Goal: Task Accomplishment & Management: Manage account settings

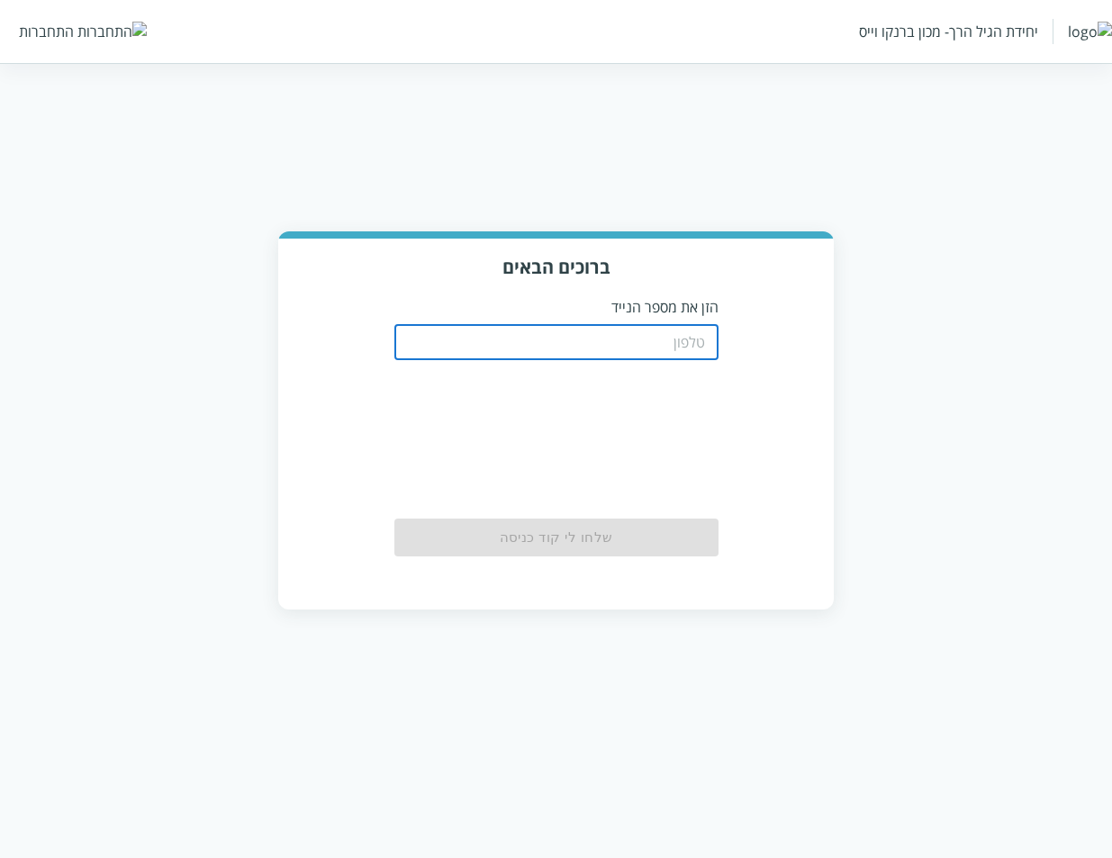
click at [571, 349] on input "tel" at bounding box center [556, 342] width 324 height 36
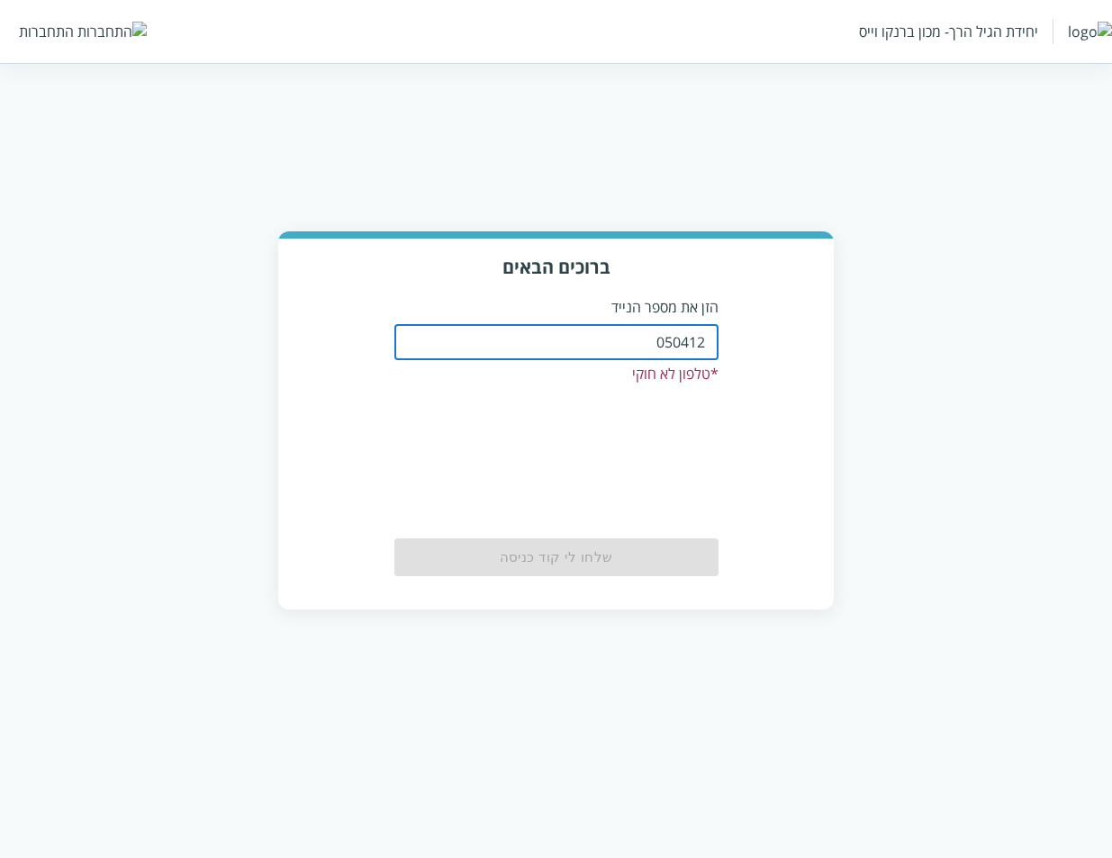
type input "0504122222"
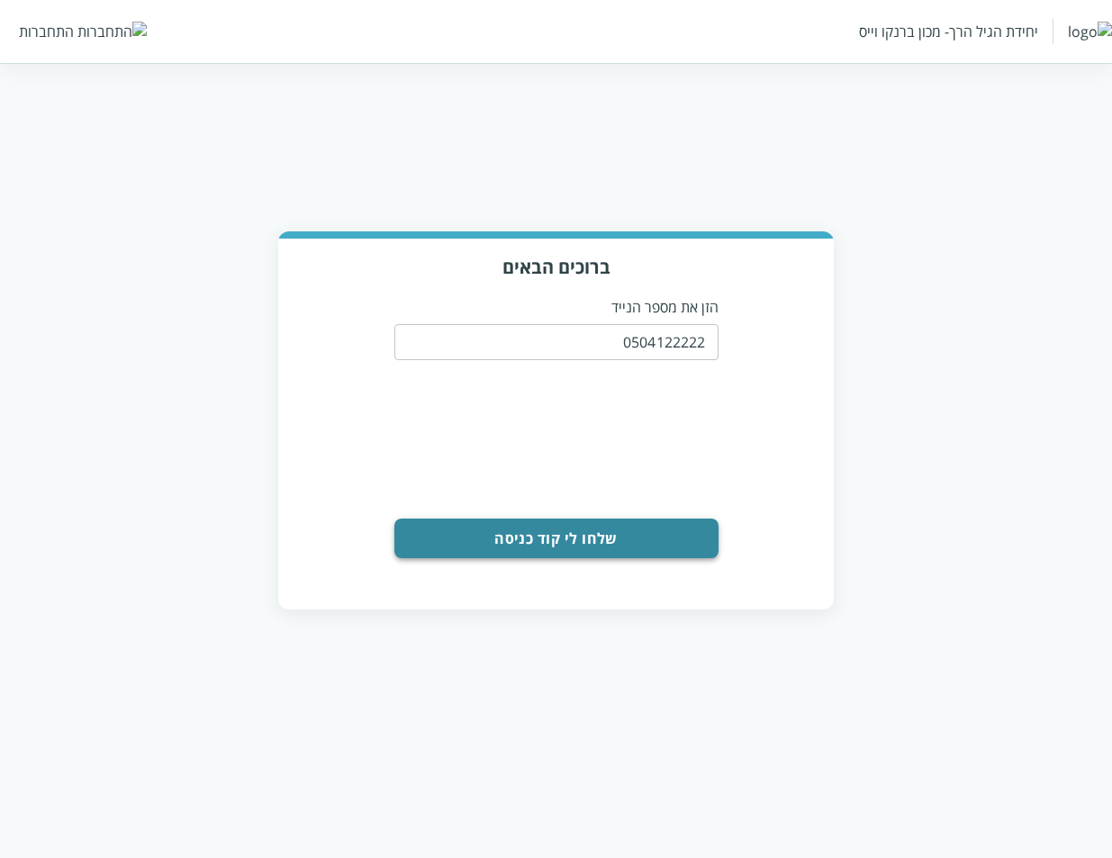
click at [596, 539] on button "שלחו לי קוד כניסה" at bounding box center [556, 539] width 324 height 40
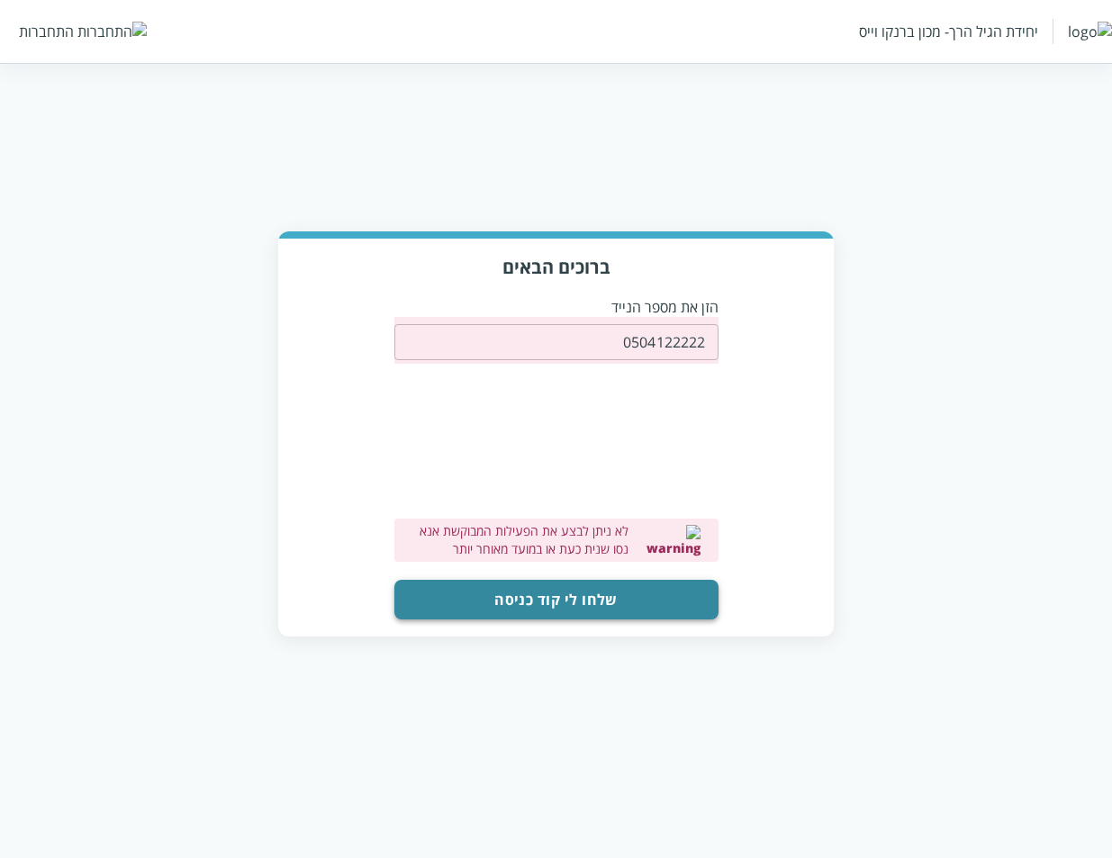
click at [547, 616] on button "שלחו לי קוד כניסה" at bounding box center [556, 600] width 324 height 40
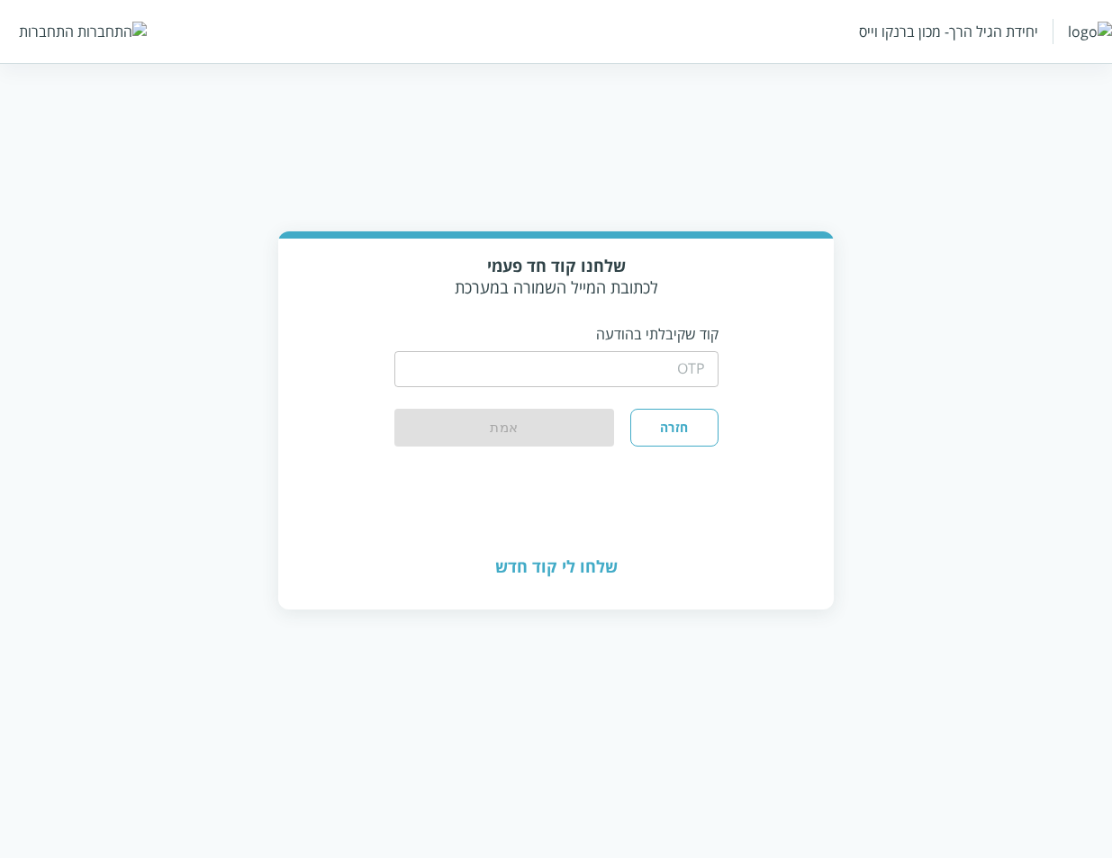
click at [641, 373] on input "string" at bounding box center [556, 369] width 324 height 36
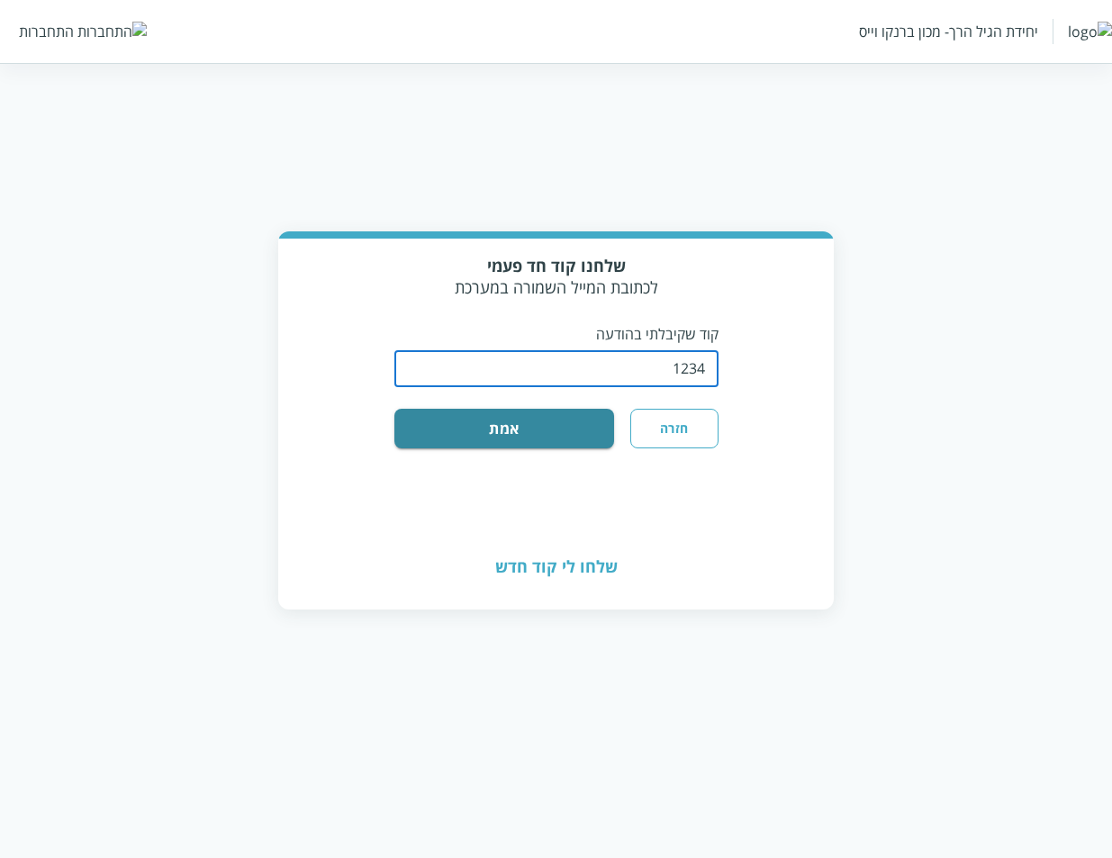
type input "1234"
click at [533, 452] on div "שלחנו קוד חד פעמי לכתובת המייל השמורה במערכת קוד שקיבלתי בהודעה ​ חזרה אמת" at bounding box center [556, 382] width 556 height 287
click at [533, 433] on button "אמת" at bounding box center [504, 429] width 221 height 40
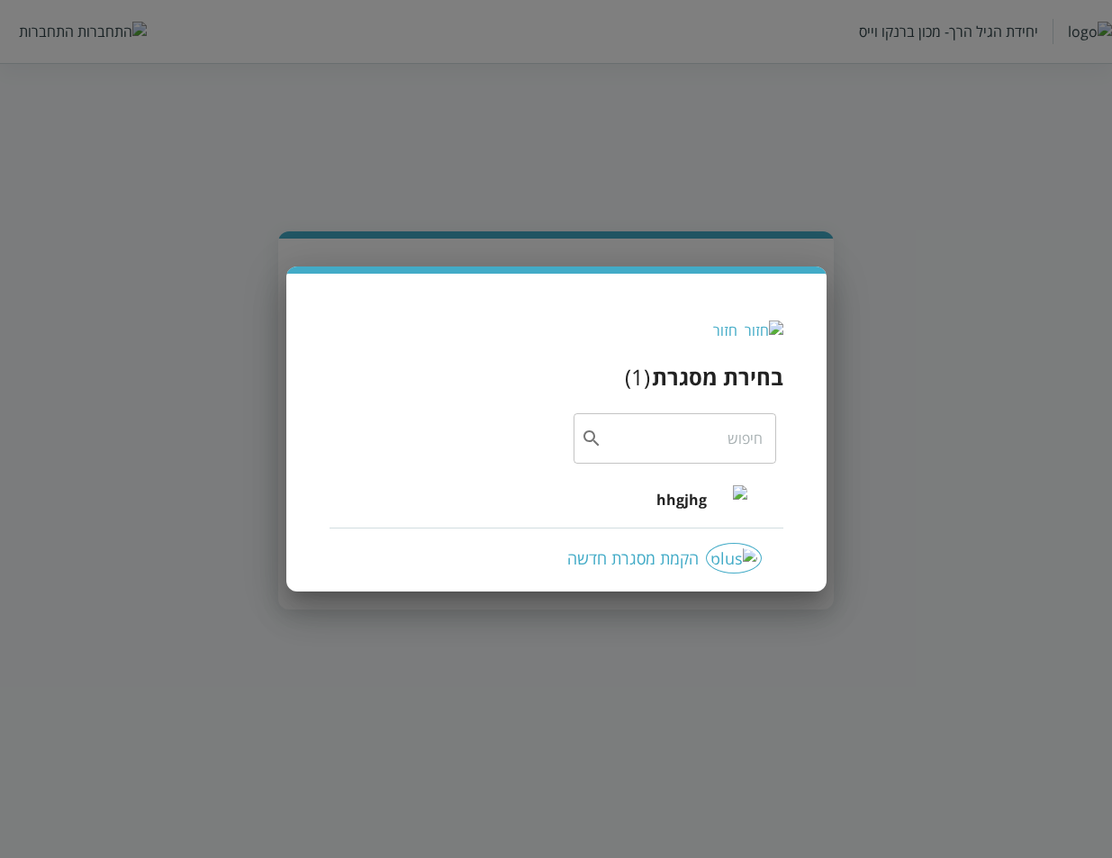
click at [668, 516] on div "hhgjhg" at bounding box center [701, 499] width 91 height 77
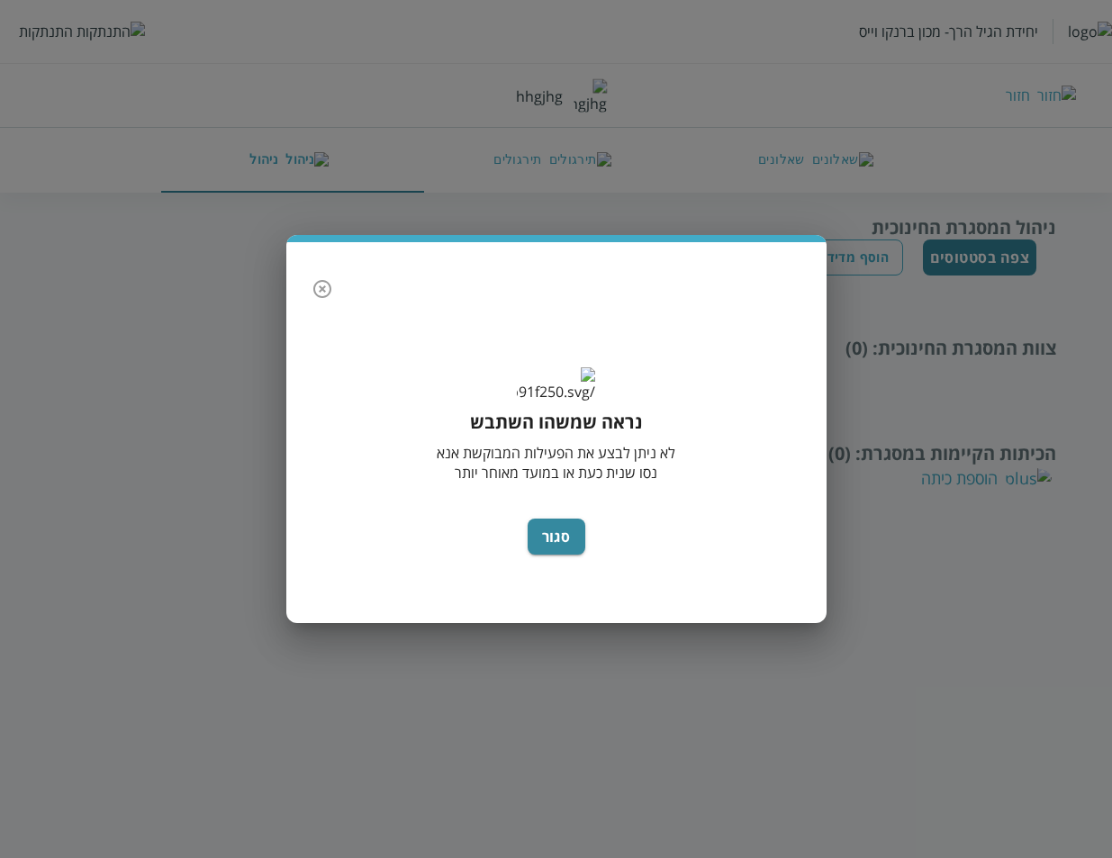
click at [320, 283] on button "button" at bounding box center [322, 289] width 36 height 36
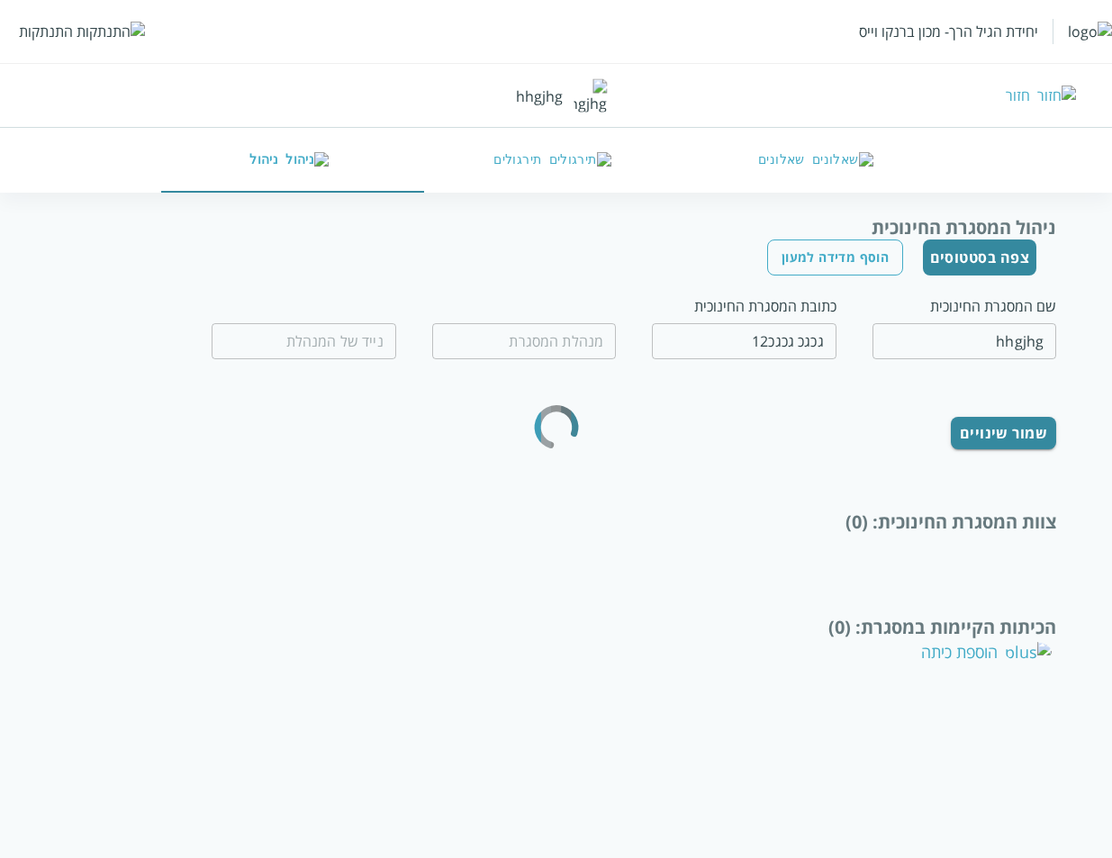
click at [60, 18] on div "יחידת הגיל הרך- מכון ברנקו וייס התנתקות" at bounding box center [556, 31] width 1112 height 63
click at [52, 26] on div "התנתקות" at bounding box center [46, 32] width 54 height 20
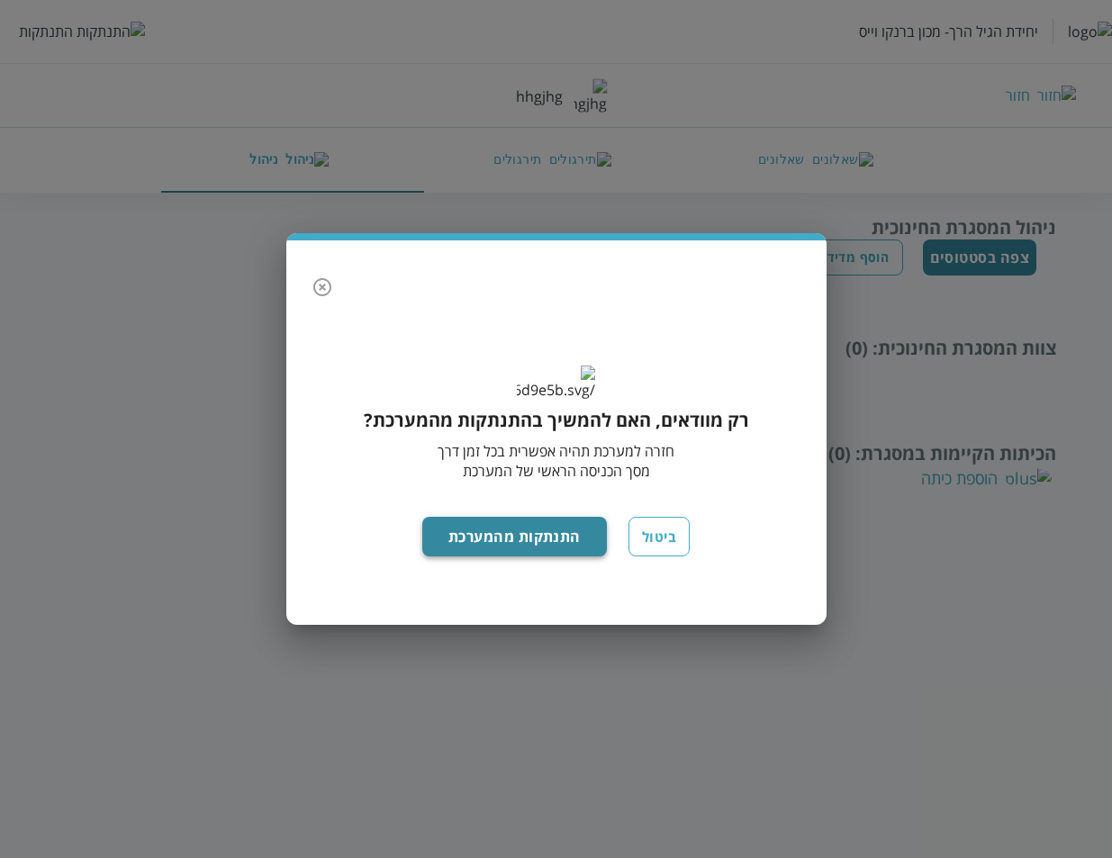
drag, startPoint x: 538, startPoint y: 563, endPoint x: 486, endPoint y: 545, distance: 54.4
click at [536, 556] on button "התנתקות מהמערכת" at bounding box center [514, 537] width 185 height 40
click at [522, 556] on button "התנתקות מהמערכת" at bounding box center [514, 537] width 185 height 40
click at [466, 556] on button "התנתקות מהמערכת" at bounding box center [514, 537] width 185 height 40
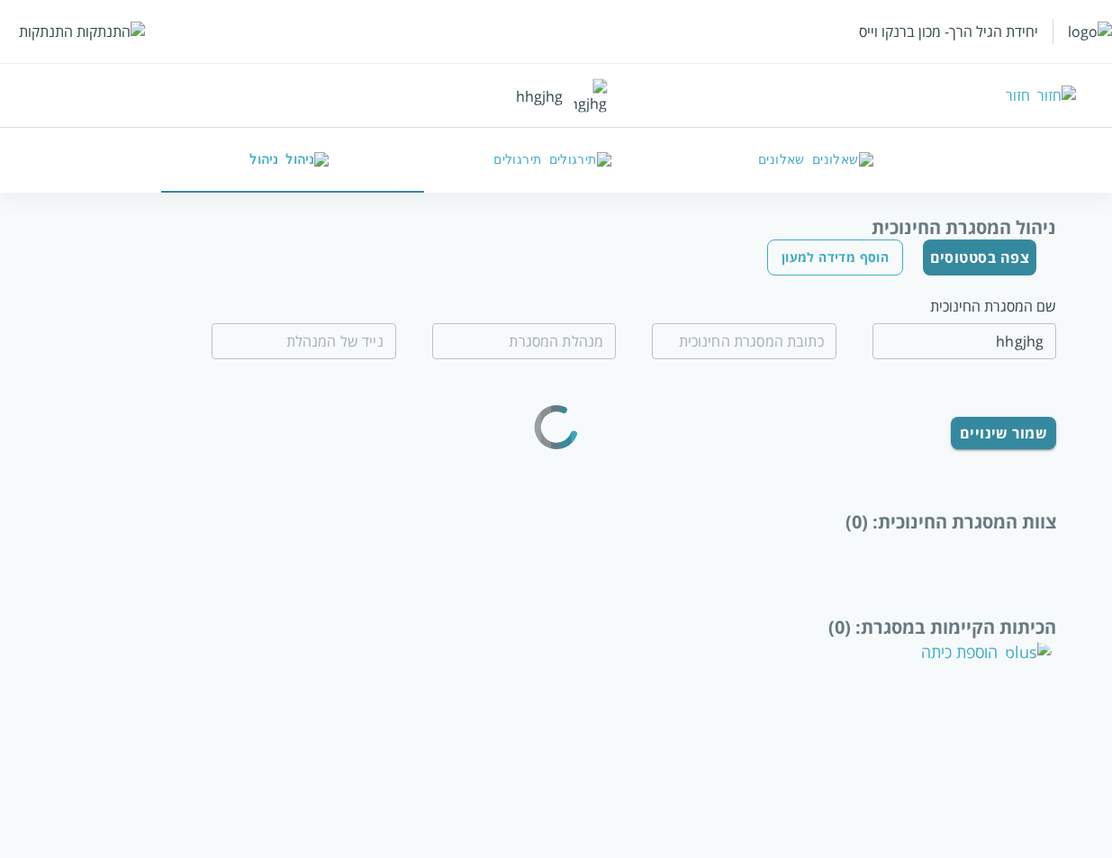
click at [68, 29] on div "התנתקות" at bounding box center [46, 32] width 54 height 20
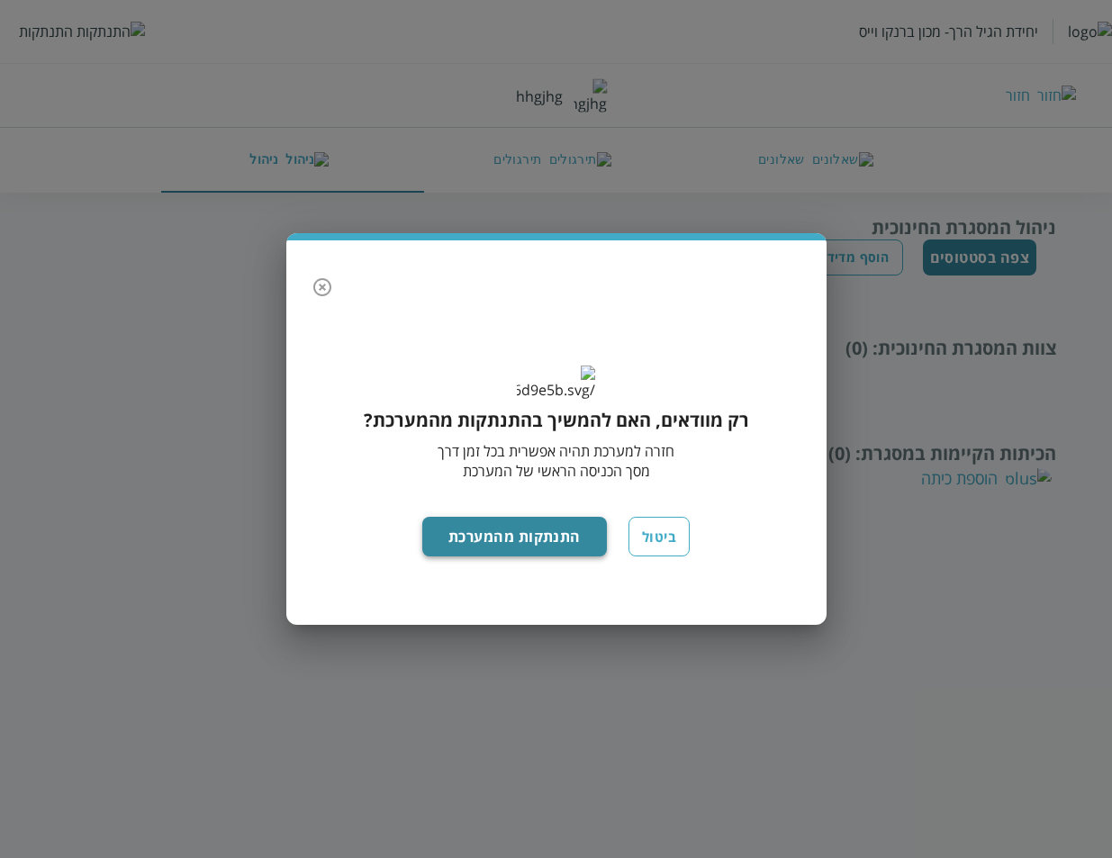
click at [550, 554] on button "התנתקות מהמערכת" at bounding box center [514, 537] width 185 height 40
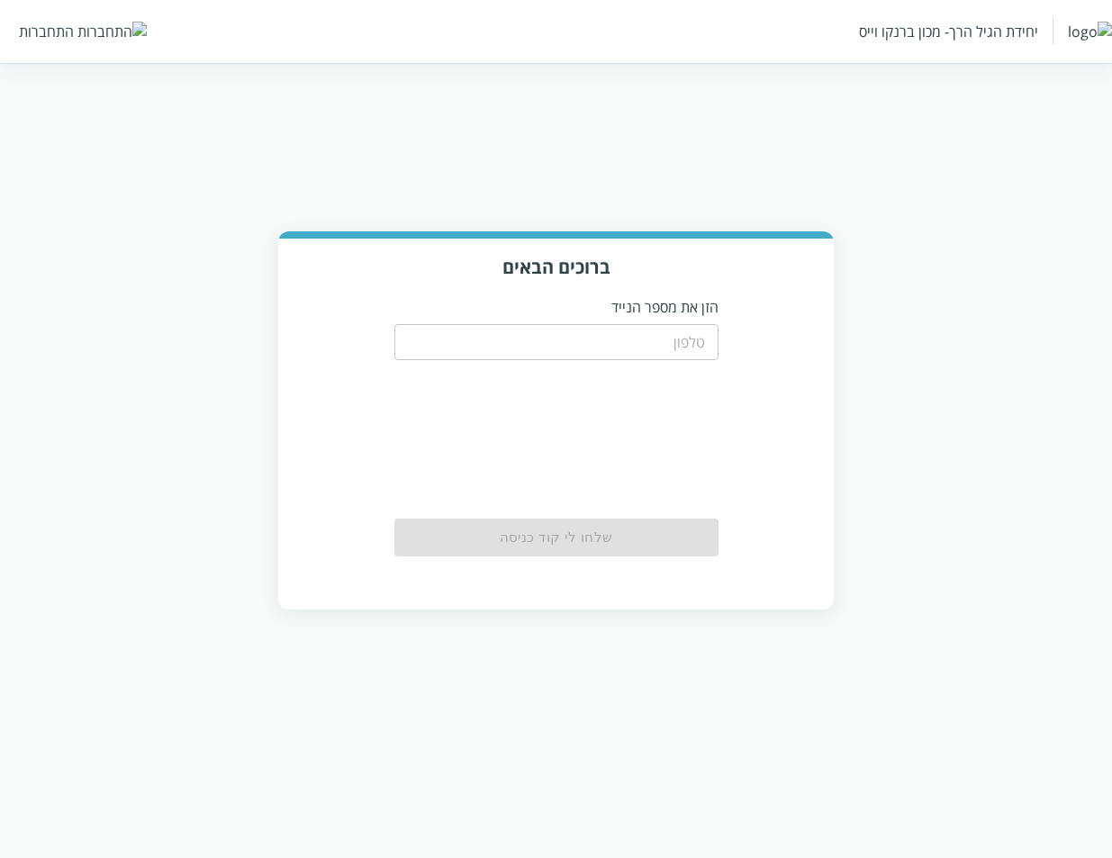
click at [678, 352] on input "tel" at bounding box center [556, 342] width 324 height 36
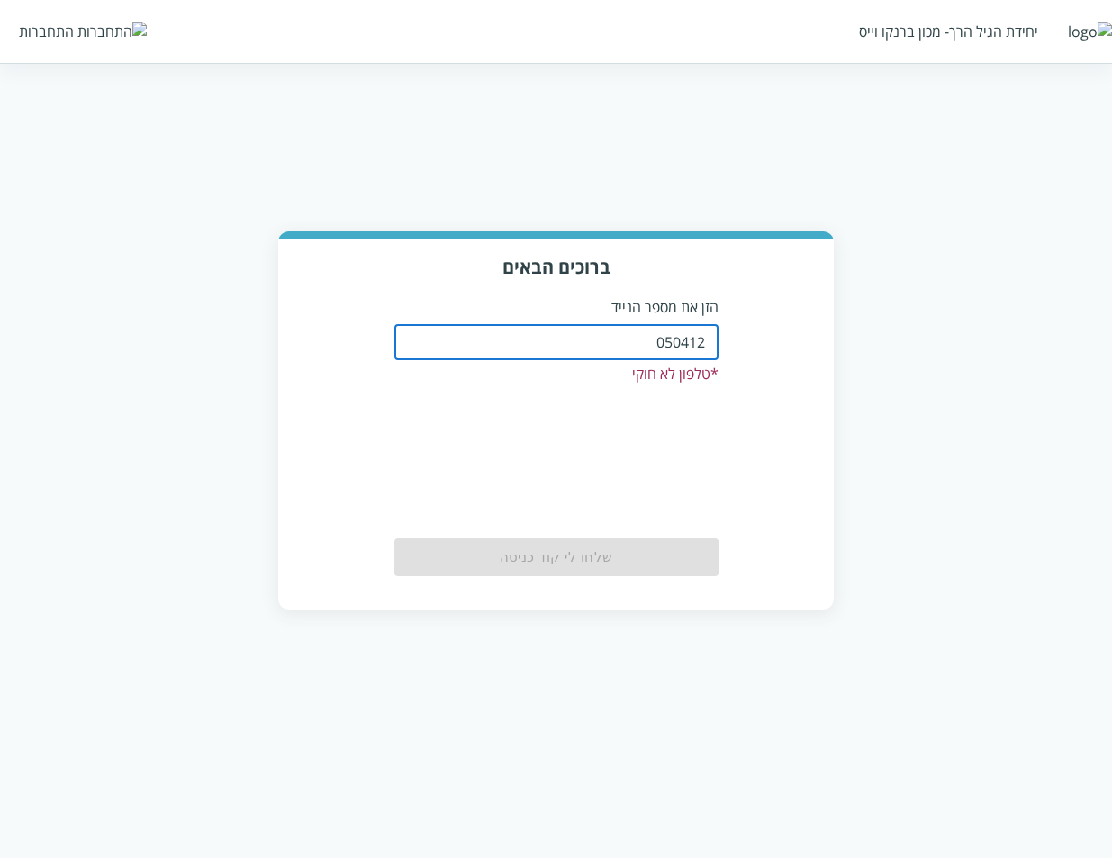
type input "0504122222"
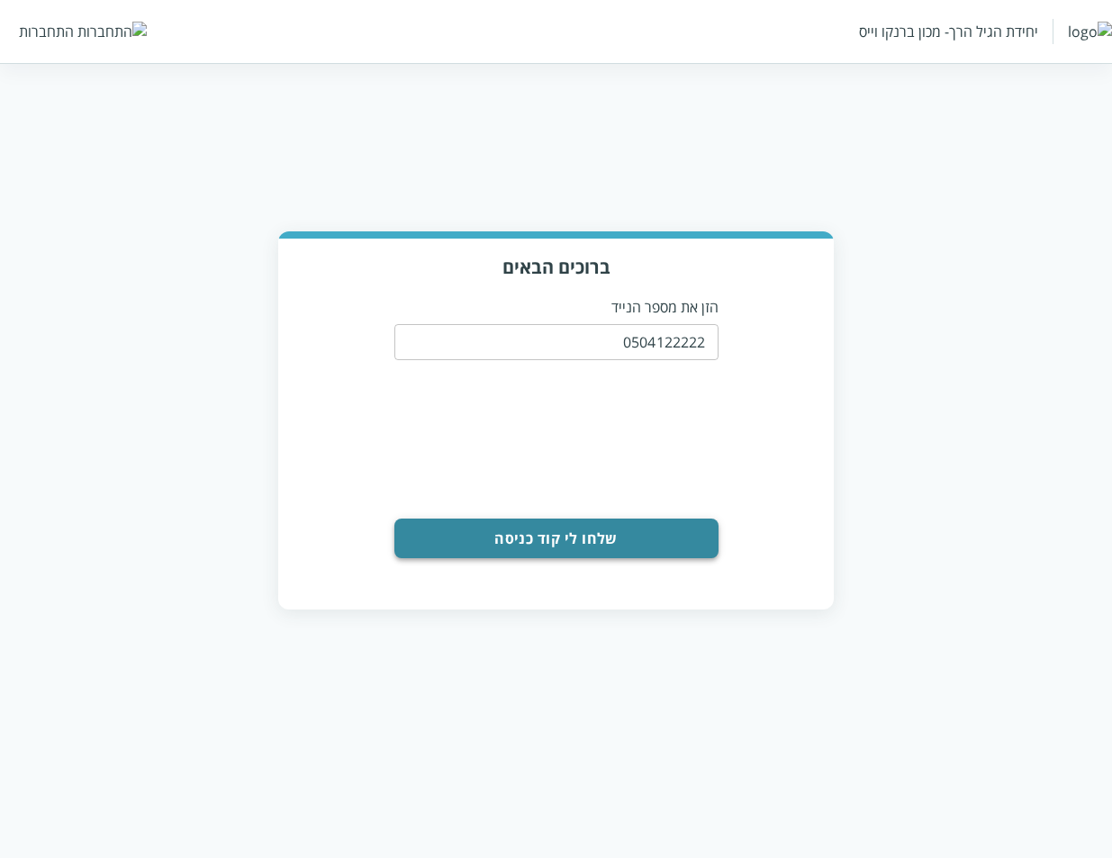
click at [595, 544] on button "שלחו לי קוד כניסה" at bounding box center [556, 539] width 324 height 40
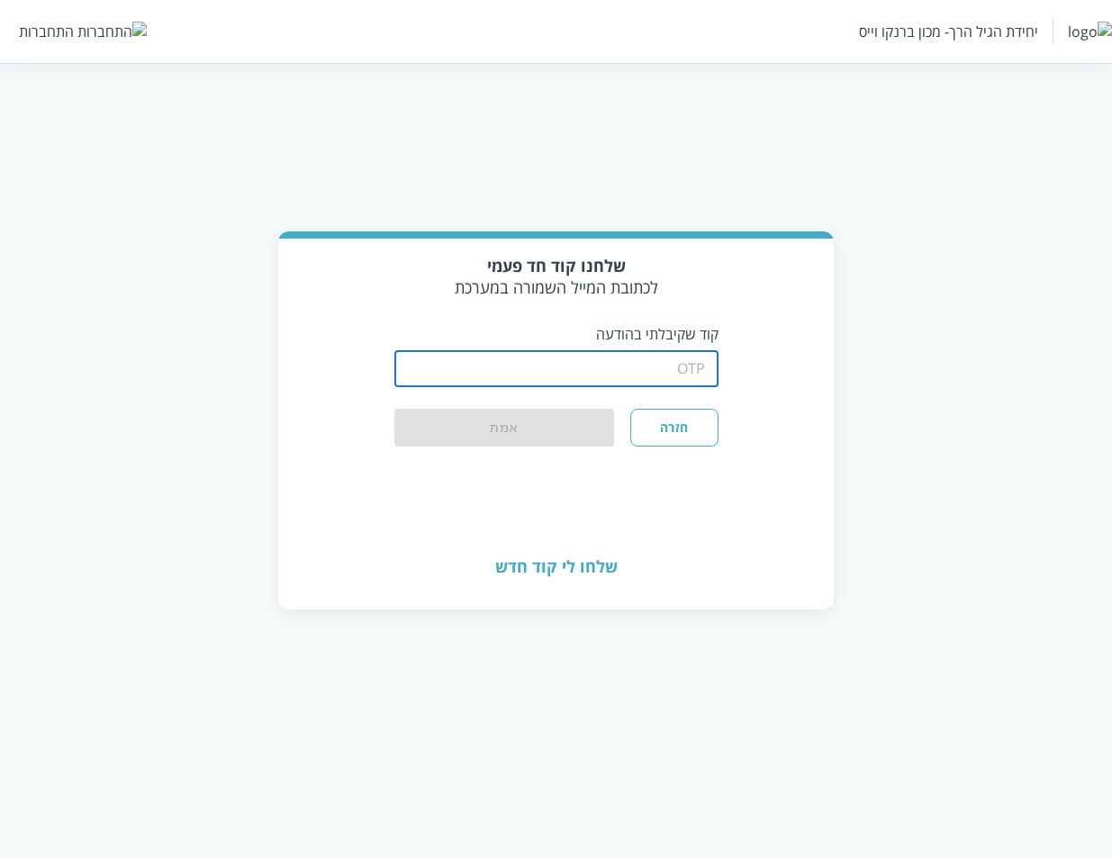
click at [605, 374] on input "string" at bounding box center [556, 369] width 324 height 36
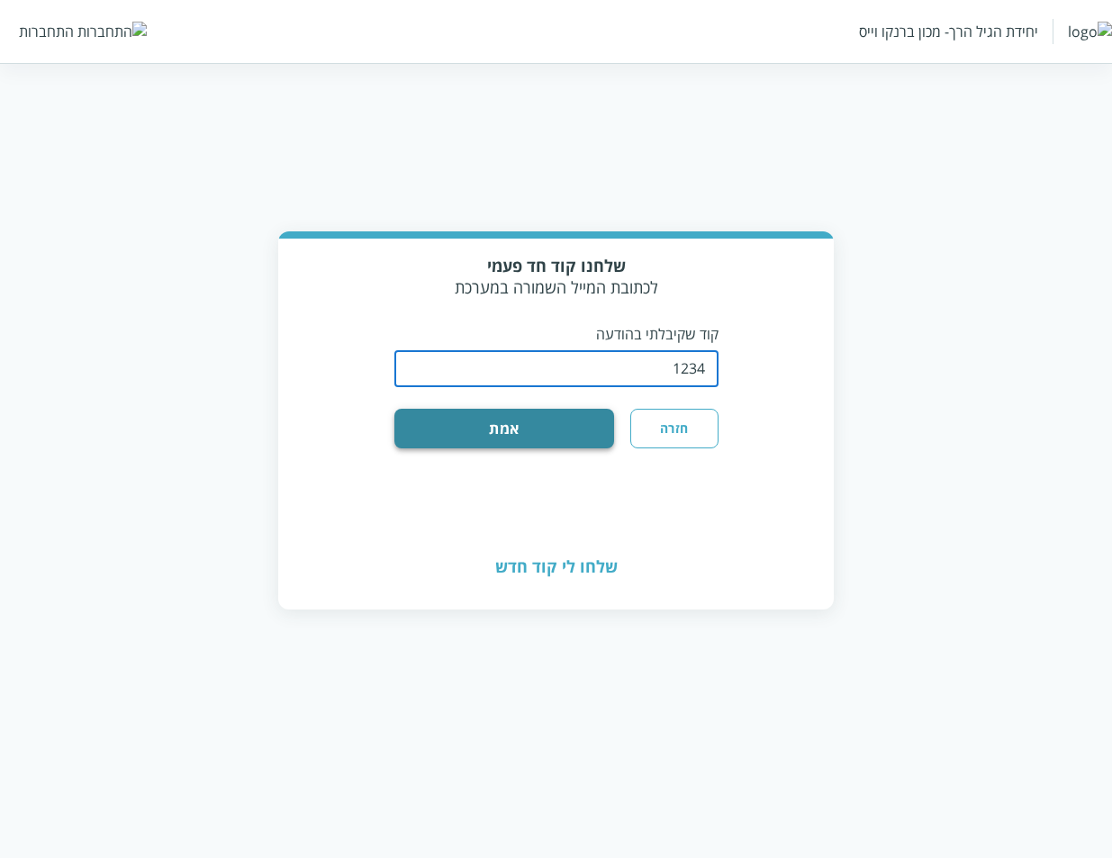
type input "1234"
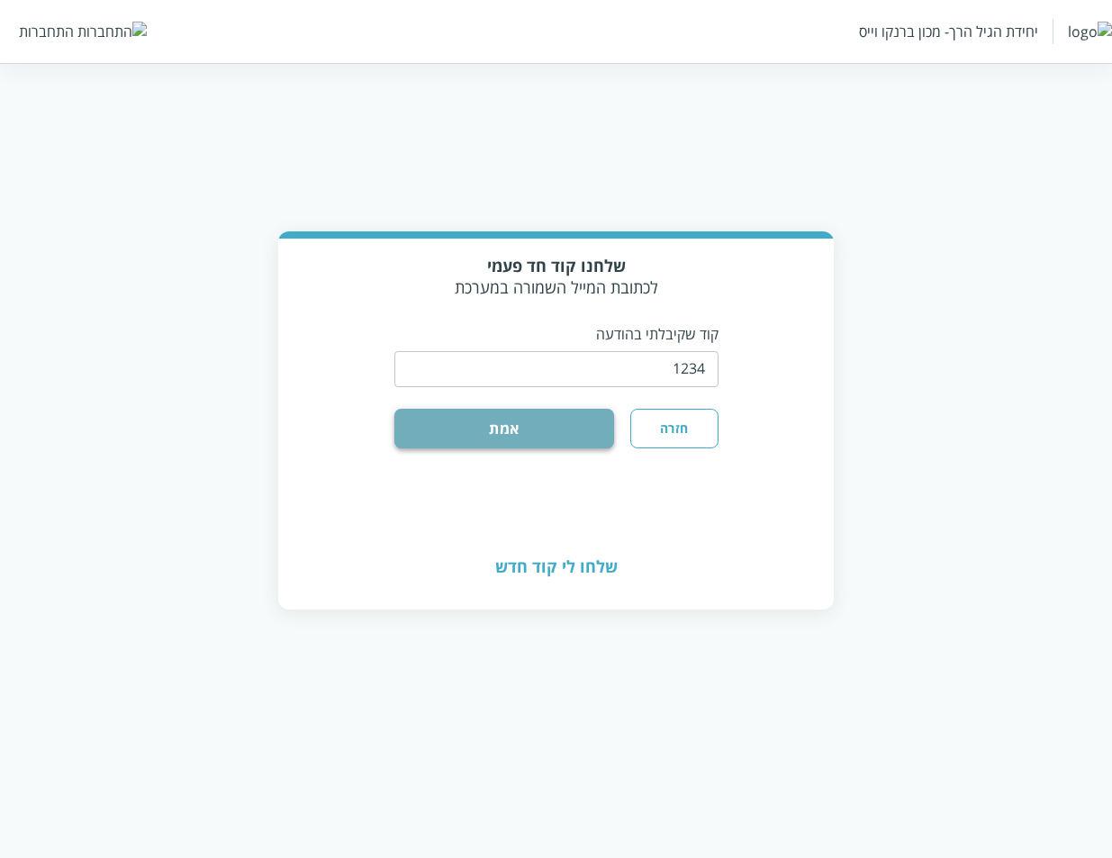
click at [514, 421] on button "אמת" at bounding box center [504, 429] width 221 height 40
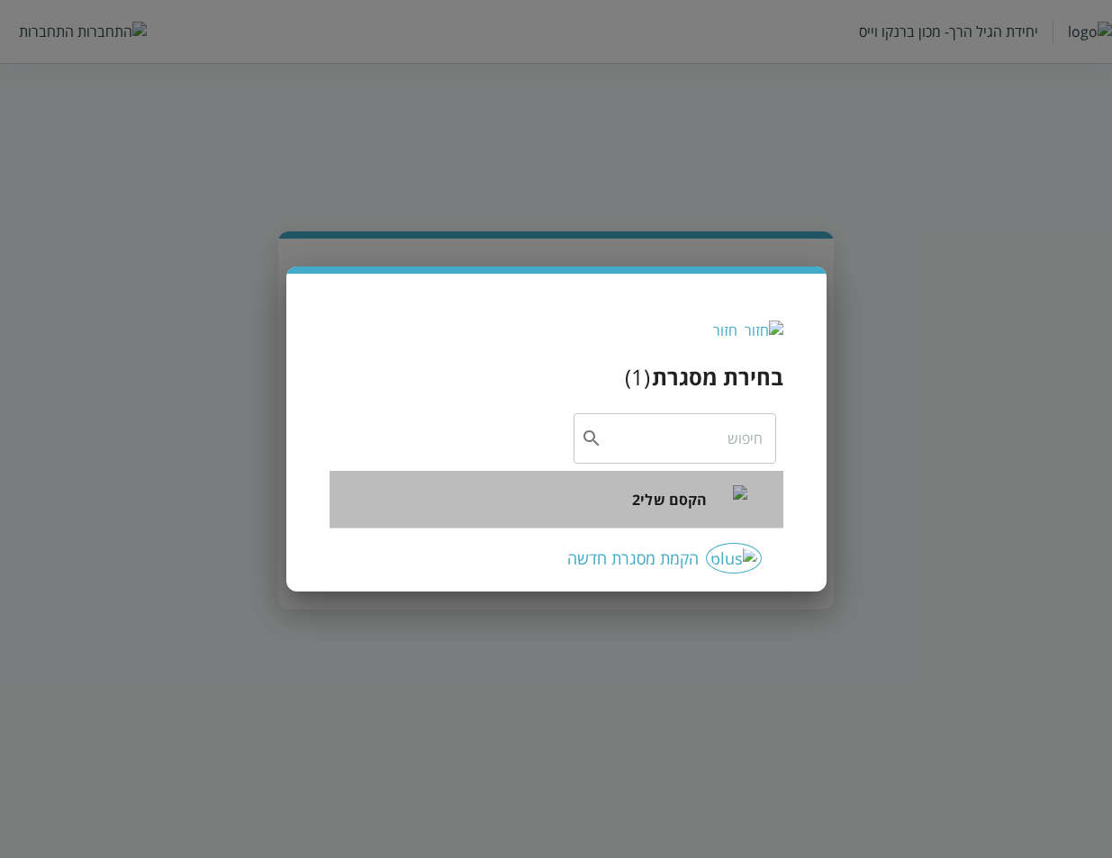
click at [665, 511] on span "הקסם שלי2" at bounding box center [669, 500] width 75 height 22
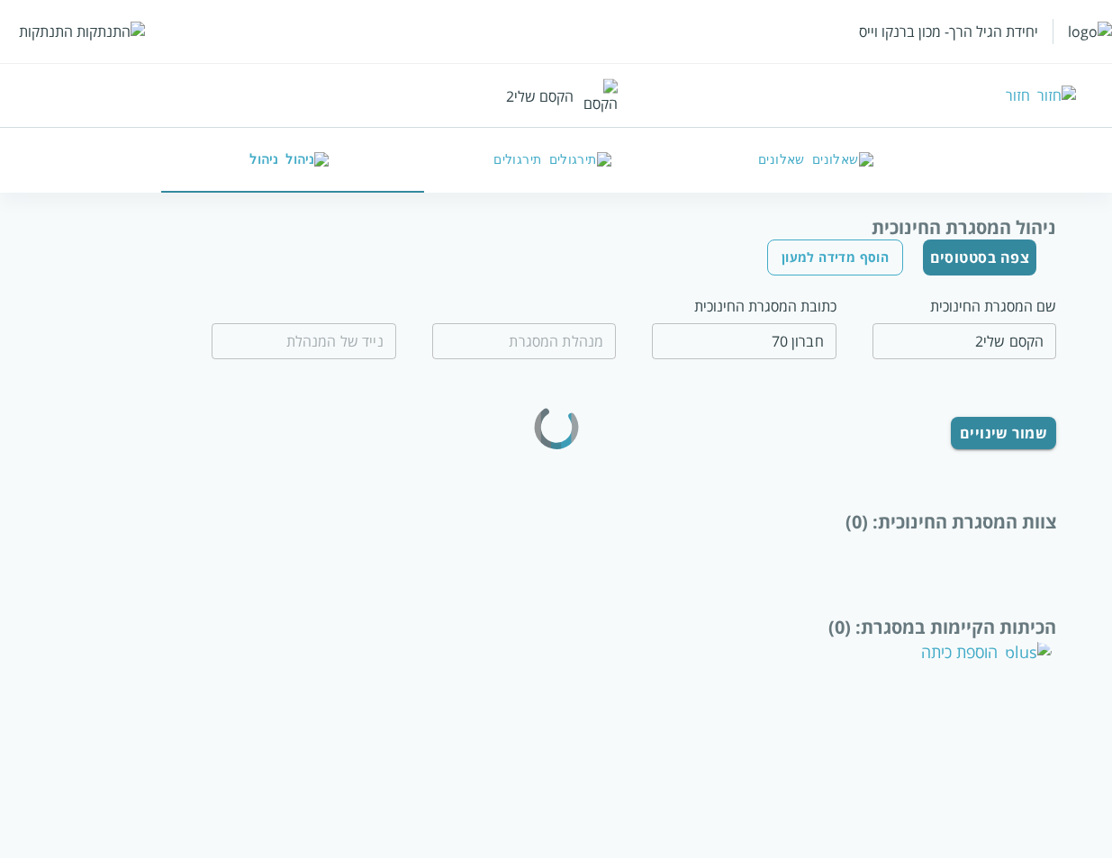
type input "רוחמה תפוחי"
type input "0599970077"
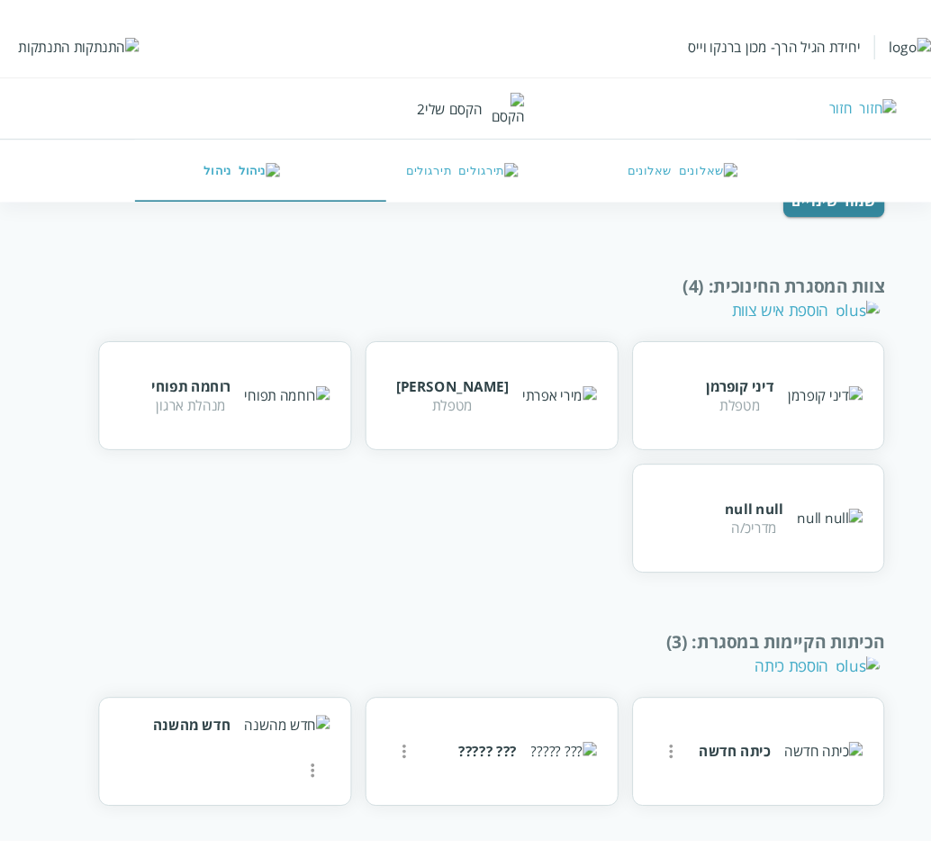
scroll to position [234, 0]
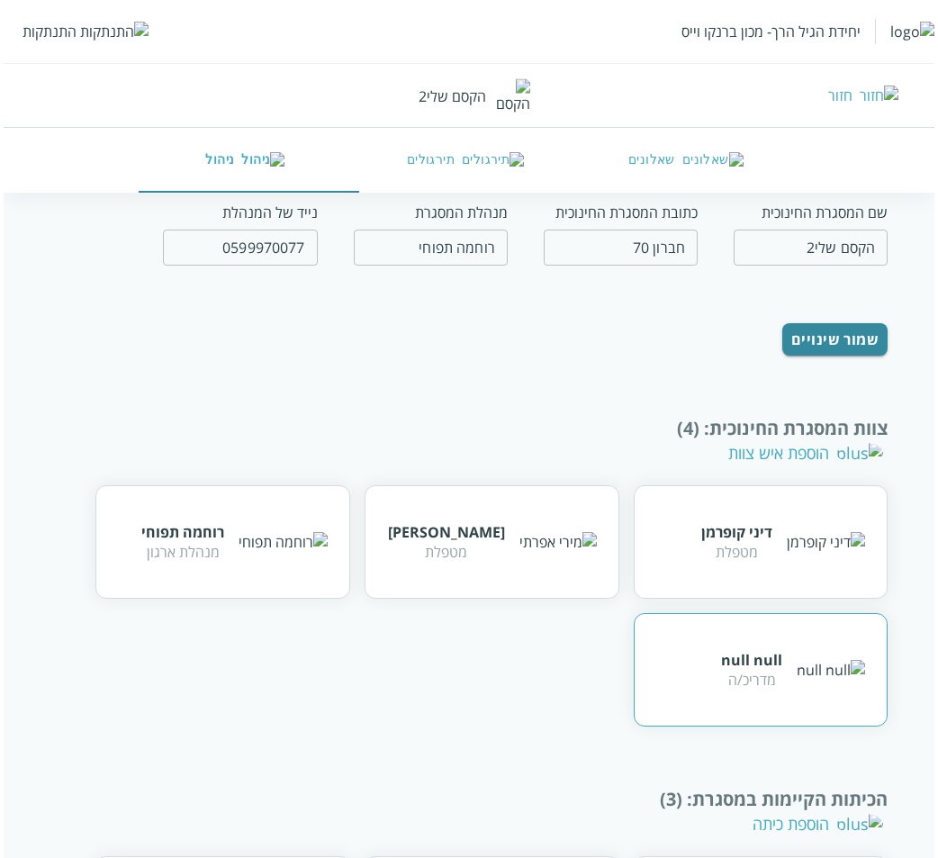
scroll to position [234, 0]
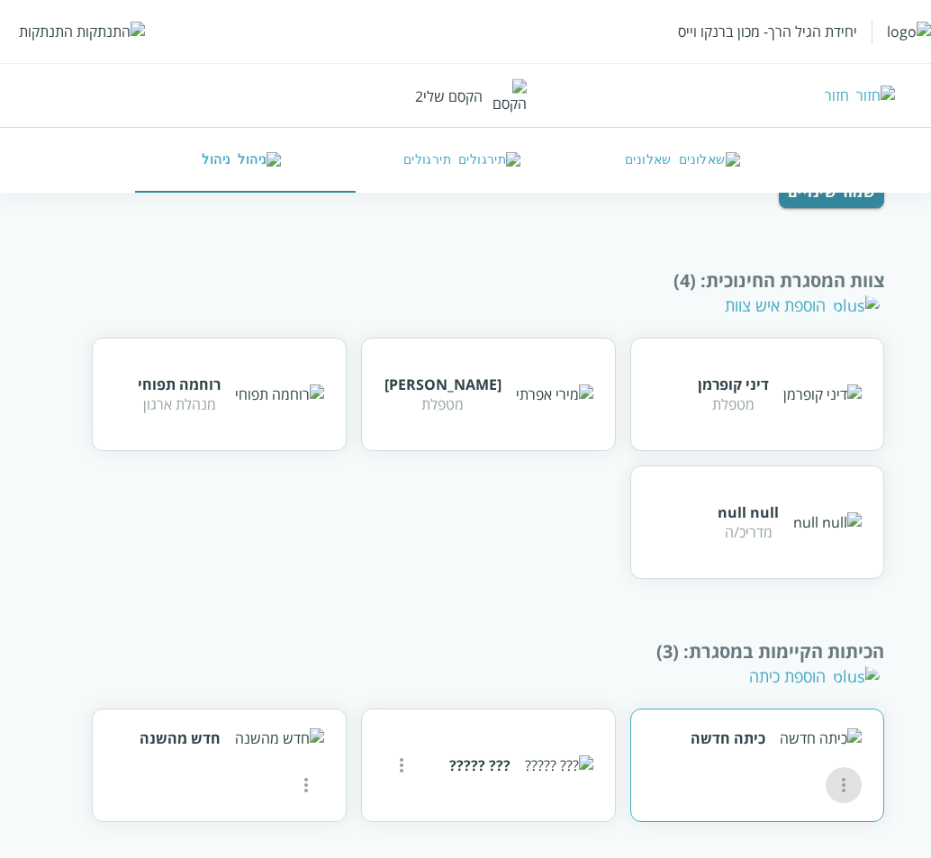
click at [833, 774] on icon "more" at bounding box center [844, 785] width 22 height 22
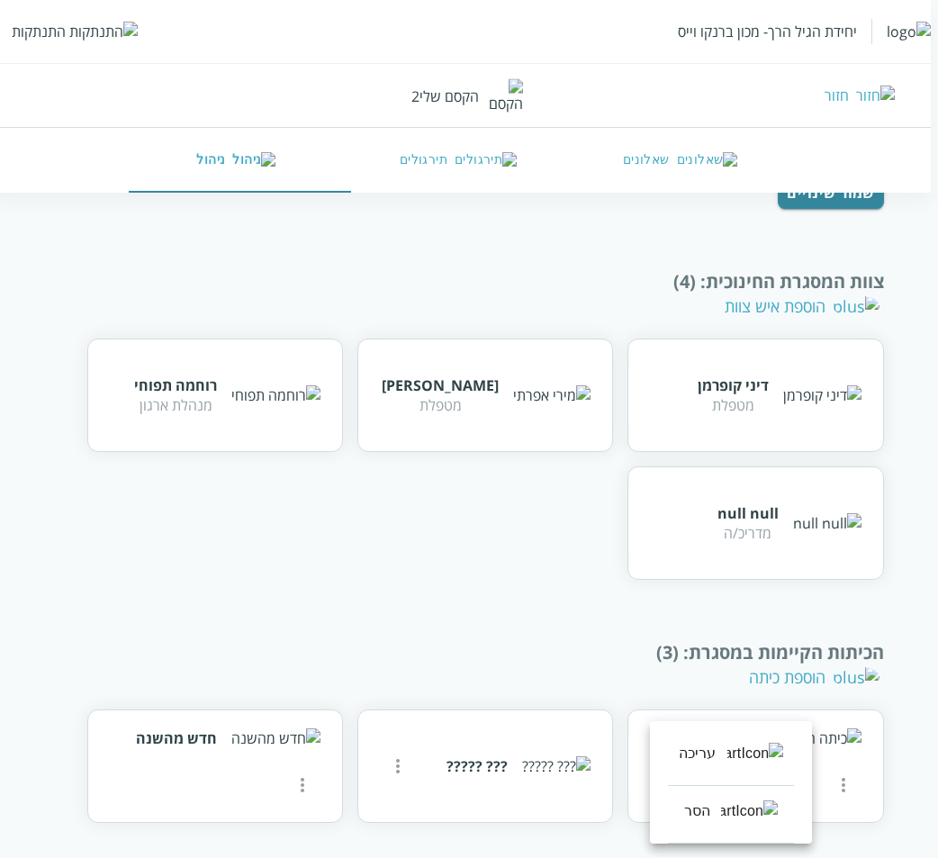
click at [741, 769] on li "עריכה" at bounding box center [731, 757] width 126 height 58
type input "כיתה חדשה"
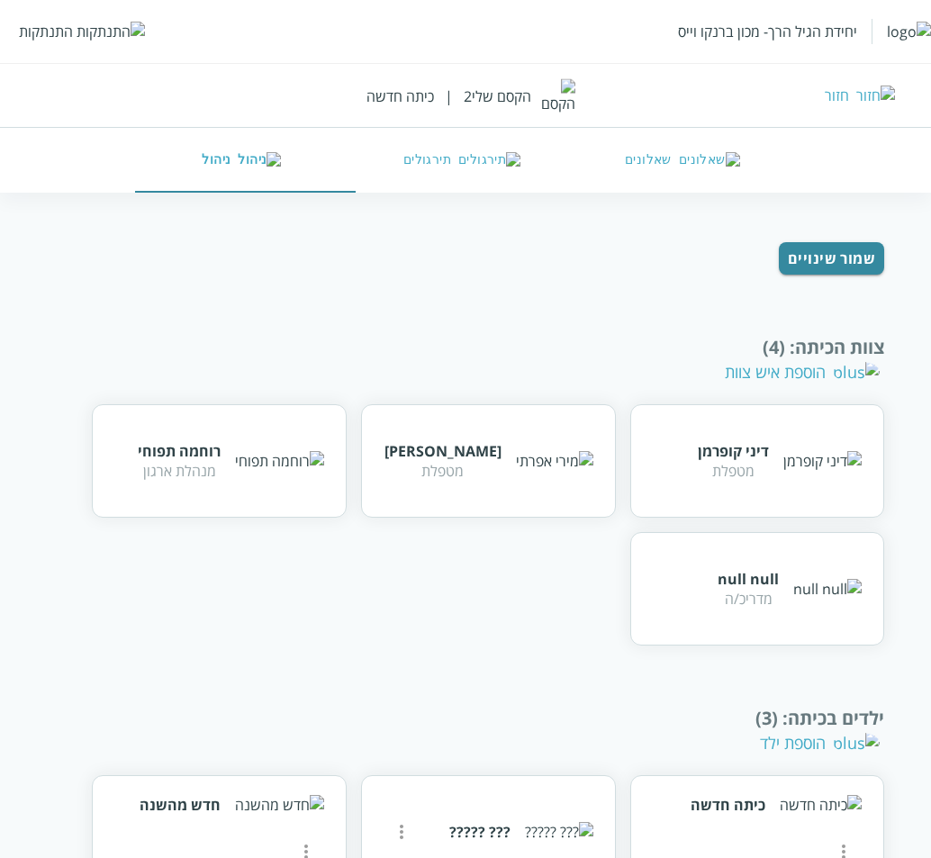
scroll to position [347, 0]
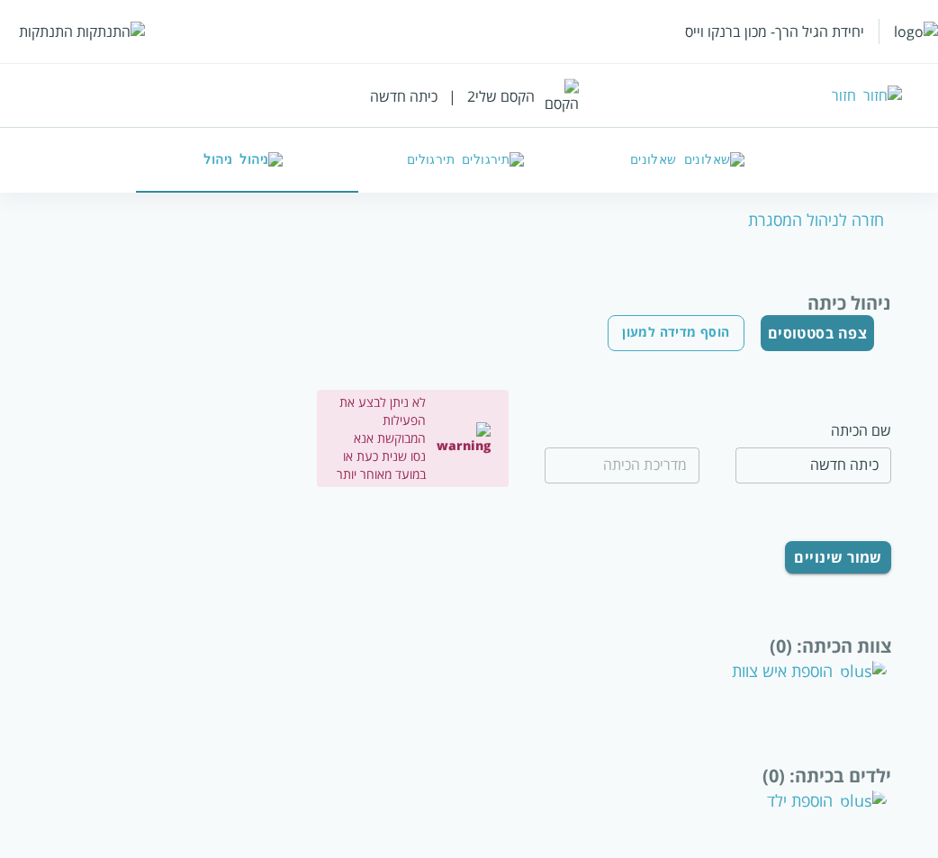
click at [62, 32] on div "התנתקות" at bounding box center [46, 32] width 54 height 20
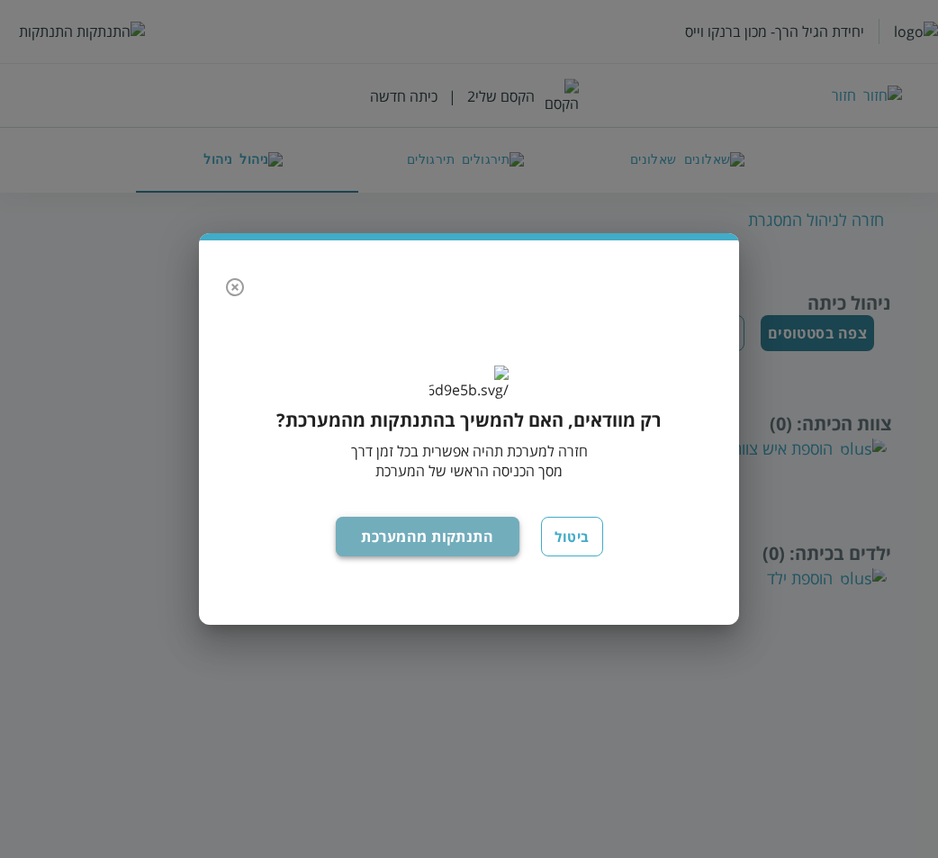
click at [423, 555] on button "התנתקות מהמערכת" at bounding box center [428, 537] width 185 height 40
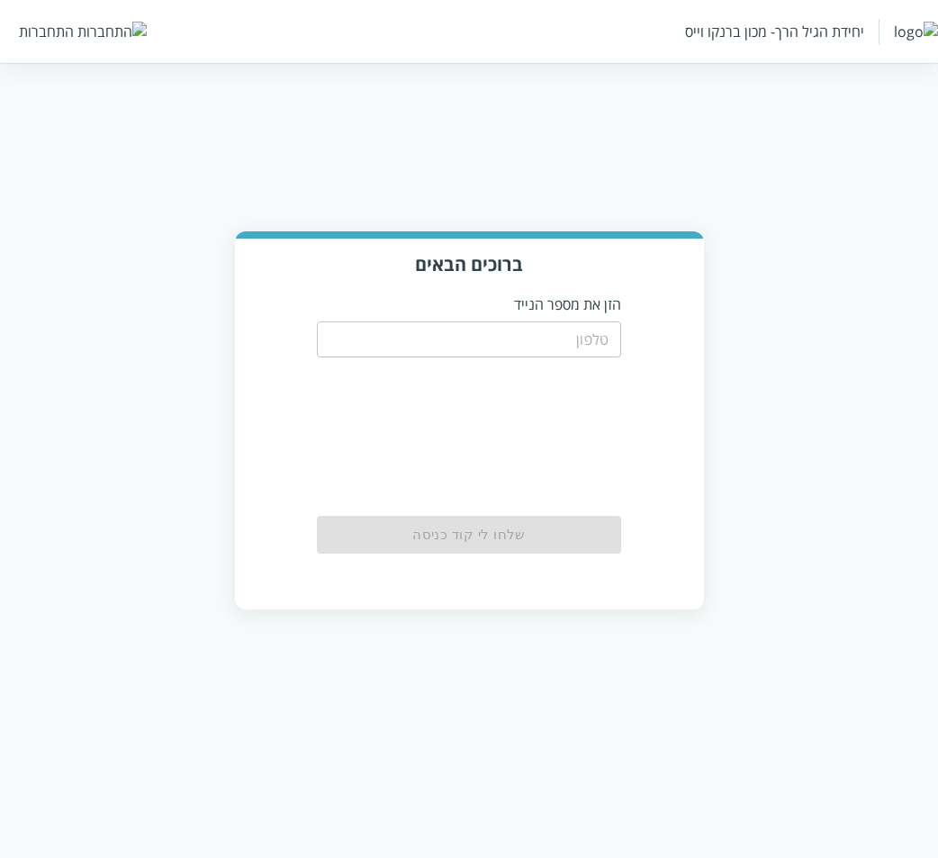
click at [512, 342] on input "tel" at bounding box center [469, 339] width 304 height 36
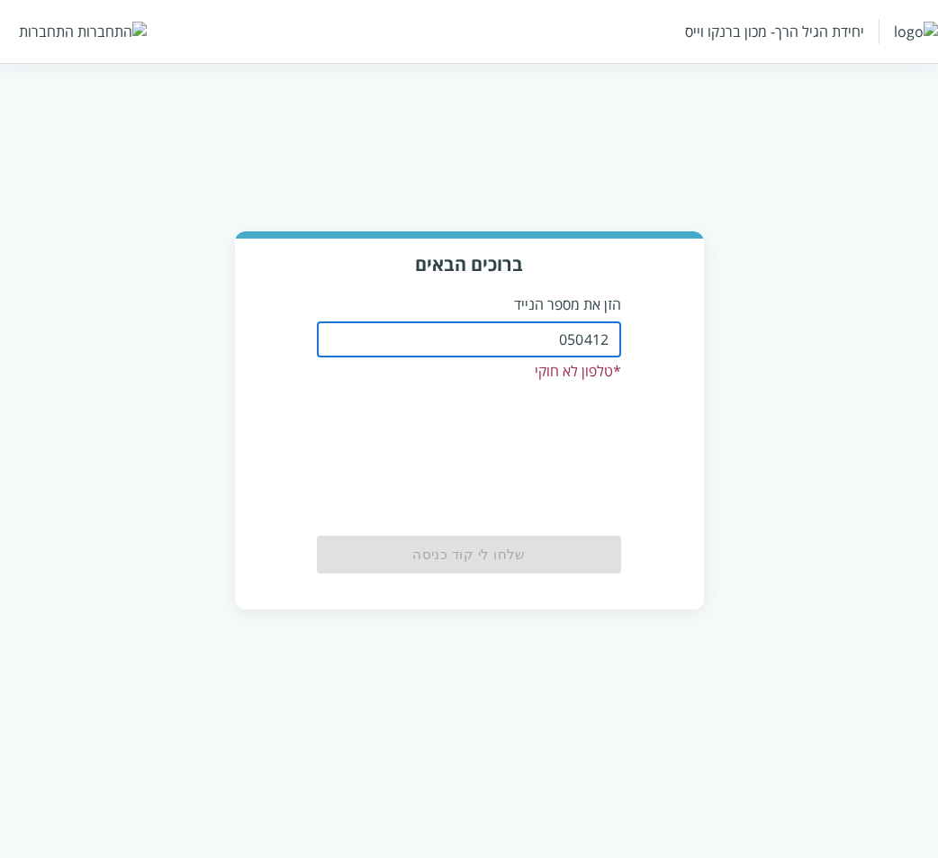
type input "0504122222"
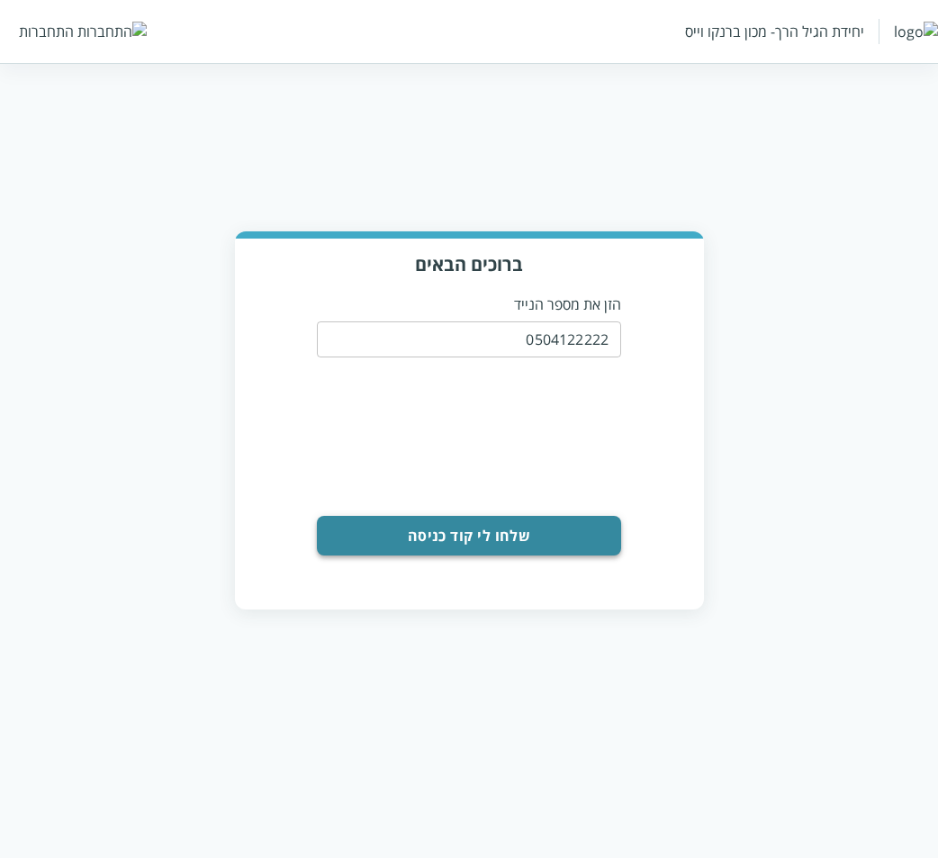
click at [483, 539] on button "שלחו לי קוד כניסה" at bounding box center [469, 536] width 304 height 40
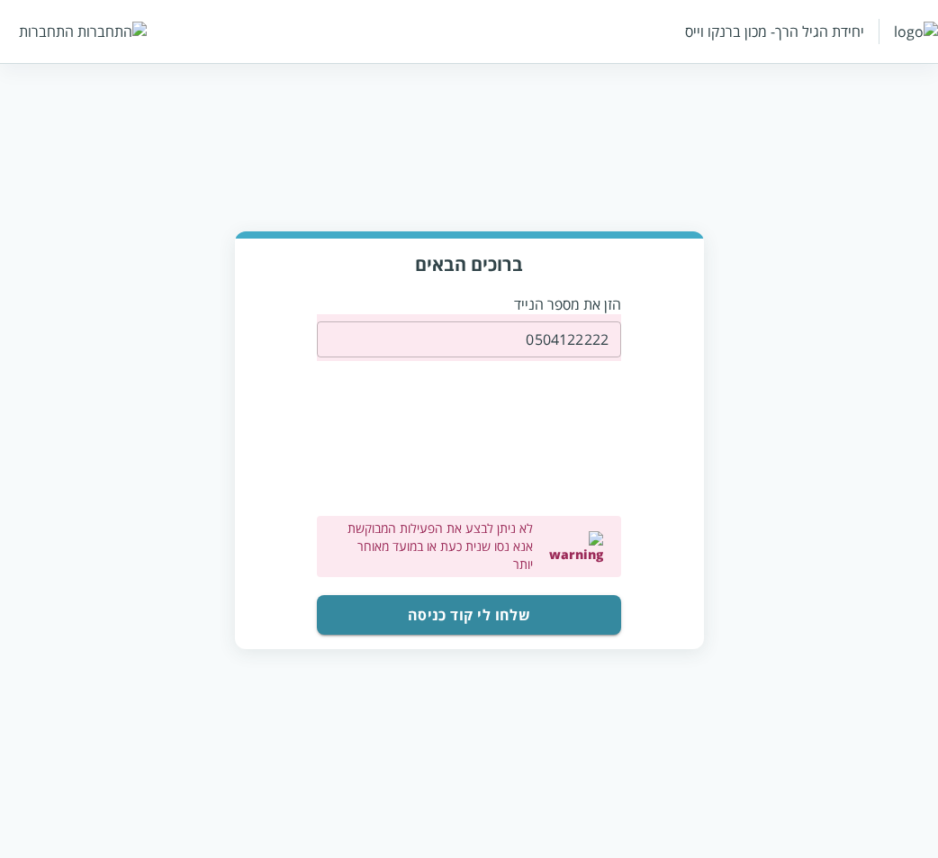
click at [211, 135] on html "יחידת הגיל הרך- מכון ברנקו וייס התחברות ברוכים הבאים הזן את מספר הנייד 05041222…" at bounding box center [469, 342] width 938 height 685
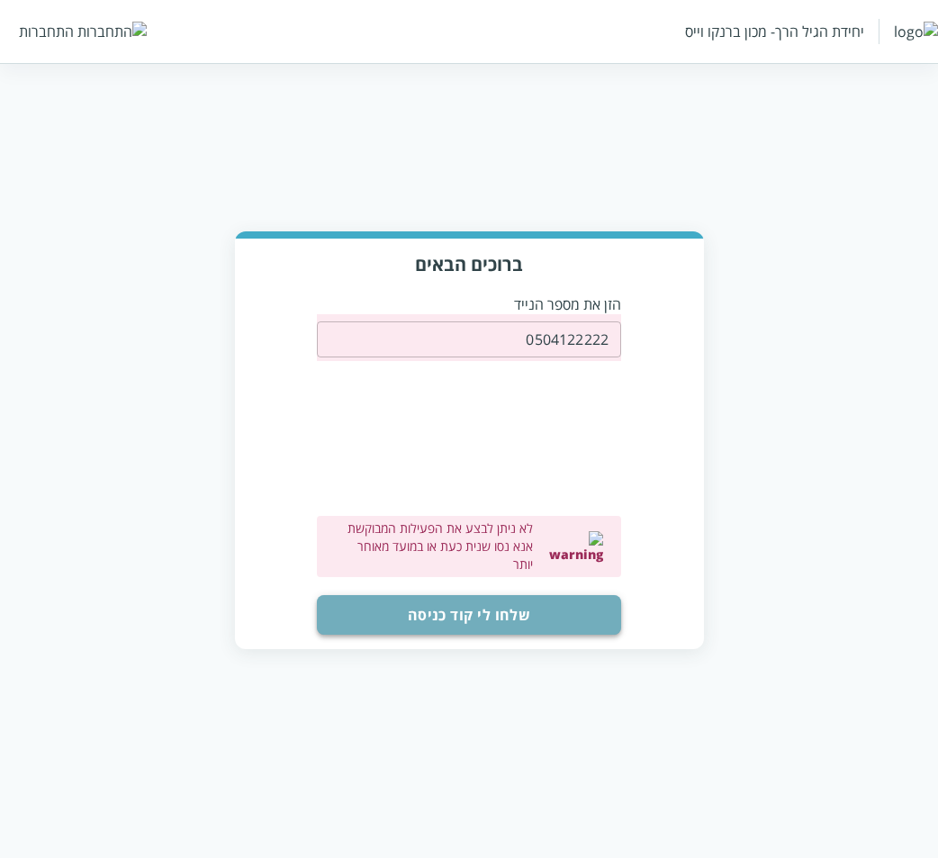
click at [497, 595] on button "שלחו לי קוד כניסה" at bounding box center [469, 615] width 304 height 40
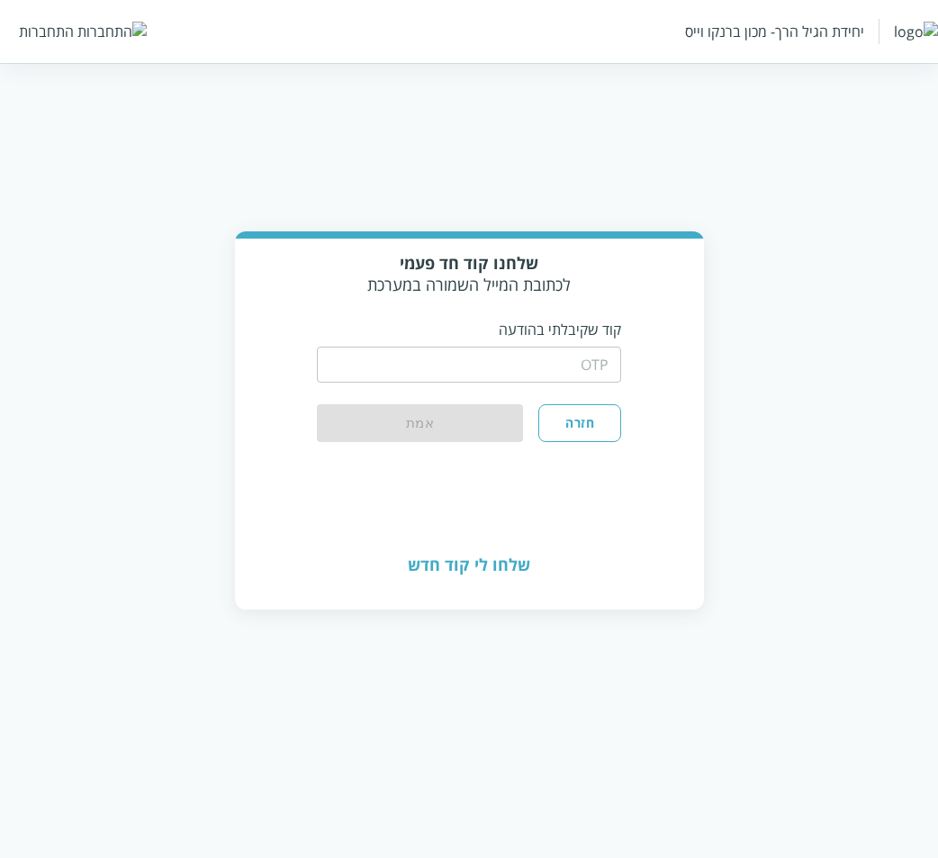
click at [556, 372] on input "string" at bounding box center [469, 365] width 304 height 36
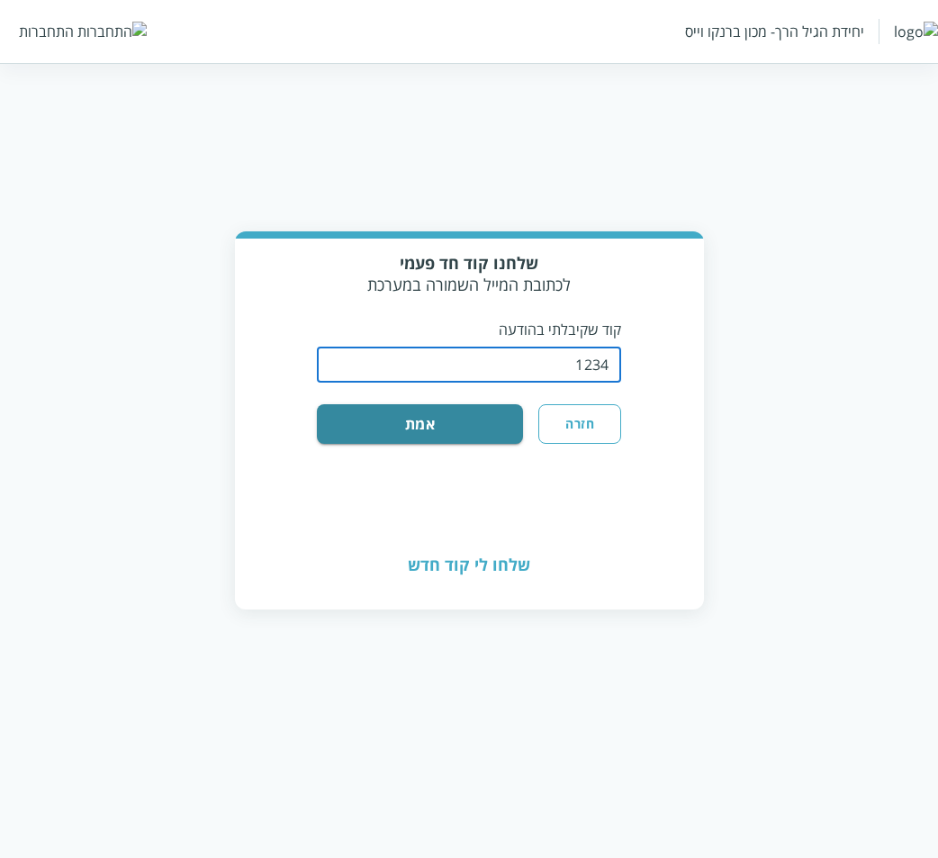
type input "1234"
click at [317, 404] on button "אמת" at bounding box center [420, 424] width 206 height 40
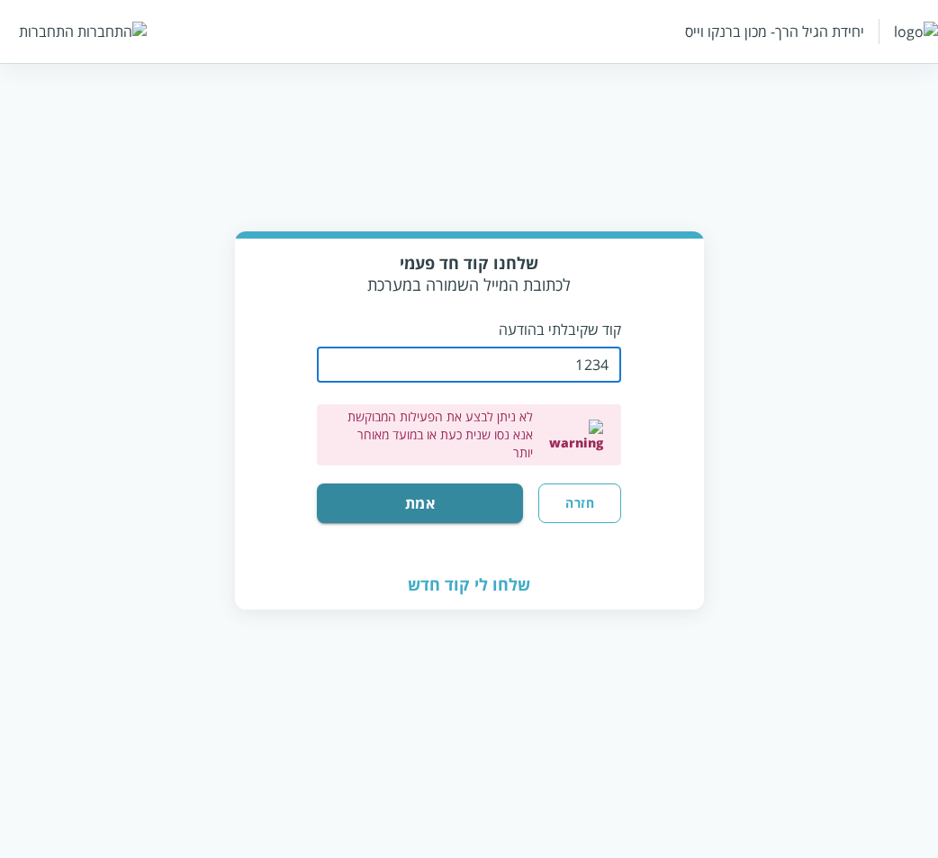
click at [606, 461] on form "​ לא ניתן לבצע את הפעילות המבוקשת אנא נסו שנית כעת או במועד מאוחר יותר חזרה אמת" at bounding box center [469, 431] width 304 height 184
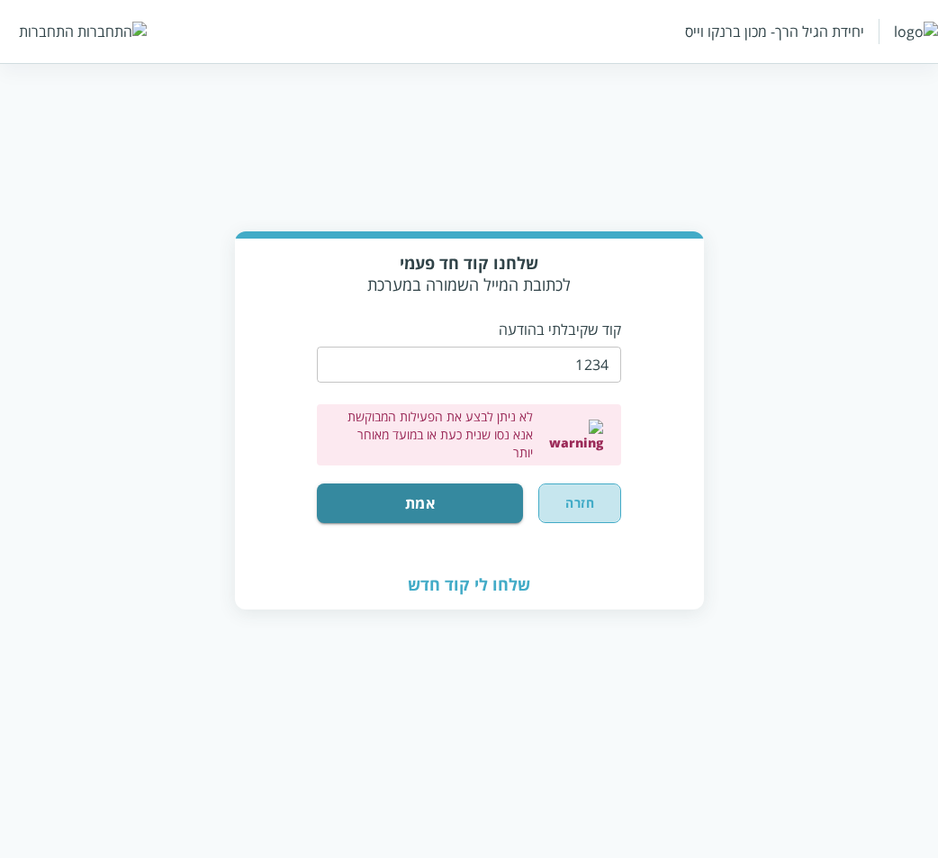
click at [605, 486] on button "חזרה" at bounding box center [579, 504] width 83 height 40
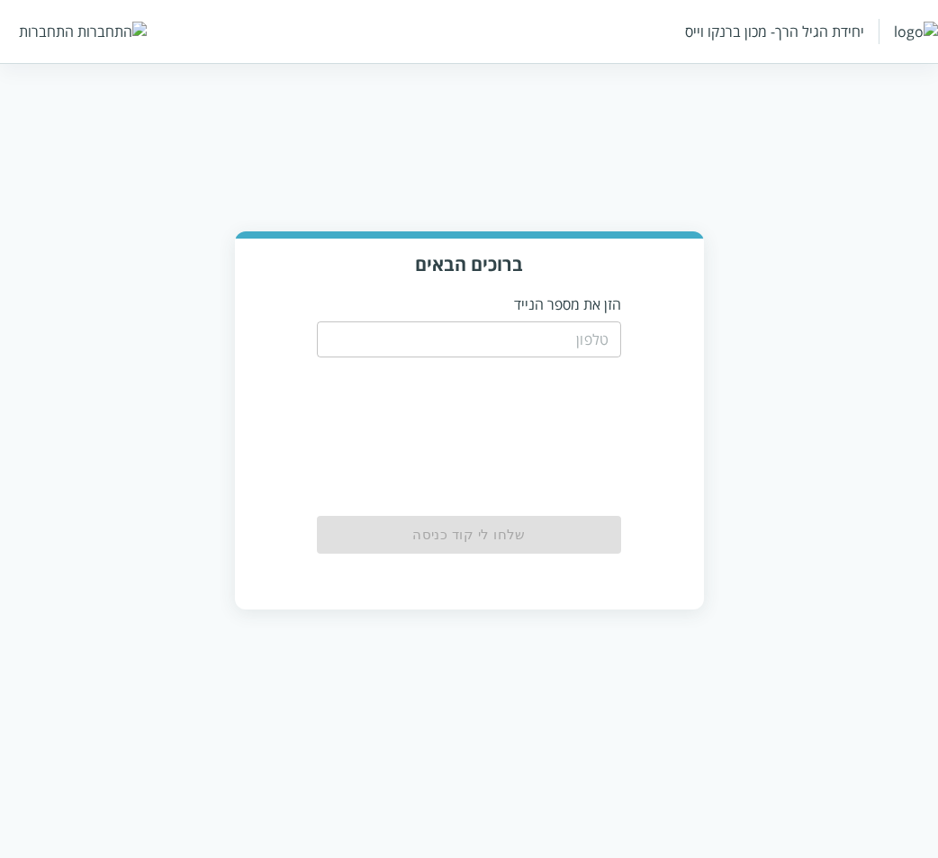
click at [484, 345] on input "tel" at bounding box center [469, 339] width 304 height 36
type input "0504122222"
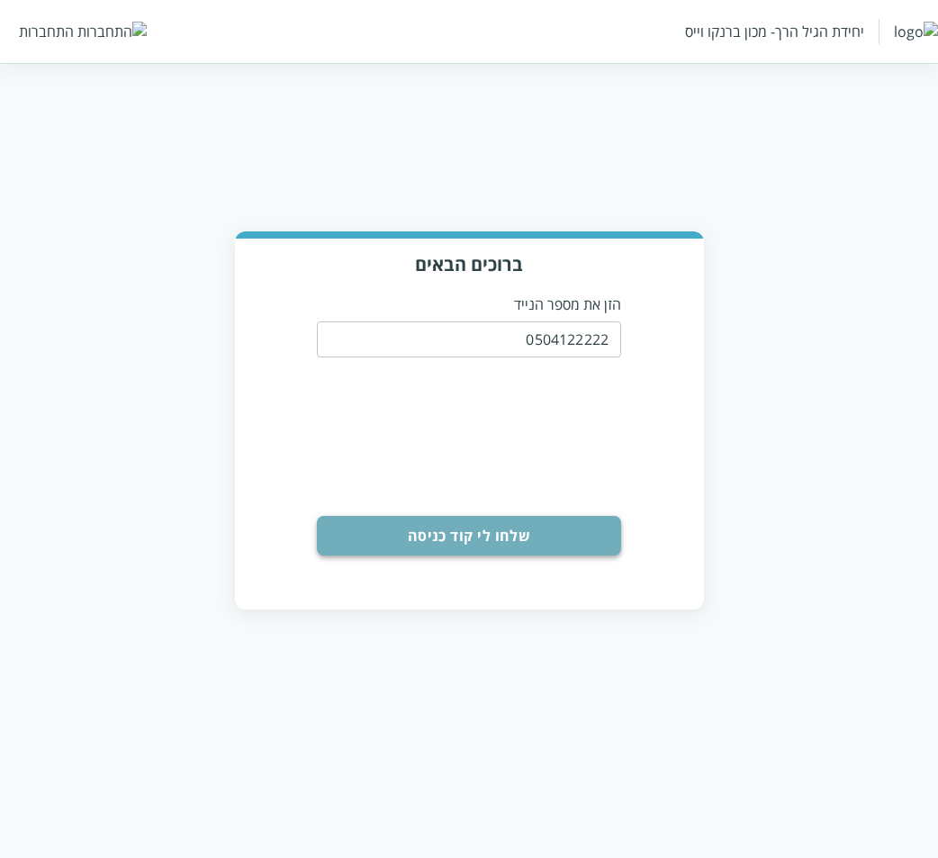
click at [421, 523] on button "שלחו לי קוד כניסה" at bounding box center [469, 536] width 304 height 40
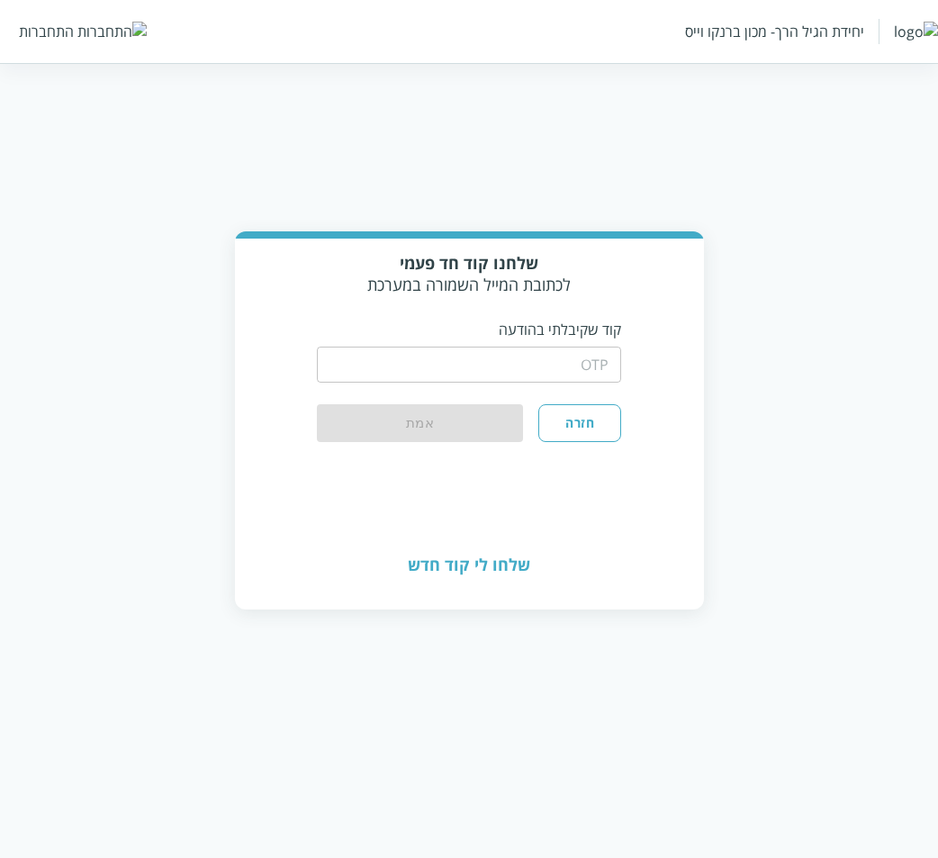
click at [564, 371] on input "string" at bounding box center [469, 365] width 304 height 36
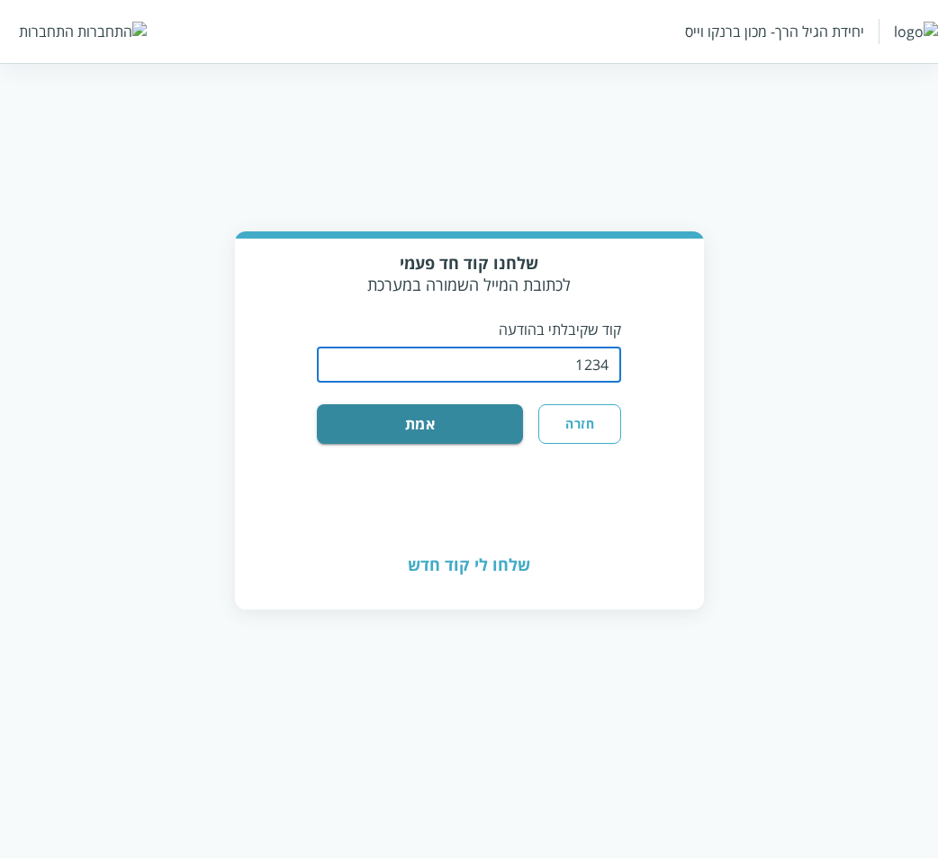
type input "1234"
click at [317, 404] on button "אמת" at bounding box center [420, 424] width 206 height 40
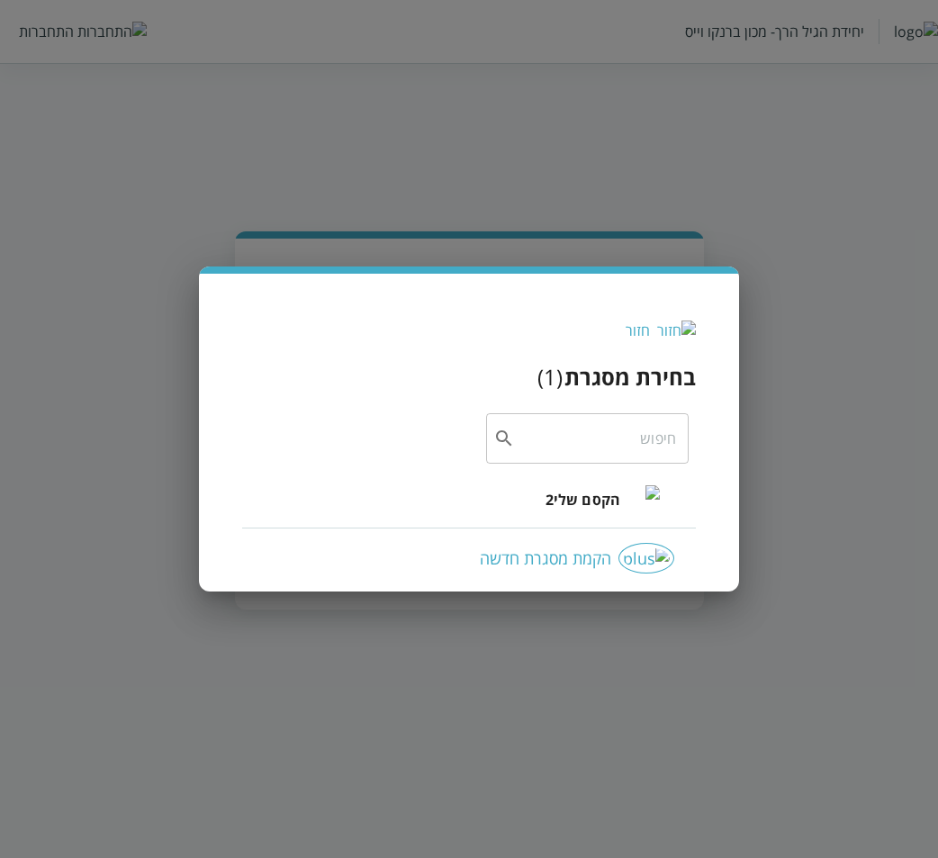
click at [560, 495] on span "הקסם שלי2" at bounding box center [583, 500] width 75 height 22
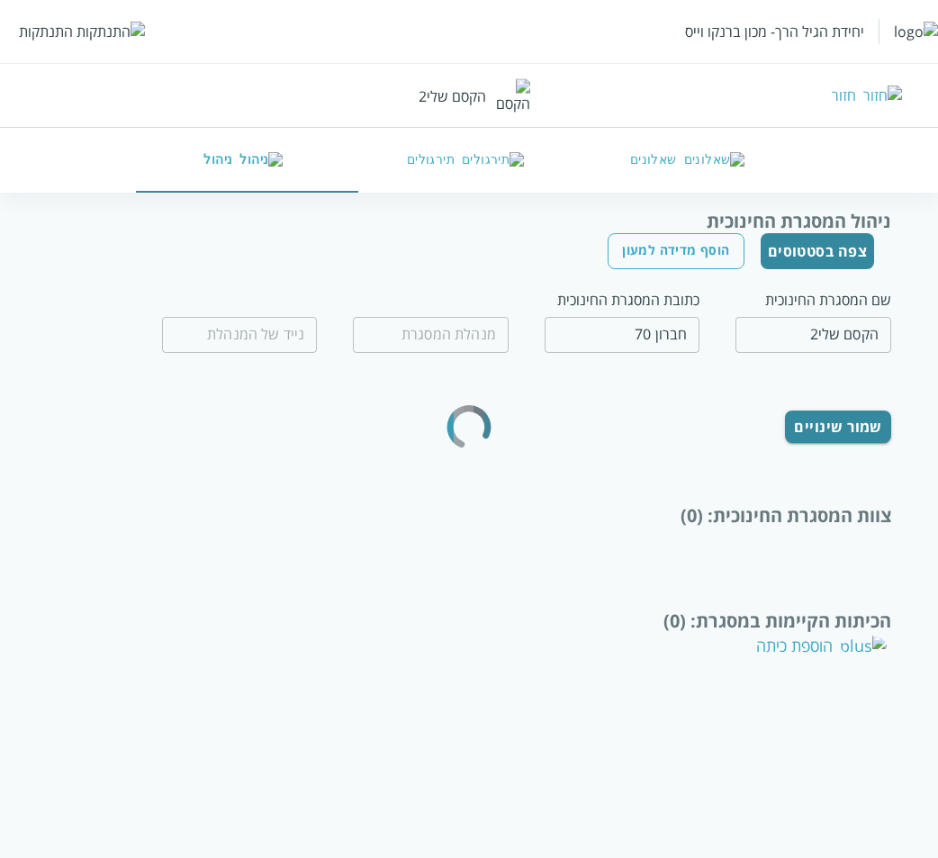
type input "רוחמה תפוחי"
type input "0599970077"
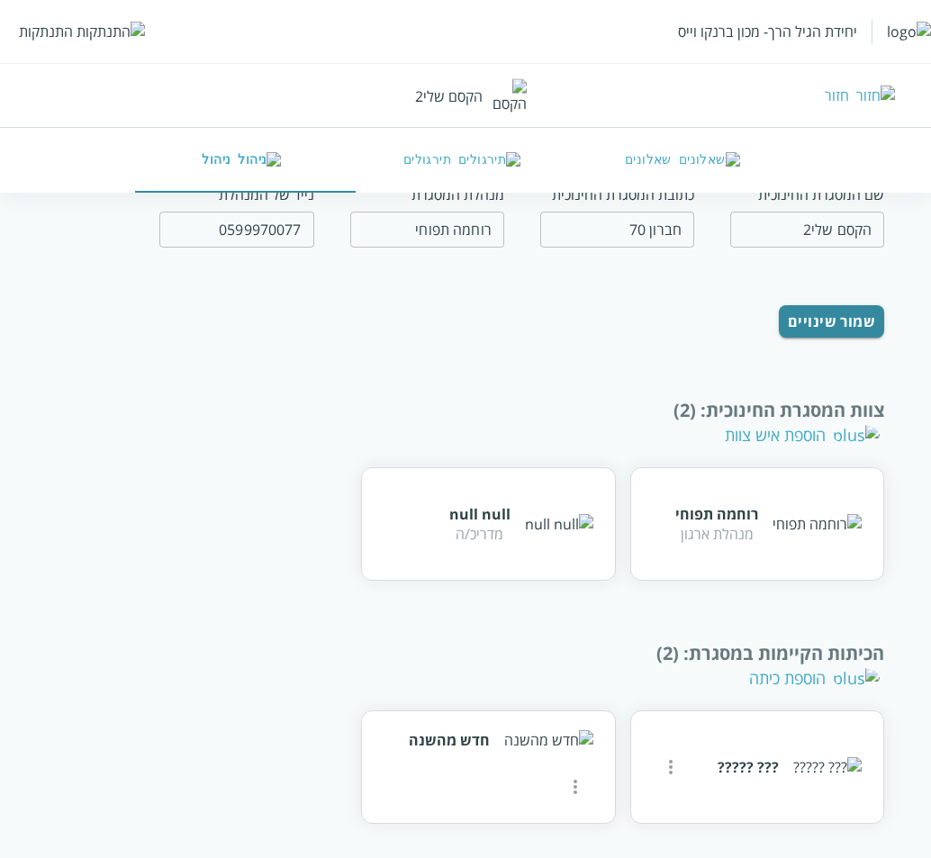
scroll to position [106, 0]
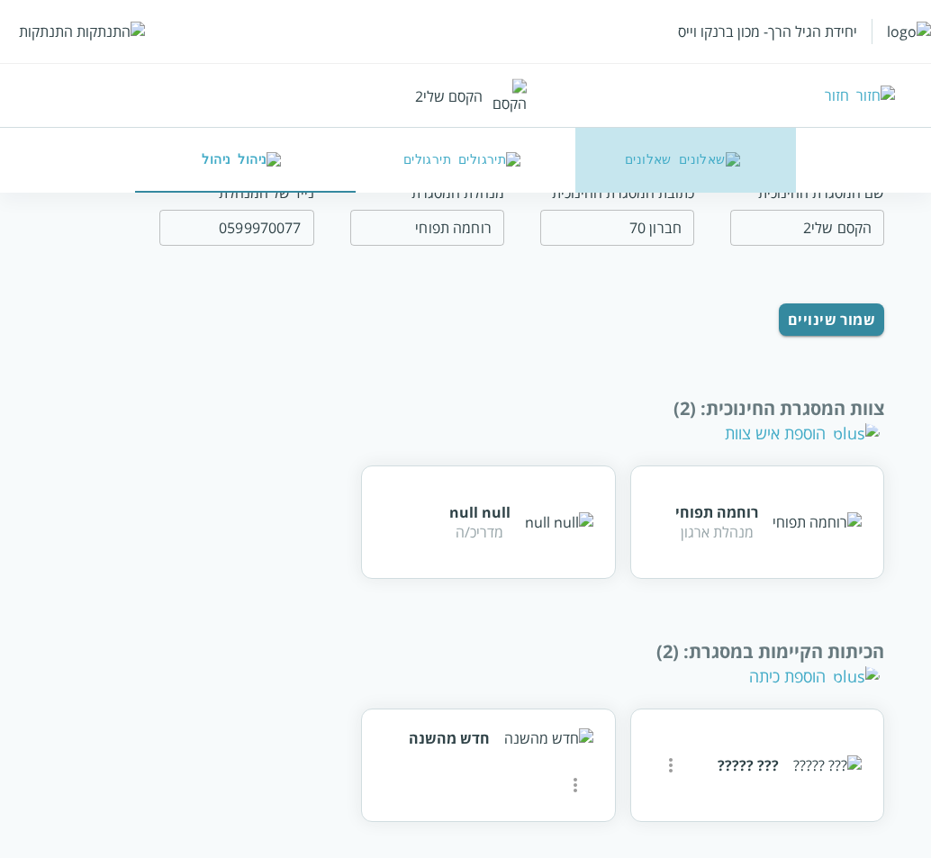
click at [667, 164] on button "שאלונים" at bounding box center [685, 160] width 221 height 65
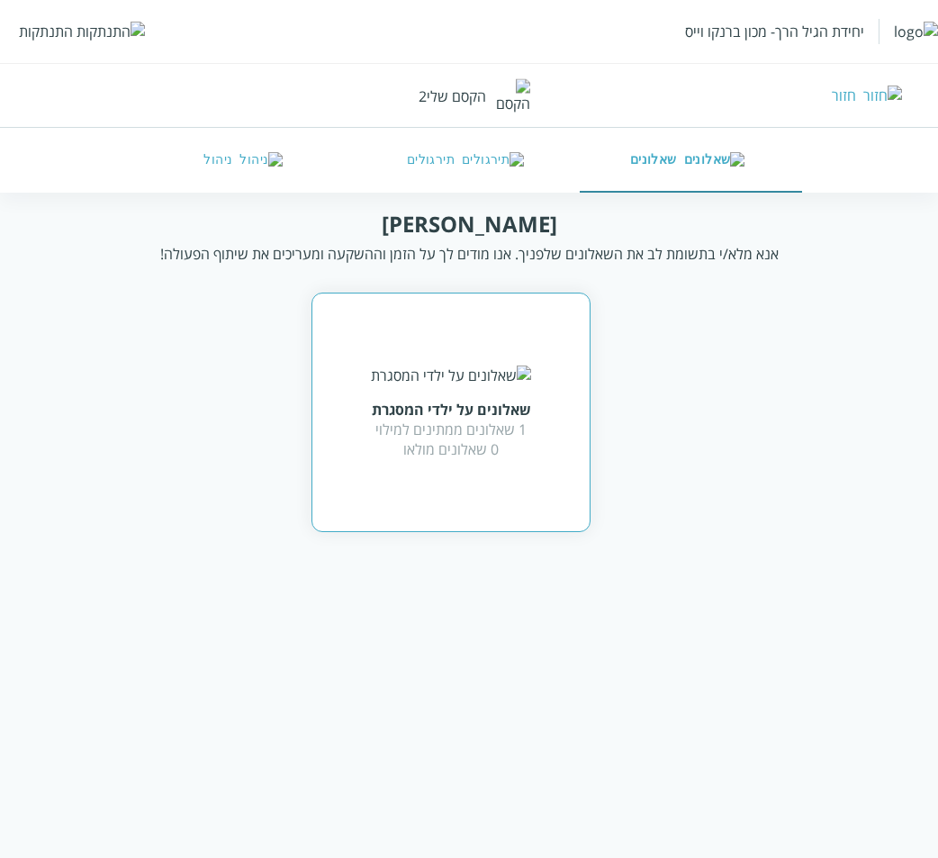
click at [428, 405] on div "שאלונים על ילדי המסגרת 1 שאלונים ממתינים למילוי 0 שאלונים מולאו" at bounding box center [451, 413] width 160 height 94
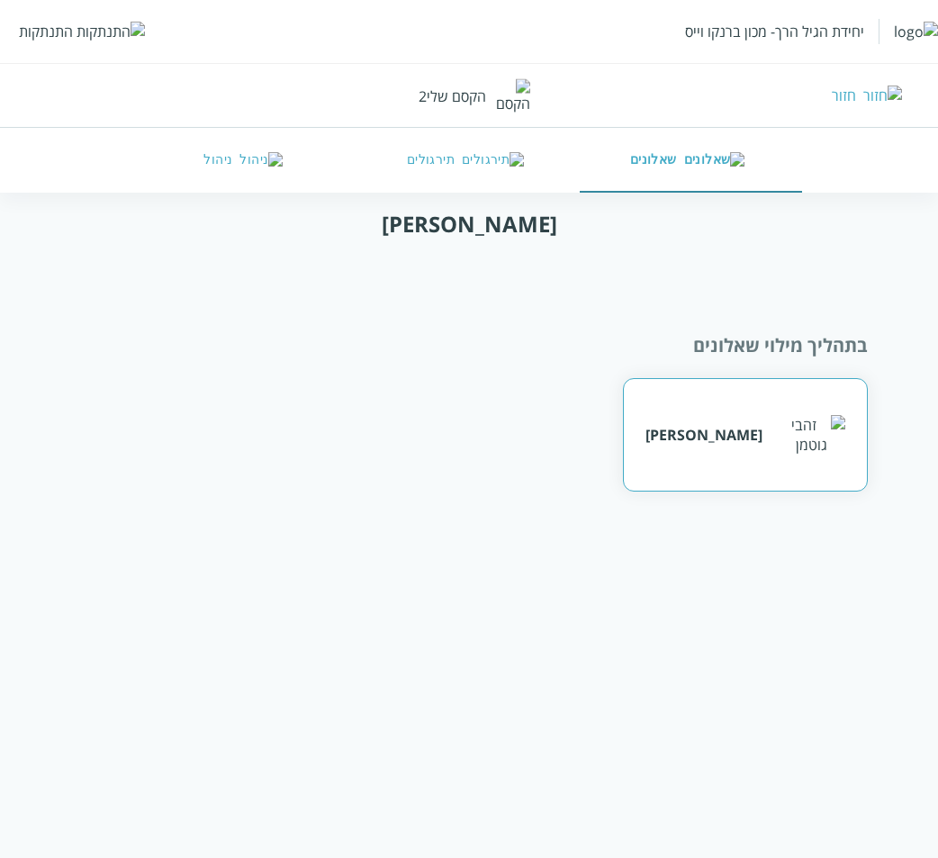
click at [752, 448] on div "זהבי גוטמן" at bounding box center [745, 435] width 199 height 40
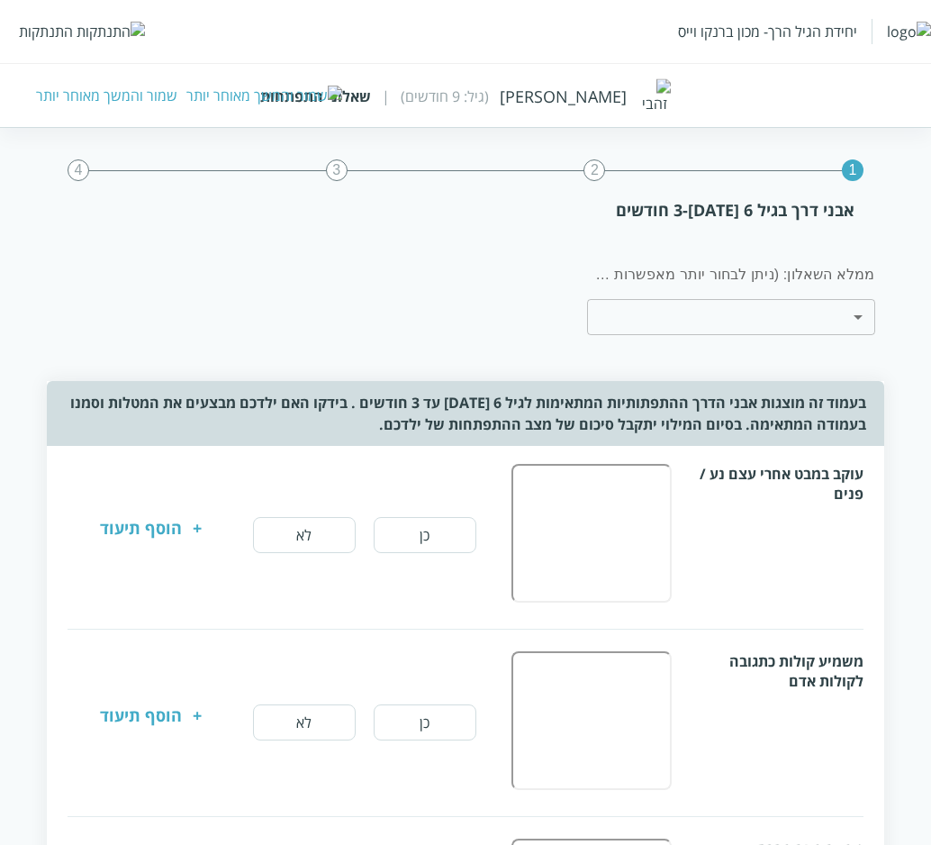
drag, startPoint x: 51, startPoint y: 44, endPoint x: 54, endPoint y: 55, distance: 11.1
click at [51, 56] on div "יחידת הגיל הרך- מכון ברנקו וייס התנתקות" at bounding box center [465, 31] width 931 height 63
click at [60, 33] on div "התנתקות" at bounding box center [46, 32] width 54 height 20
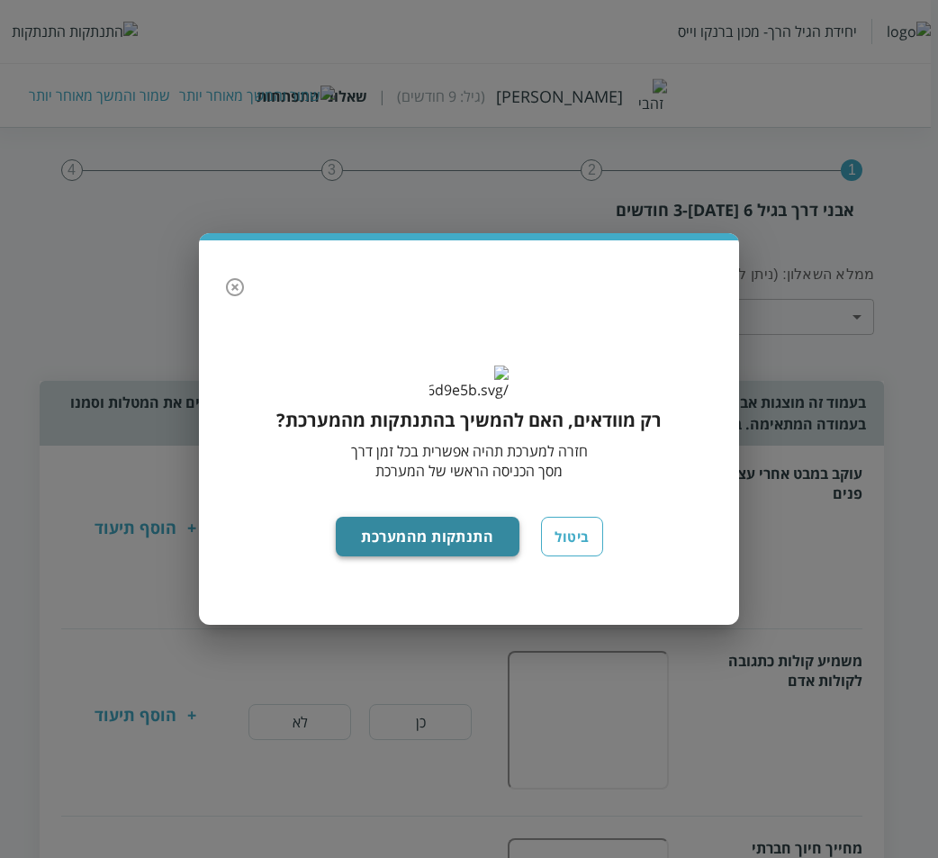
click at [445, 543] on button "התנתקות מהמערכת" at bounding box center [428, 537] width 185 height 40
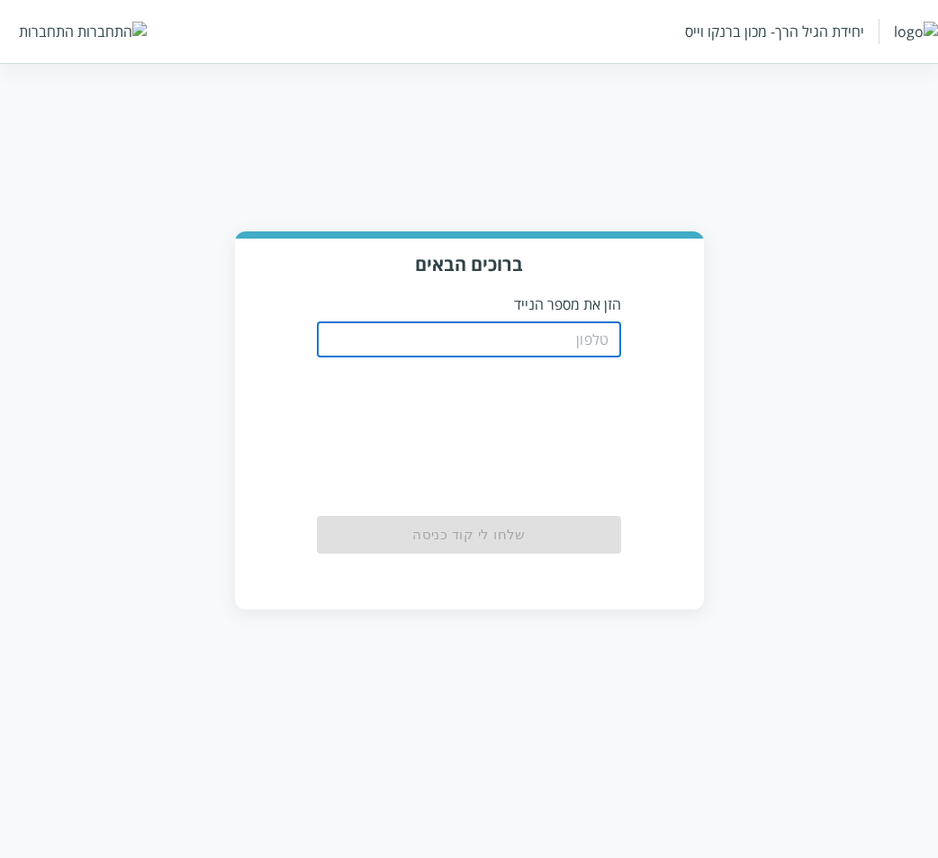
drag, startPoint x: 538, startPoint y: 333, endPoint x: 555, endPoint y: 332, distance: 16.2
click at [538, 333] on input "tel" at bounding box center [469, 339] width 304 height 36
type input "0504122222"
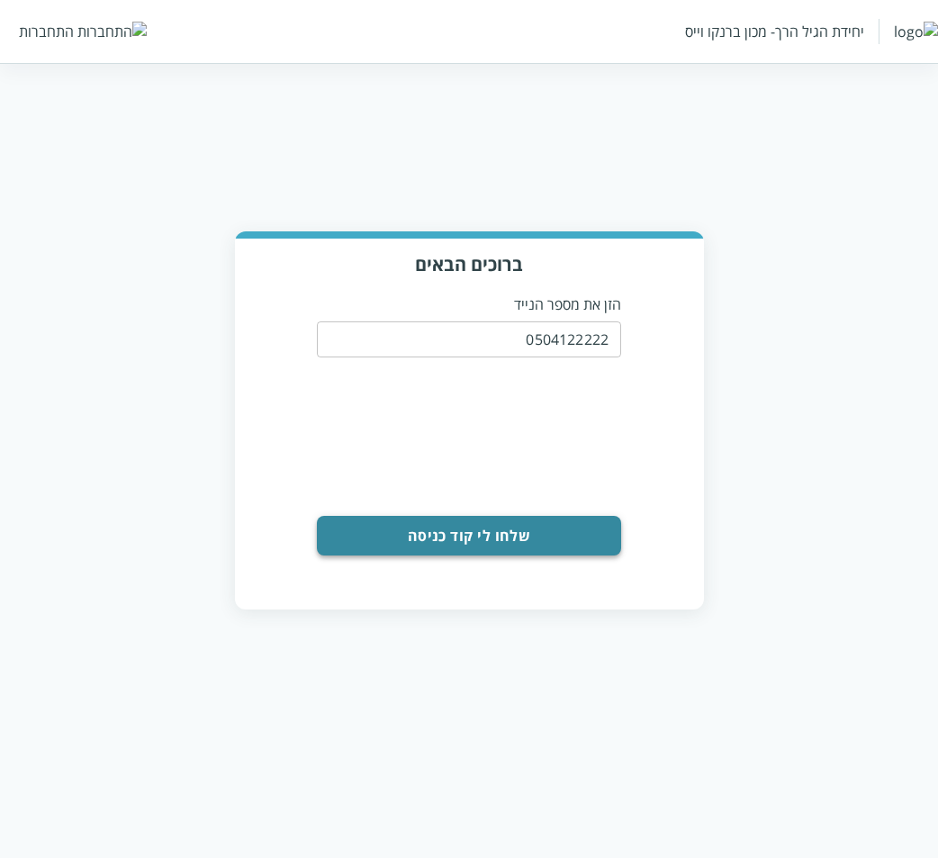
click at [455, 527] on button "שלחו לי קוד כניסה" at bounding box center [469, 536] width 304 height 40
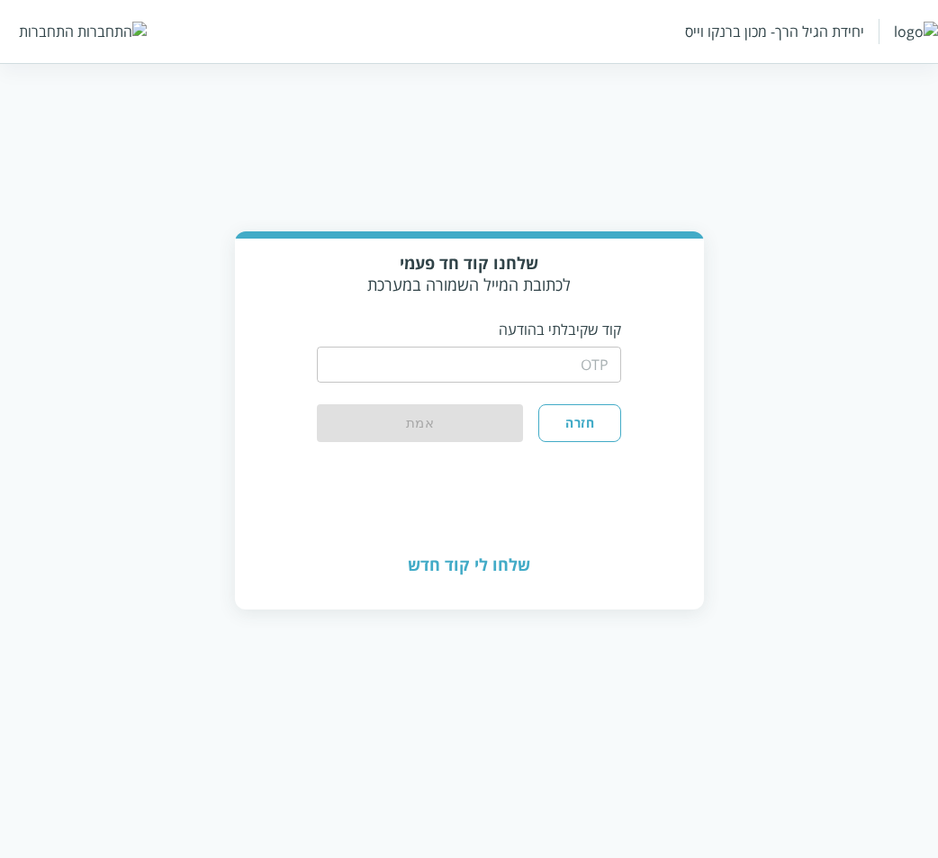
click at [492, 358] on input "string" at bounding box center [469, 365] width 304 height 36
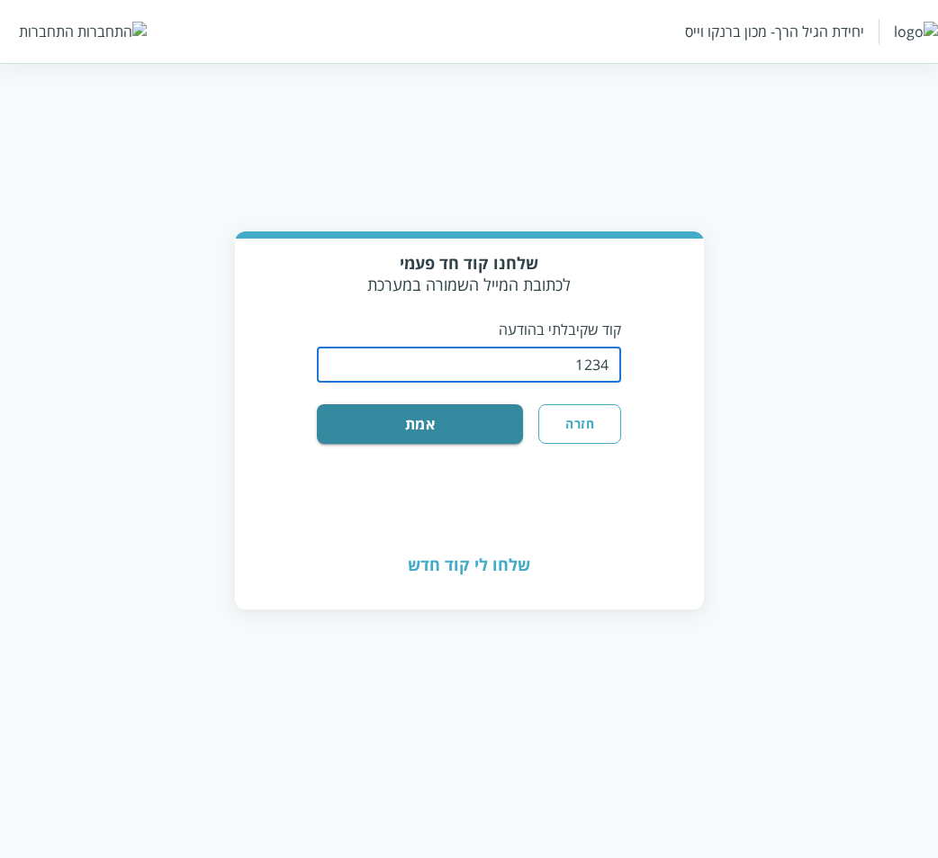
type input "1234"
drag, startPoint x: 376, startPoint y: 381, endPoint x: 378, endPoint y: 393, distance: 11.8
click at [330, 366] on div "​" at bounding box center [469, 362] width 304 height 47
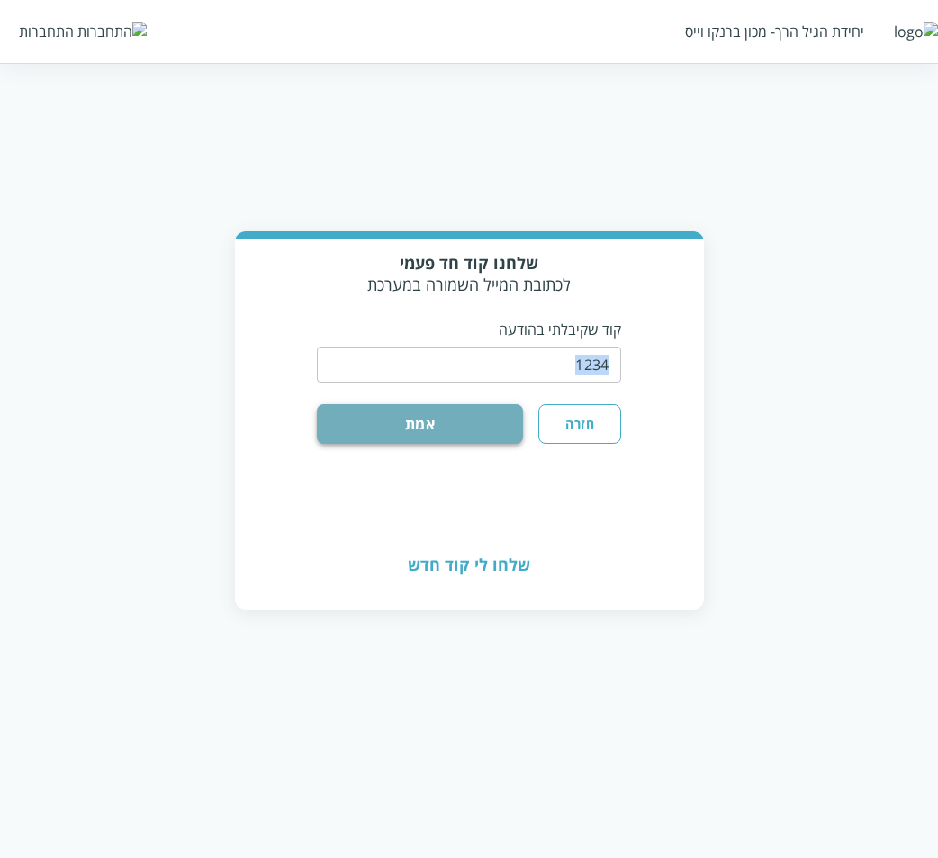
click at [416, 416] on button "אמת" at bounding box center [420, 424] width 206 height 40
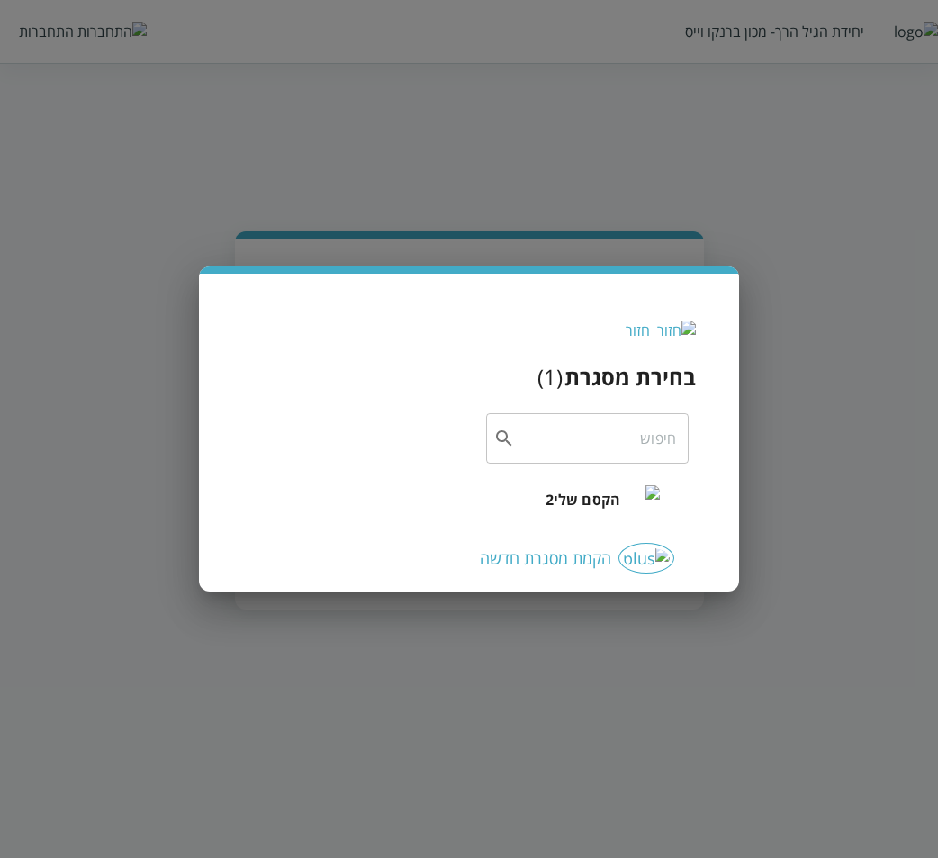
click at [592, 508] on span "הקסם שלי2" at bounding box center [583, 500] width 75 height 22
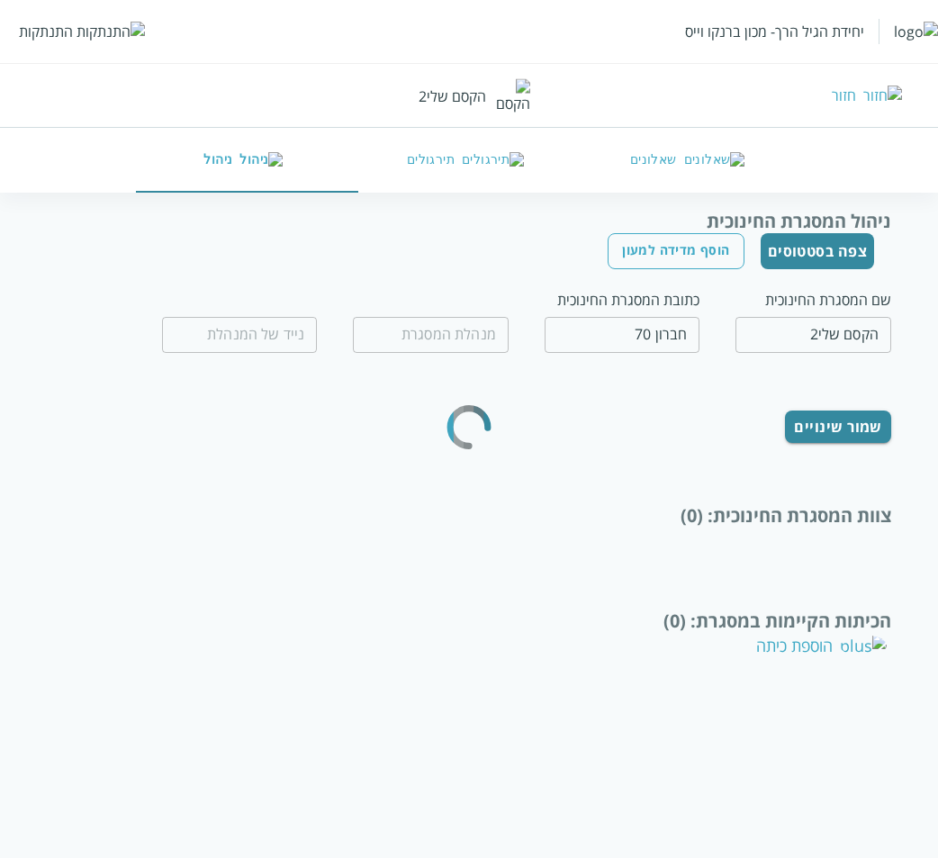
type input "רוחמה תפוחי"
type input "0599970077"
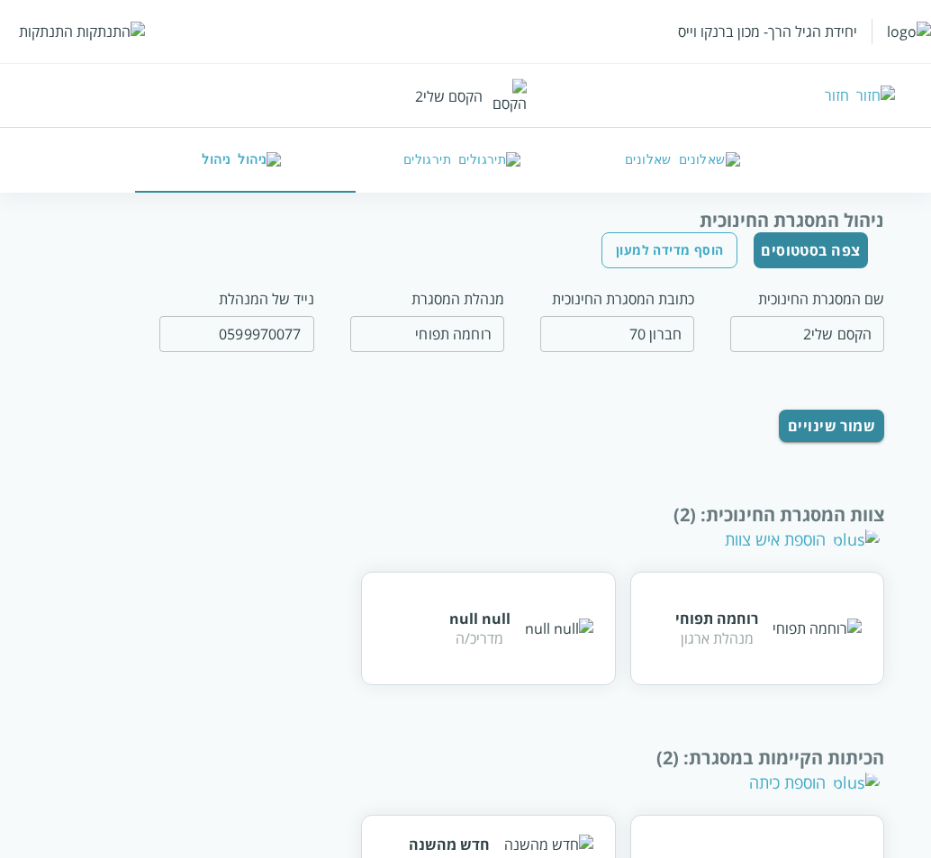
click at [672, 167] on button "שאלונים" at bounding box center [685, 160] width 221 height 65
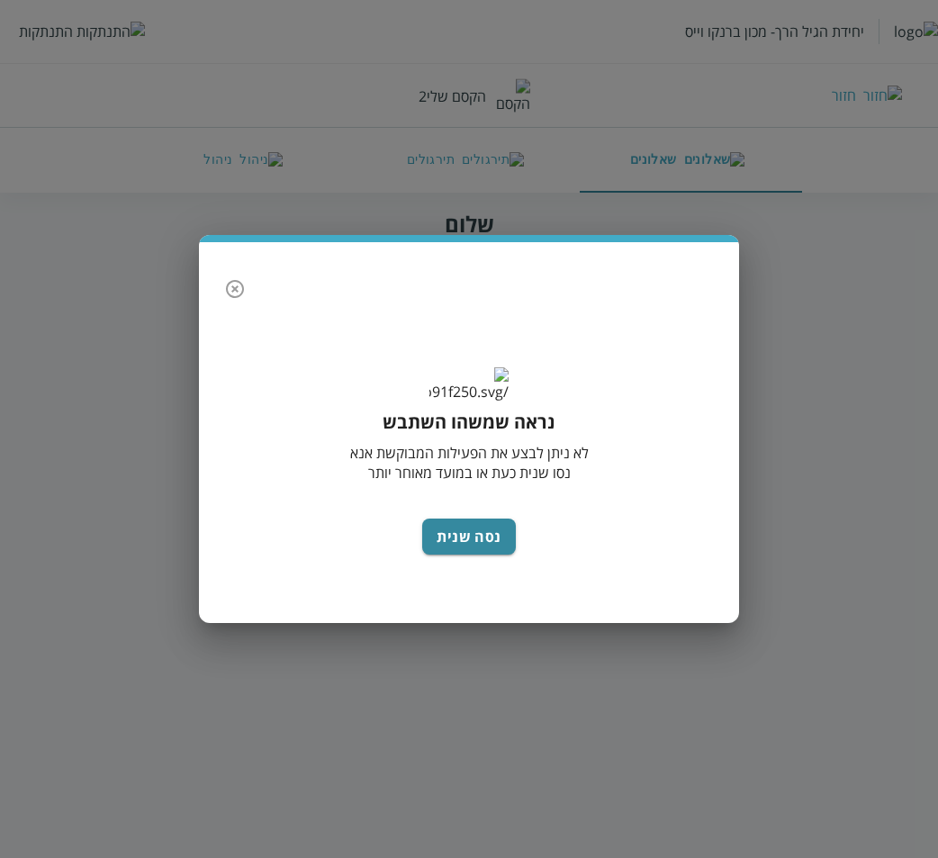
click at [235, 278] on icon "button" at bounding box center [235, 289] width 22 height 22
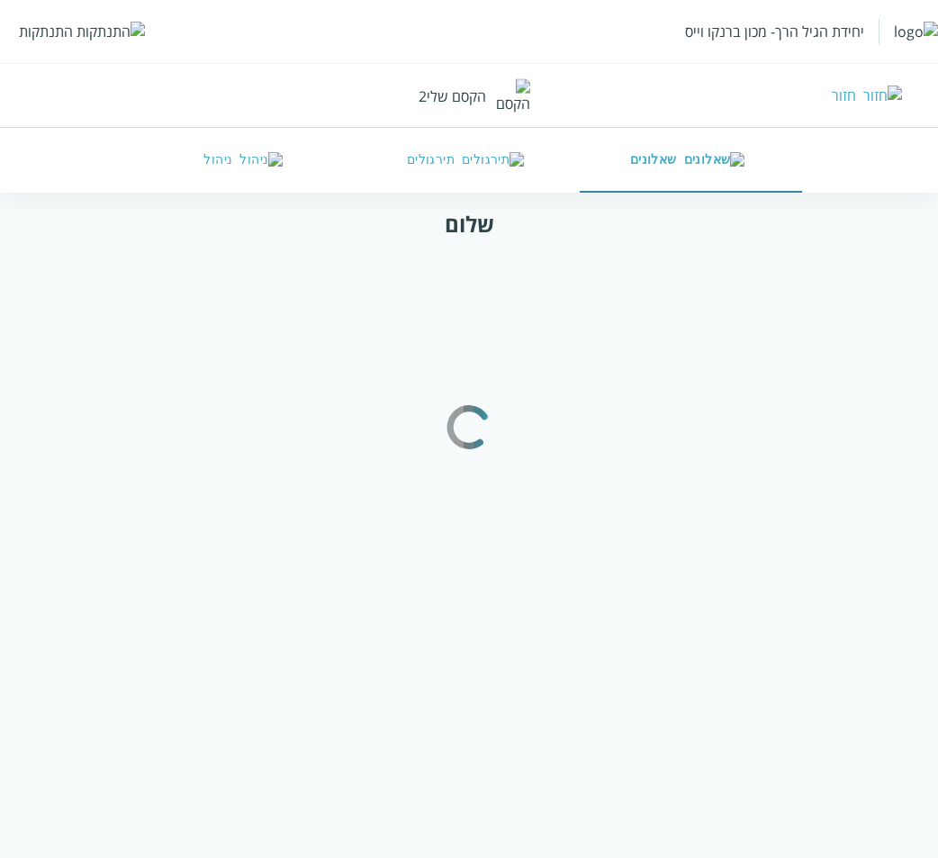
click at [408, 101] on img at bounding box center [408, 101] width 0 height 0
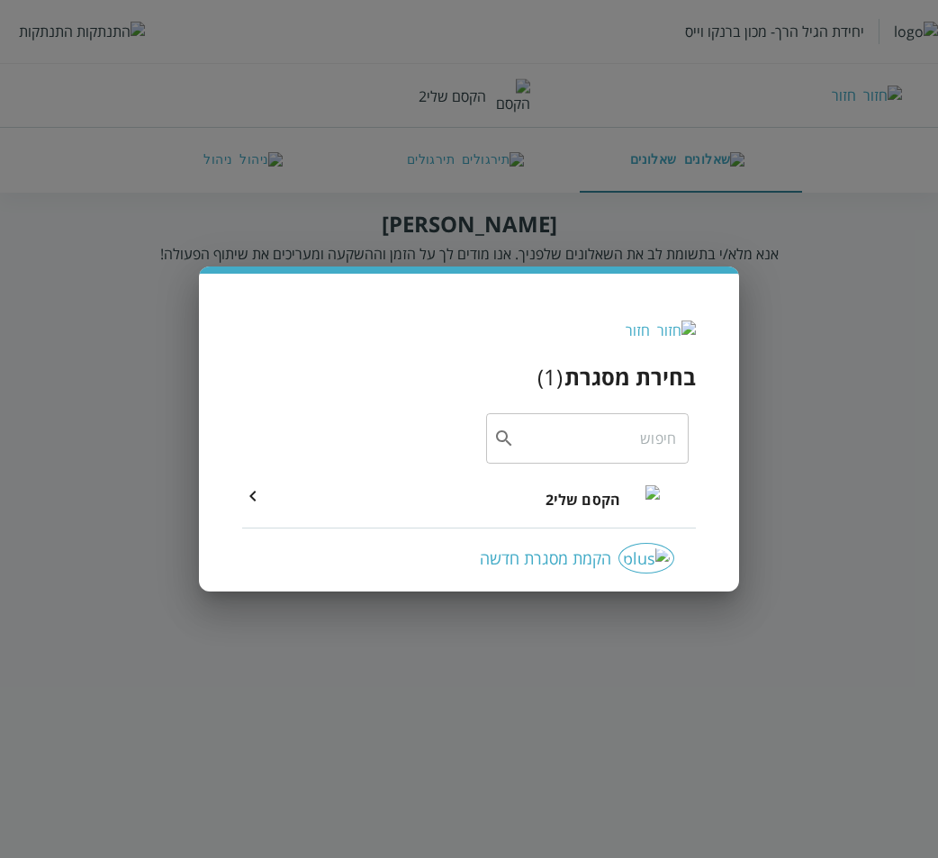
click at [249, 502] on icon at bounding box center [253, 496] width 22 height 22
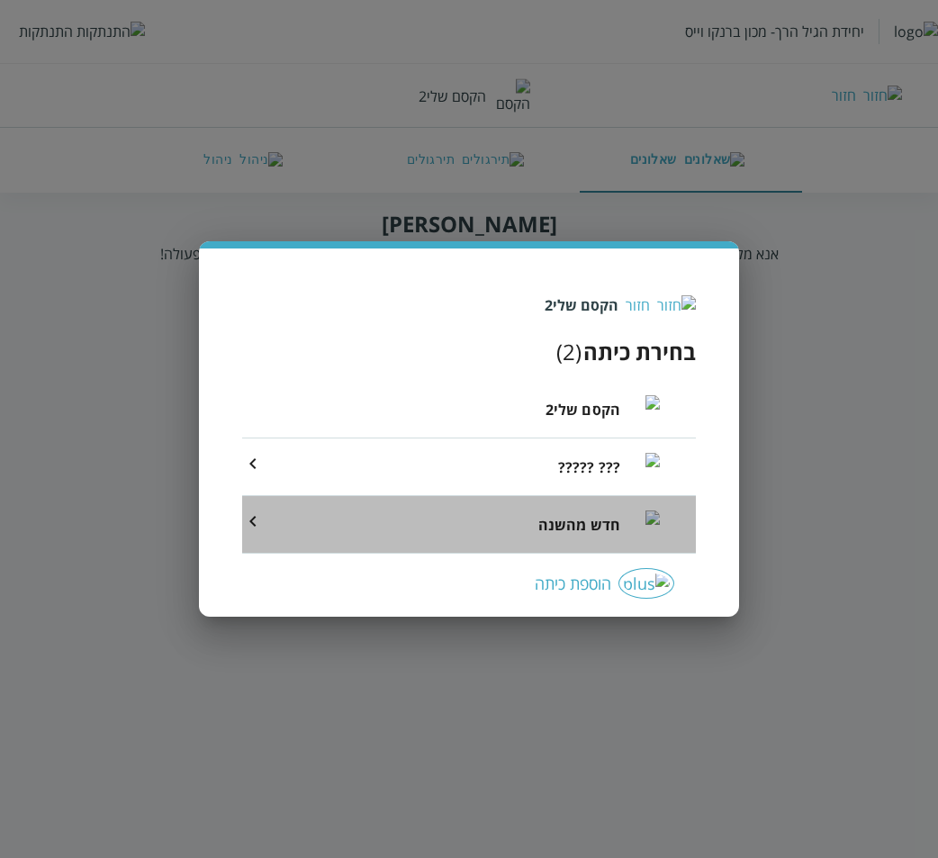
click at [257, 529] on icon at bounding box center [253, 522] width 22 height 22
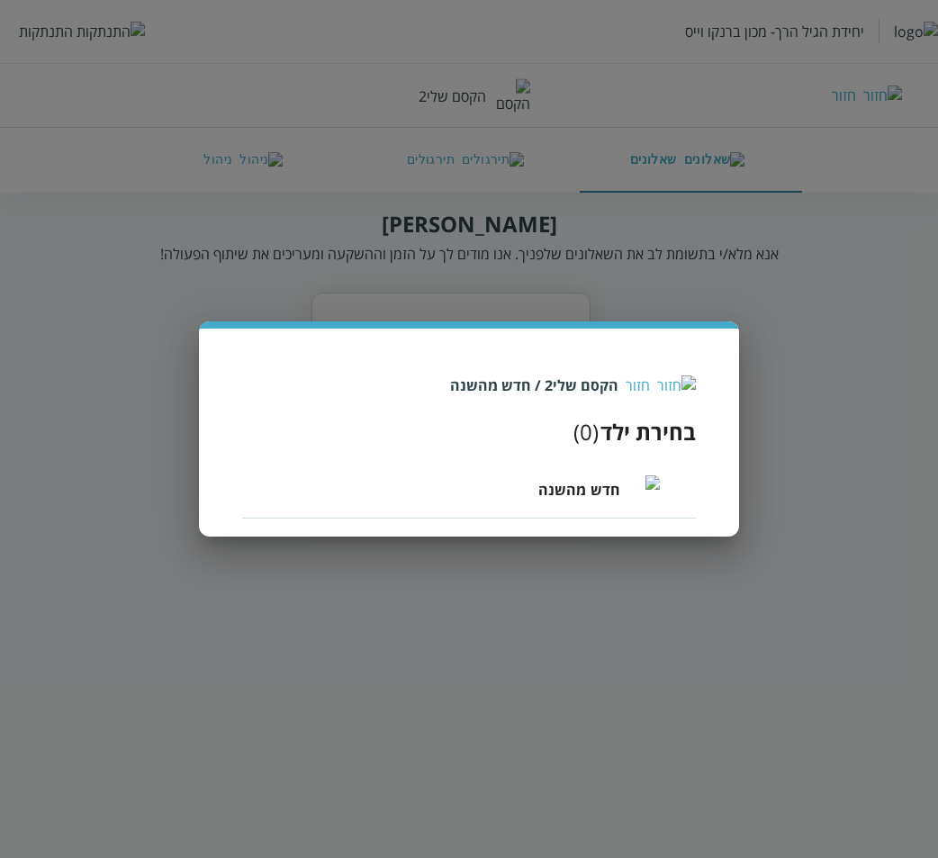
click at [675, 381] on div "חזור הקסם שלי2 / חדש מהשנה" at bounding box center [469, 385] width 454 height 20
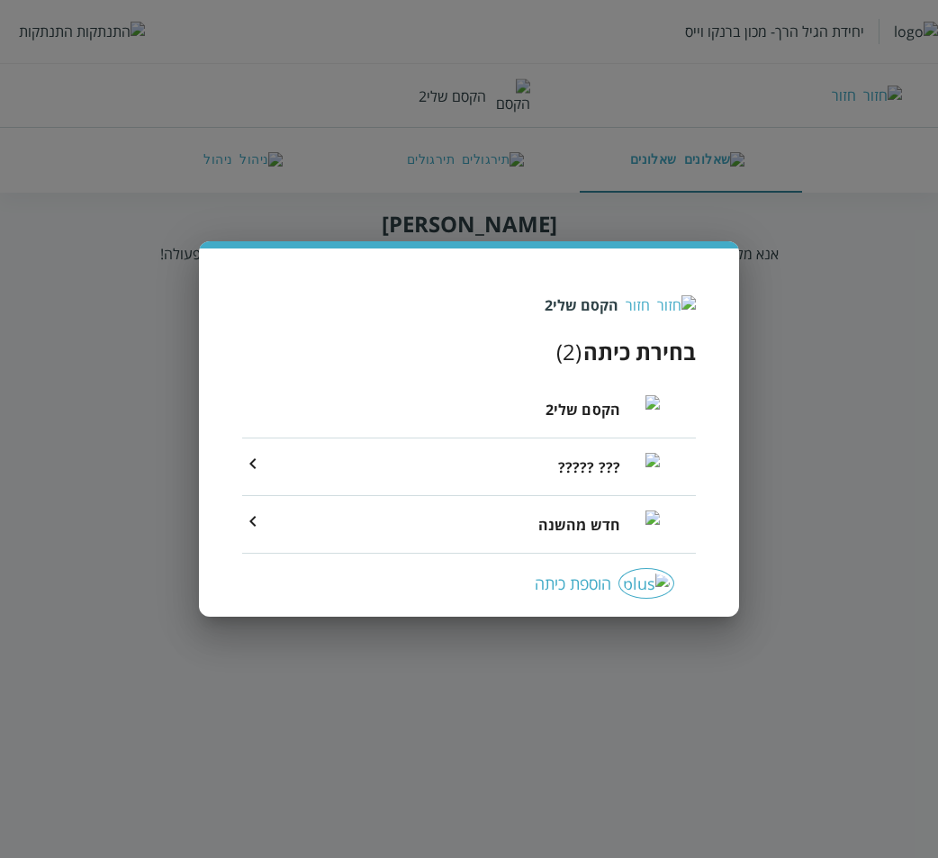
click at [694, 306] on img at bounding box center [676, 305] width 39 height 20
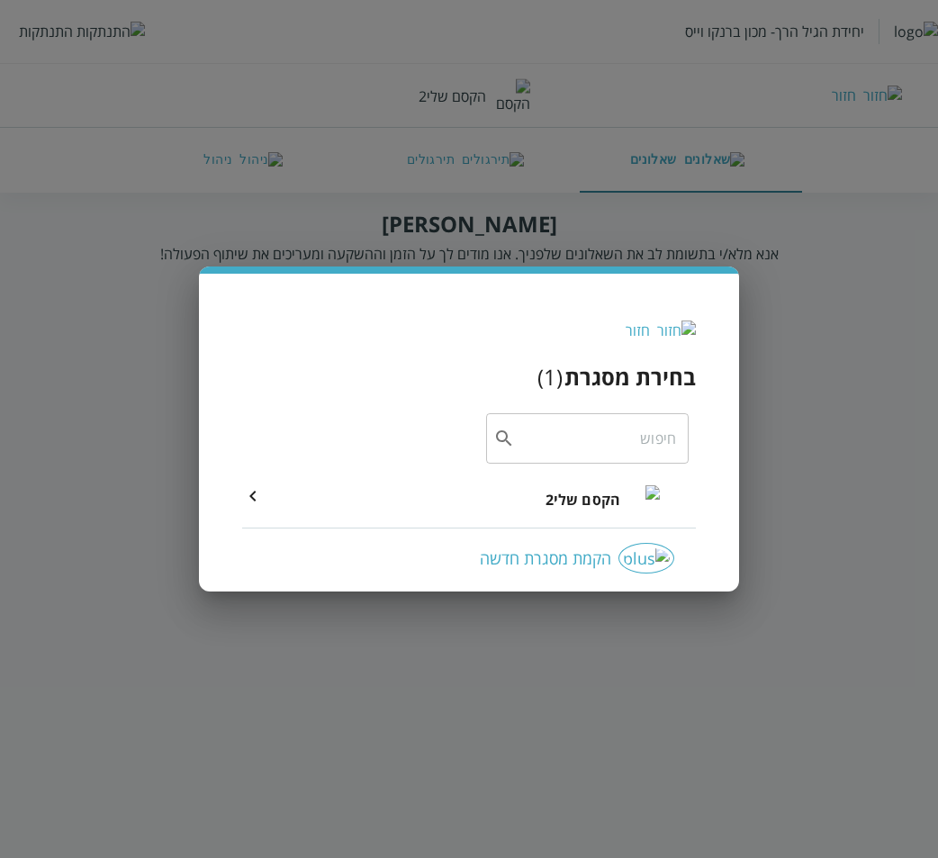
click at [683, 331] on img at bounding box center [676, 331] width 39 height 20
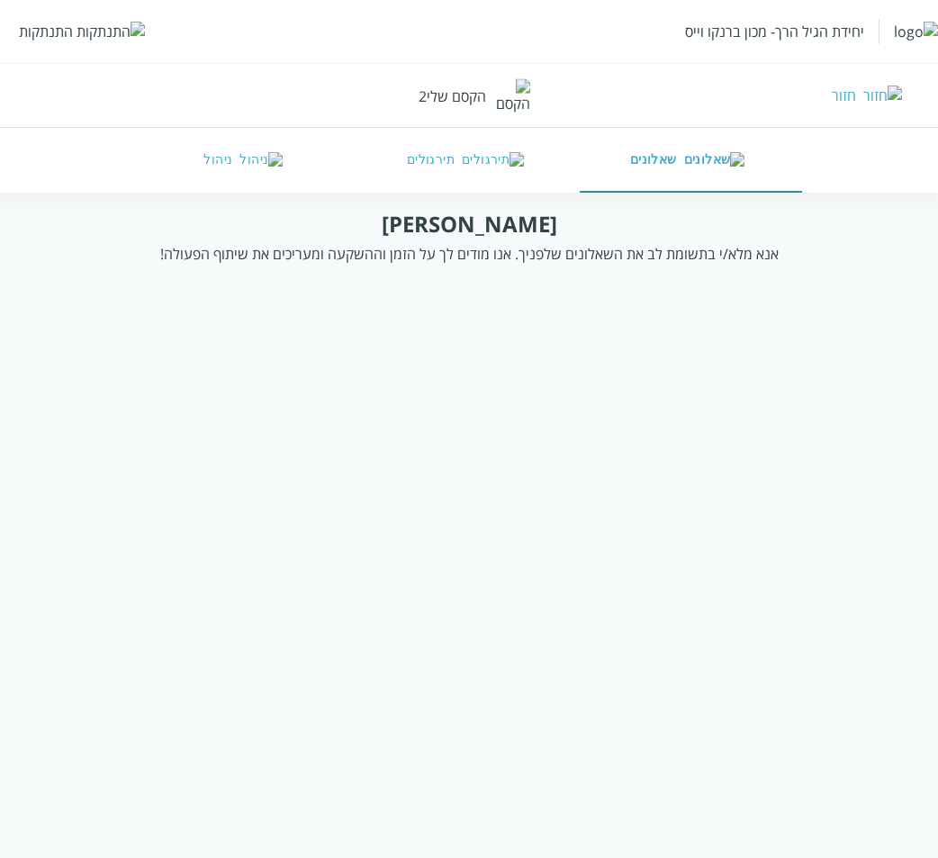
click at [470, 158] on button "תירגולים" at bounding box center [469, 160] width 222 height 65
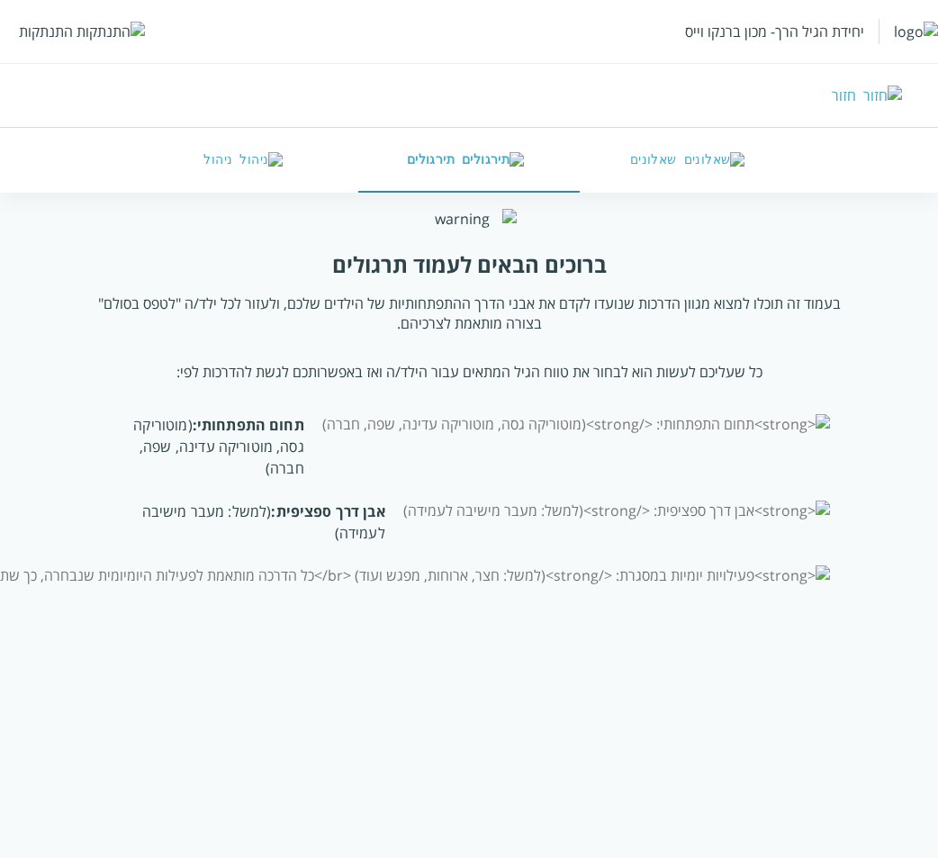
click at [693, 167] on button "שאלונים" at bounding box center [691, 160] width 222 height 65
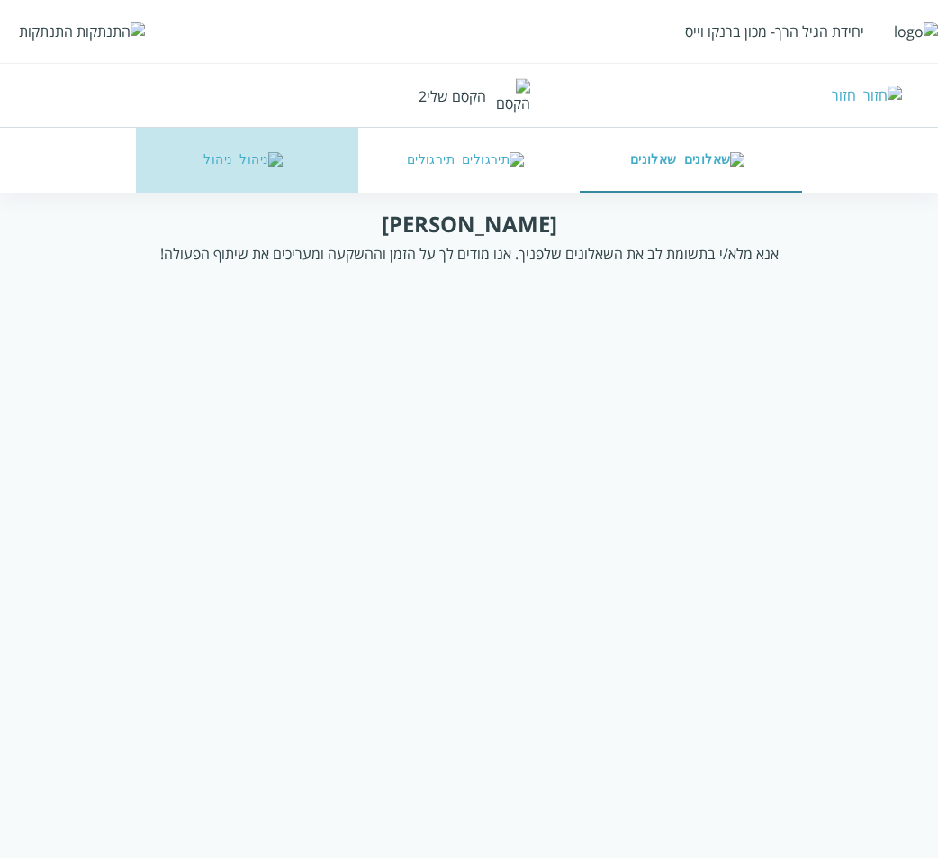
click at [260, 164] on img "button" at bounding box center [261, 160] width 43 height 16
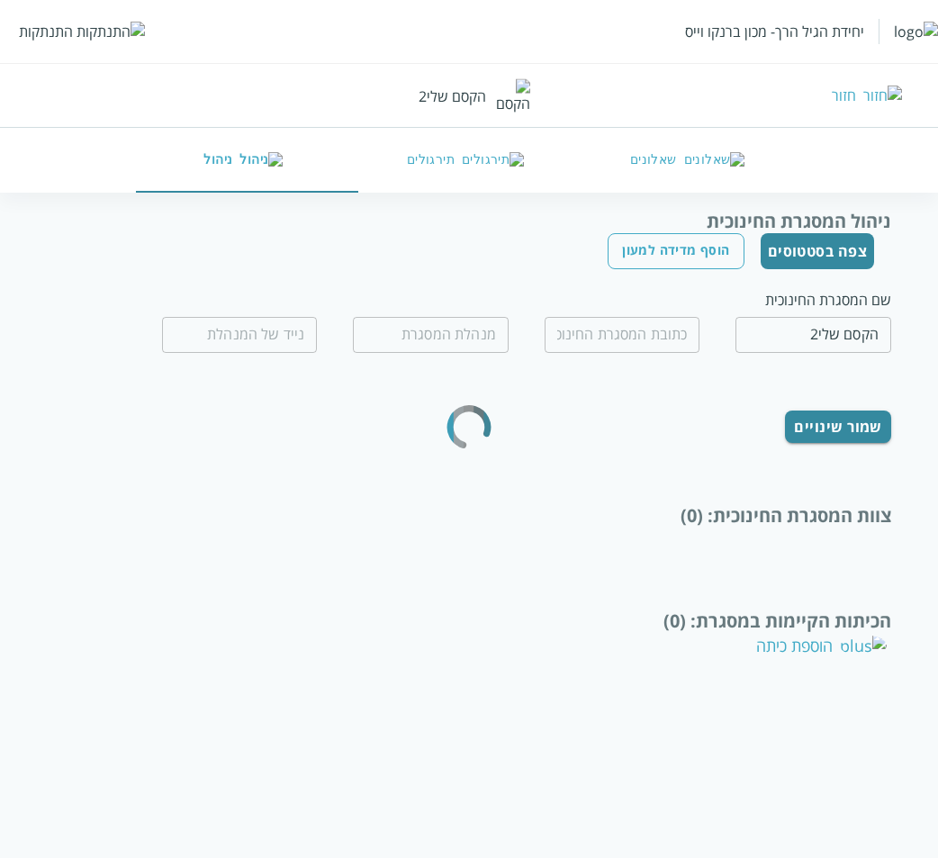
type input "חברון 70"
type input "רוחמה תפוחי"
type input "0599970077"
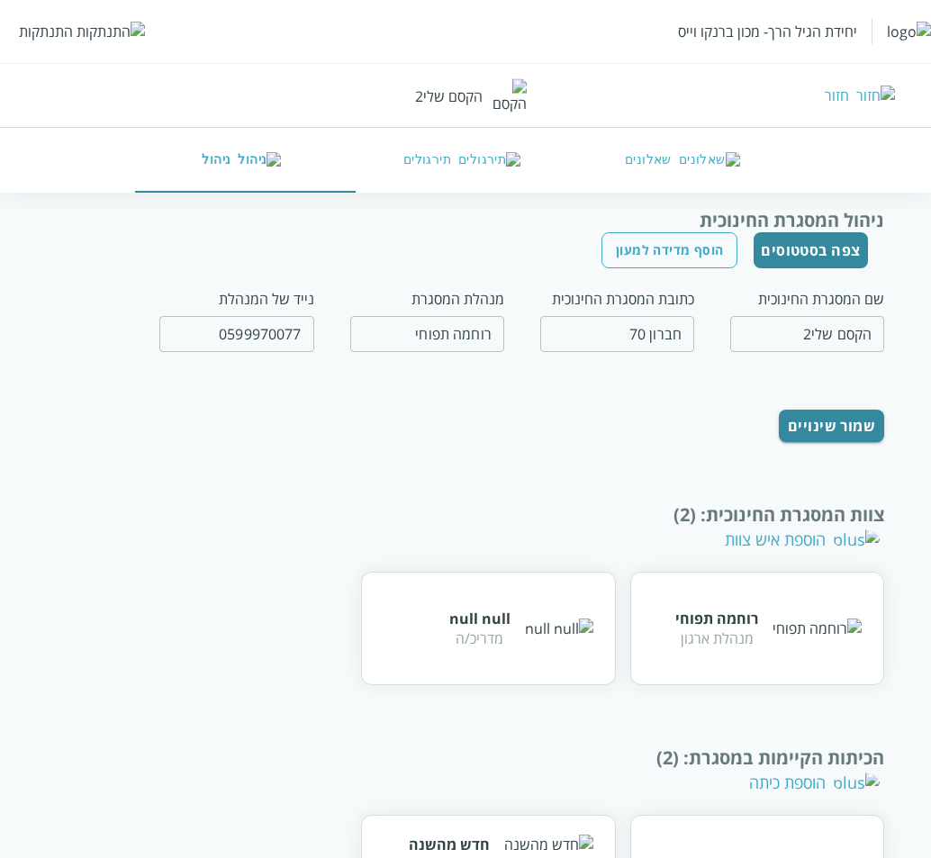
click at [426, 159] on button "תירגולים" at bounding box center [466, 160] width 221 height 65
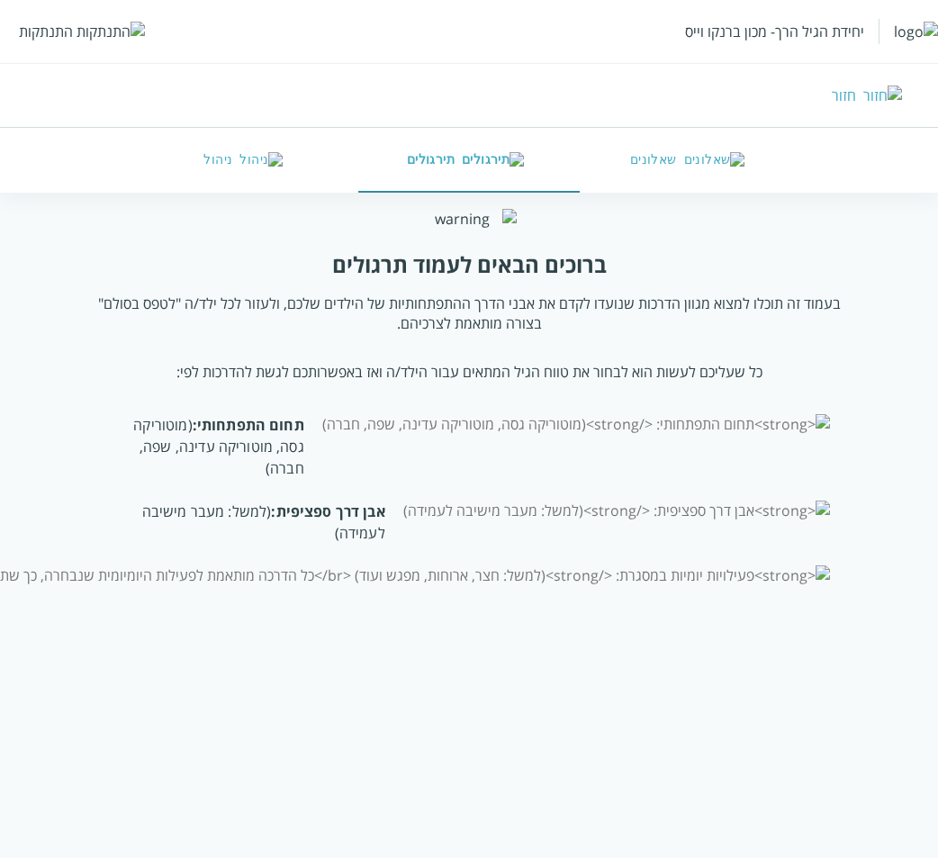
click at [40, 32] on div "התנתקות" at bounding box center [46, 32] width 54 height 20
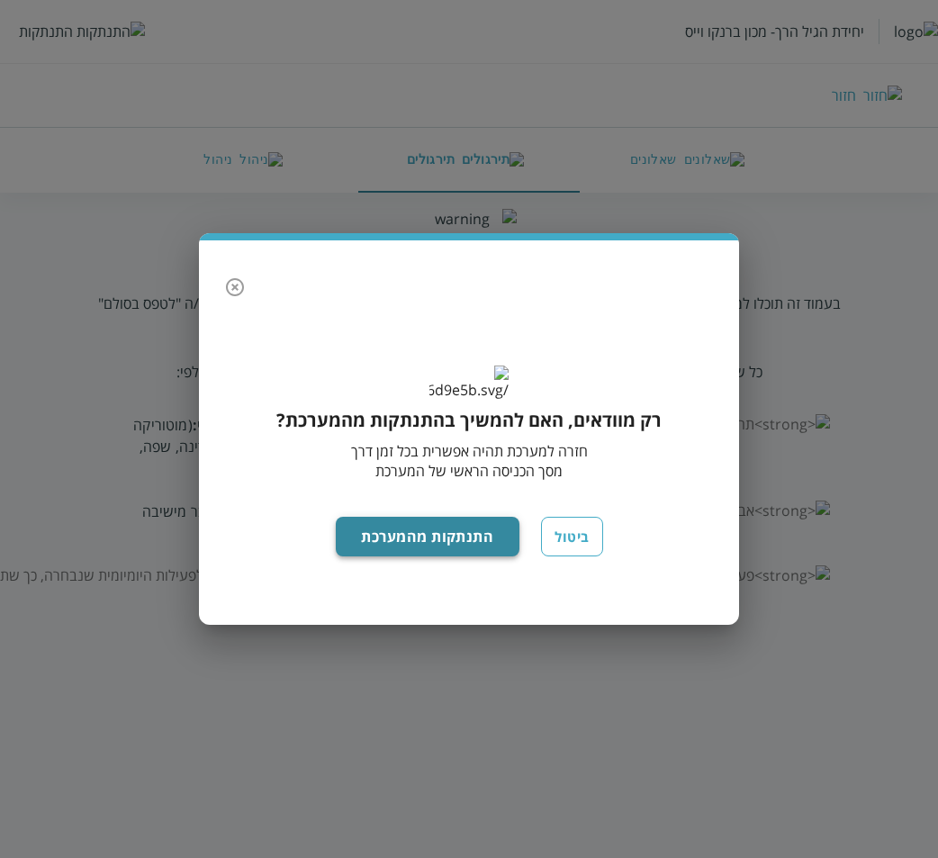
click at [449, 551] on button "התנתקות מהמערכת" at bounding box center [428, 537] width 185 height 40
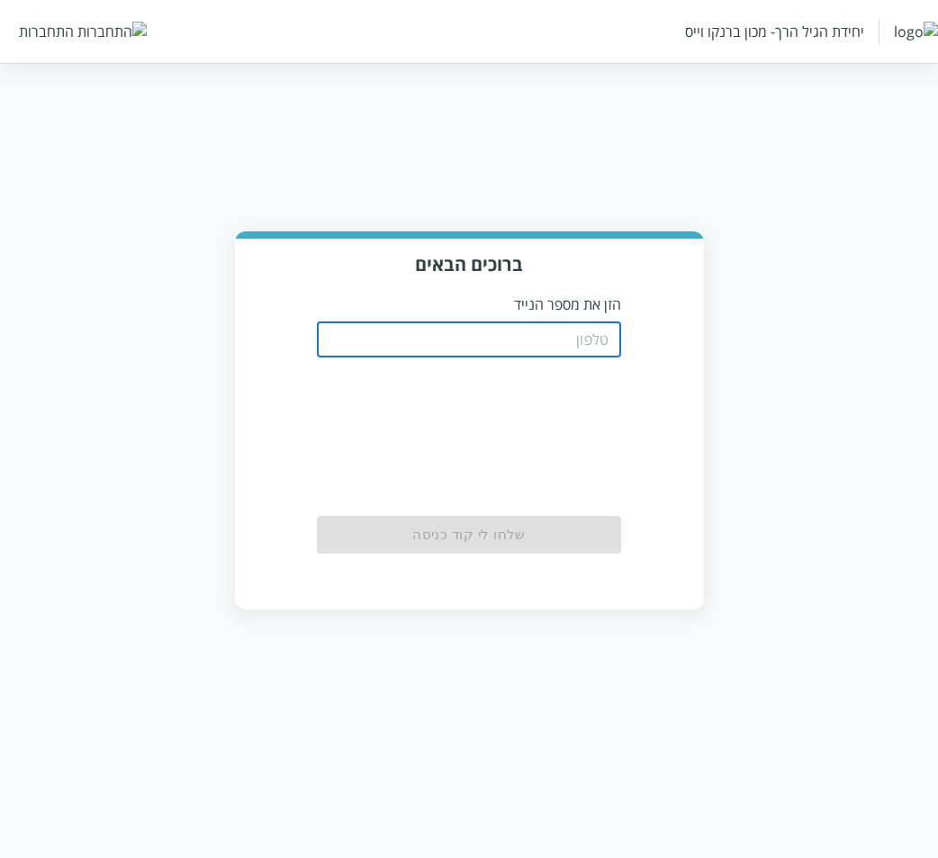
drag, startPoint x: 464, startPoint y: 348, endPoint x: 465, endPoint y: 357, distance: 9.0
click at [464, 348] on input "tel" at bounding box center [469, 339] width 304 height 36
type input "0504122222"
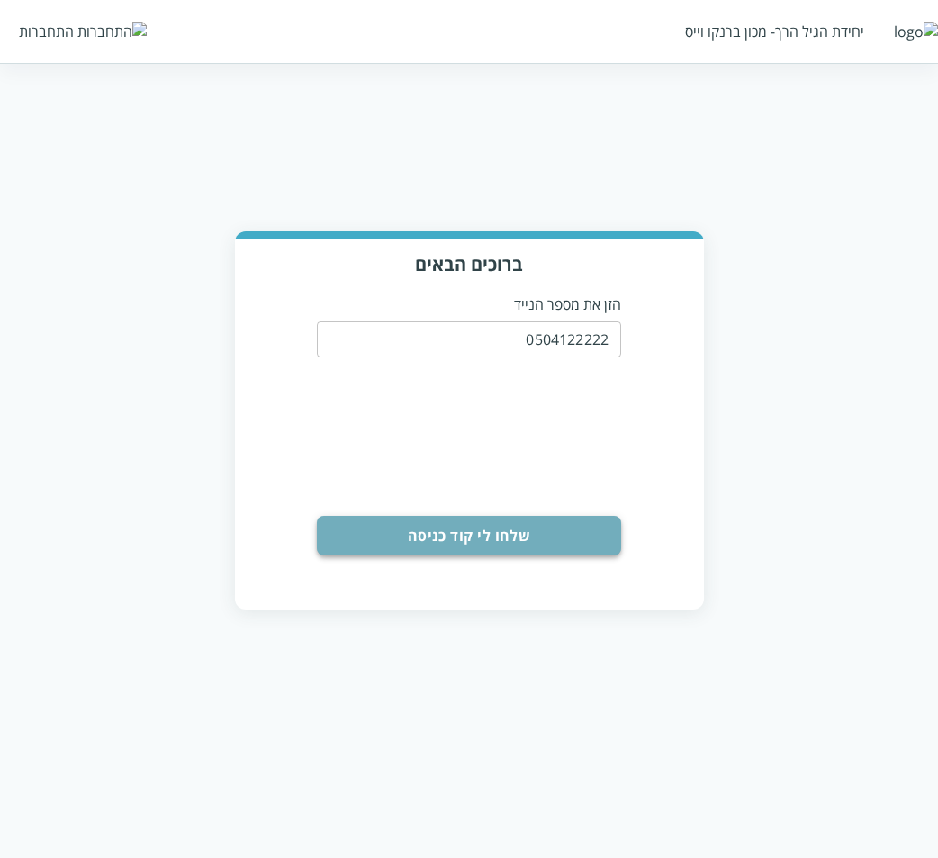
click at [503, 540] on button "שלחו לי קוד כניסה" at bounding box center [469, 536] width 304 height 40
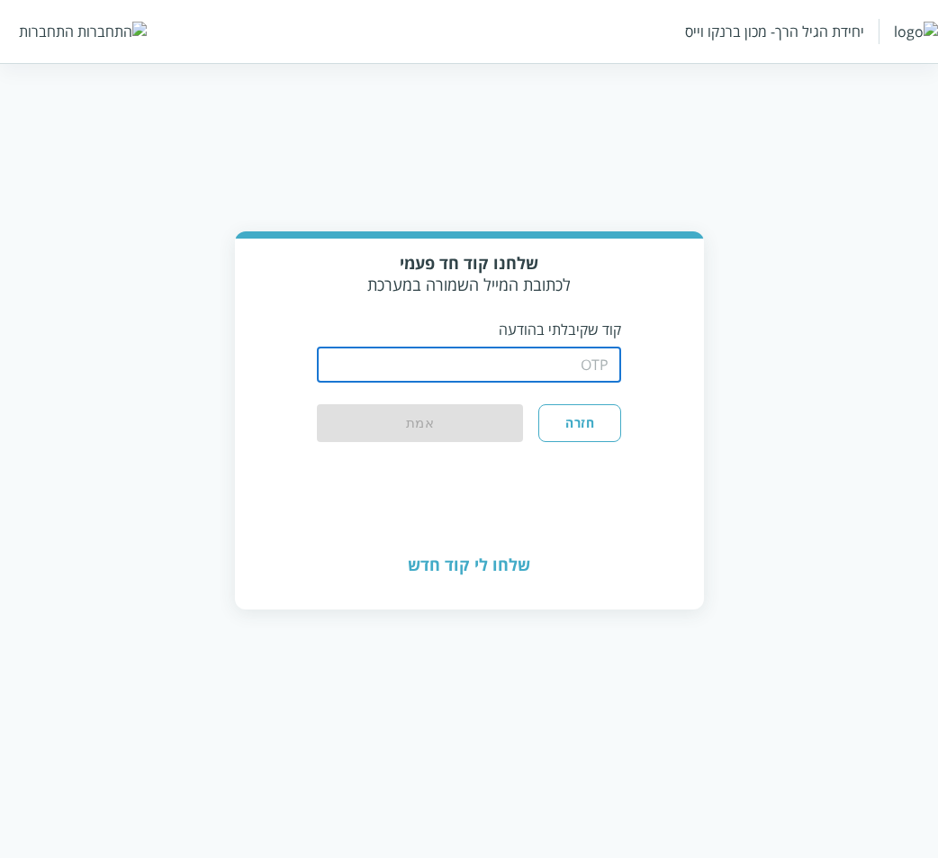
click at [441, 356] on input "string" at bounding box center [469, 365] width 304 height 36
type input "1234"
click at [317, 404] on button "אמת" at bounding box center [420, 424] width 206 height 40
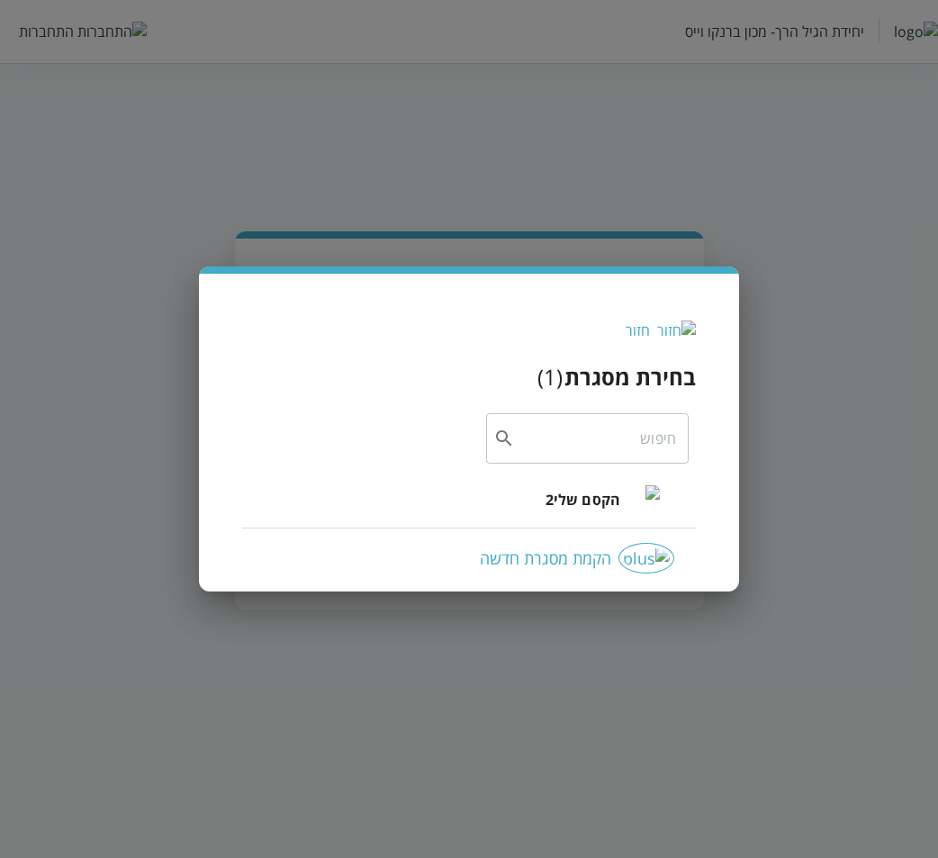
click at [620, 510] on div "הקסם שלי2" at bounding box center [603, 499] width 114 height 77
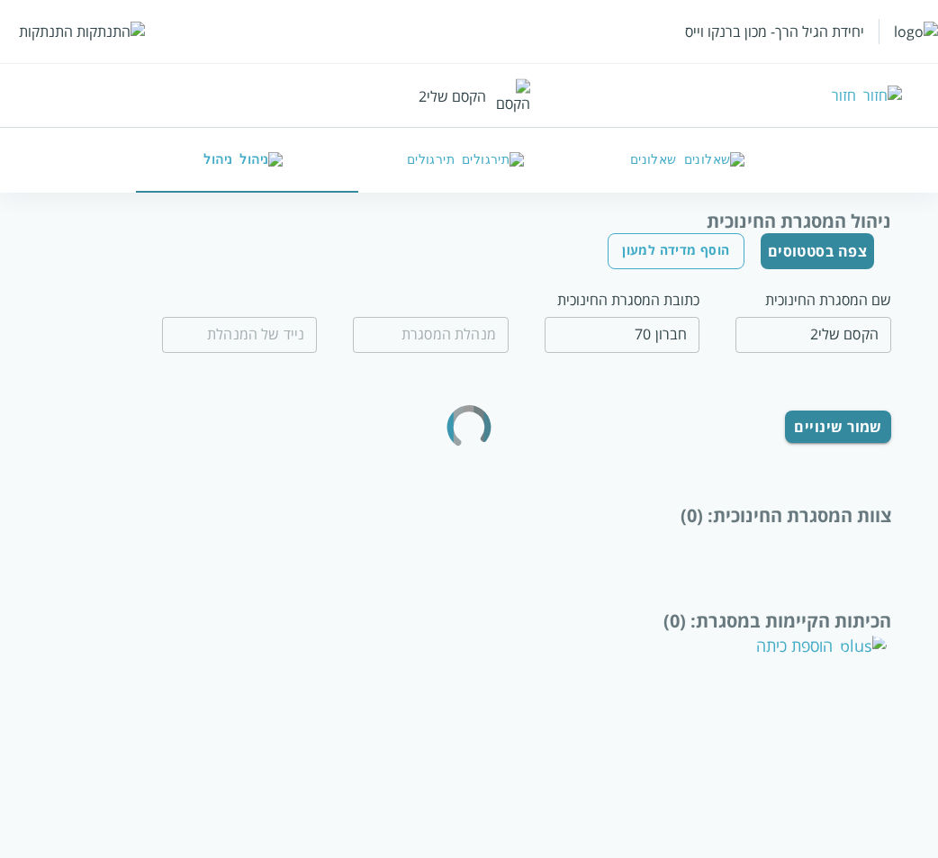
type input "רוחמה תפוחי"
type input "0599970077"
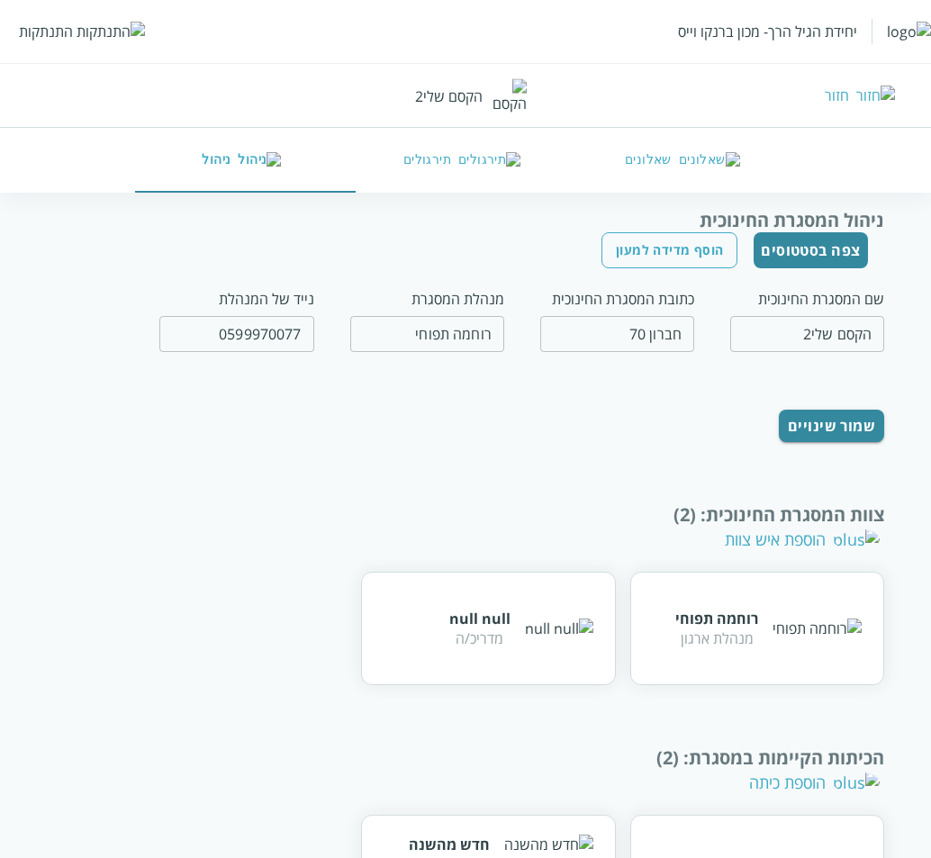
click at [435, 167] on button "תירגולים" at bounding box center [466, 160] width 221 height 65
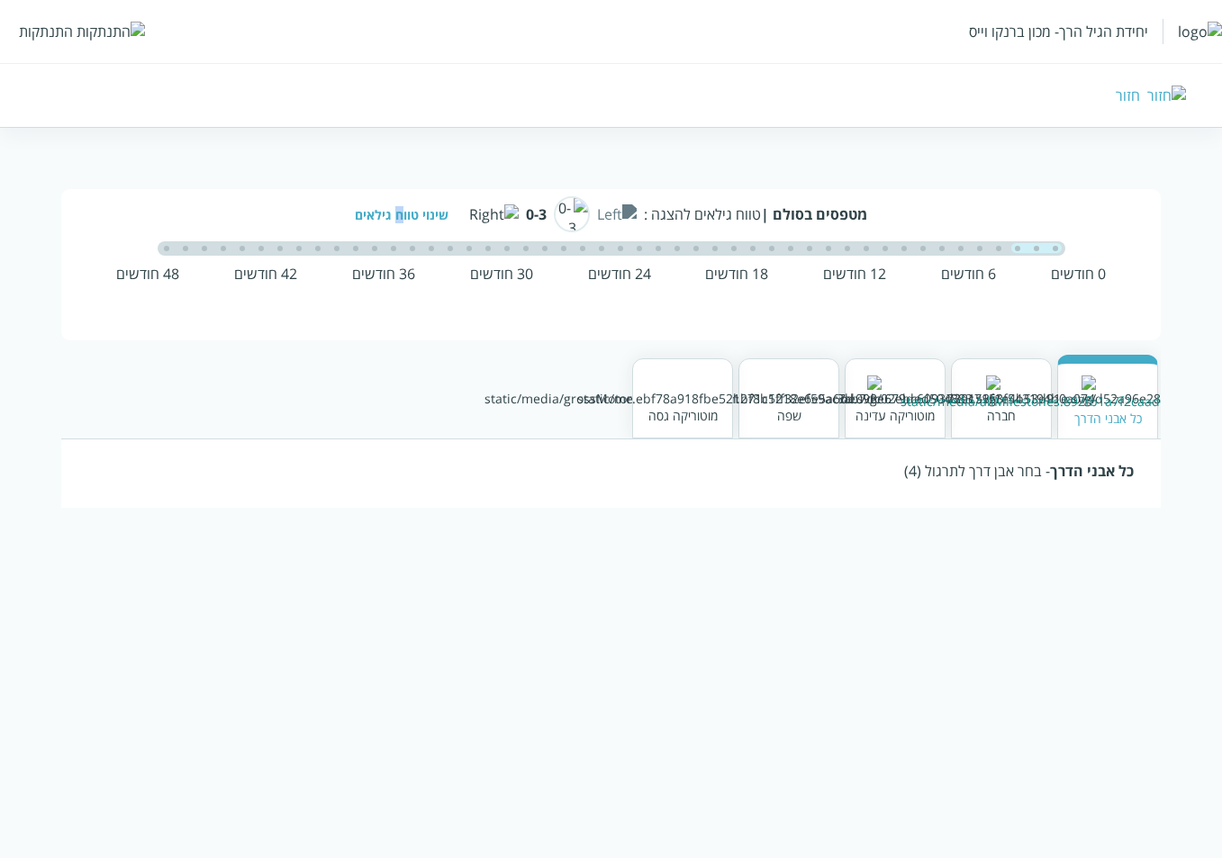
click at [439, 216] on div "שינוי טווח גילאים" at bounding box center [408, 214] width 107 height 17
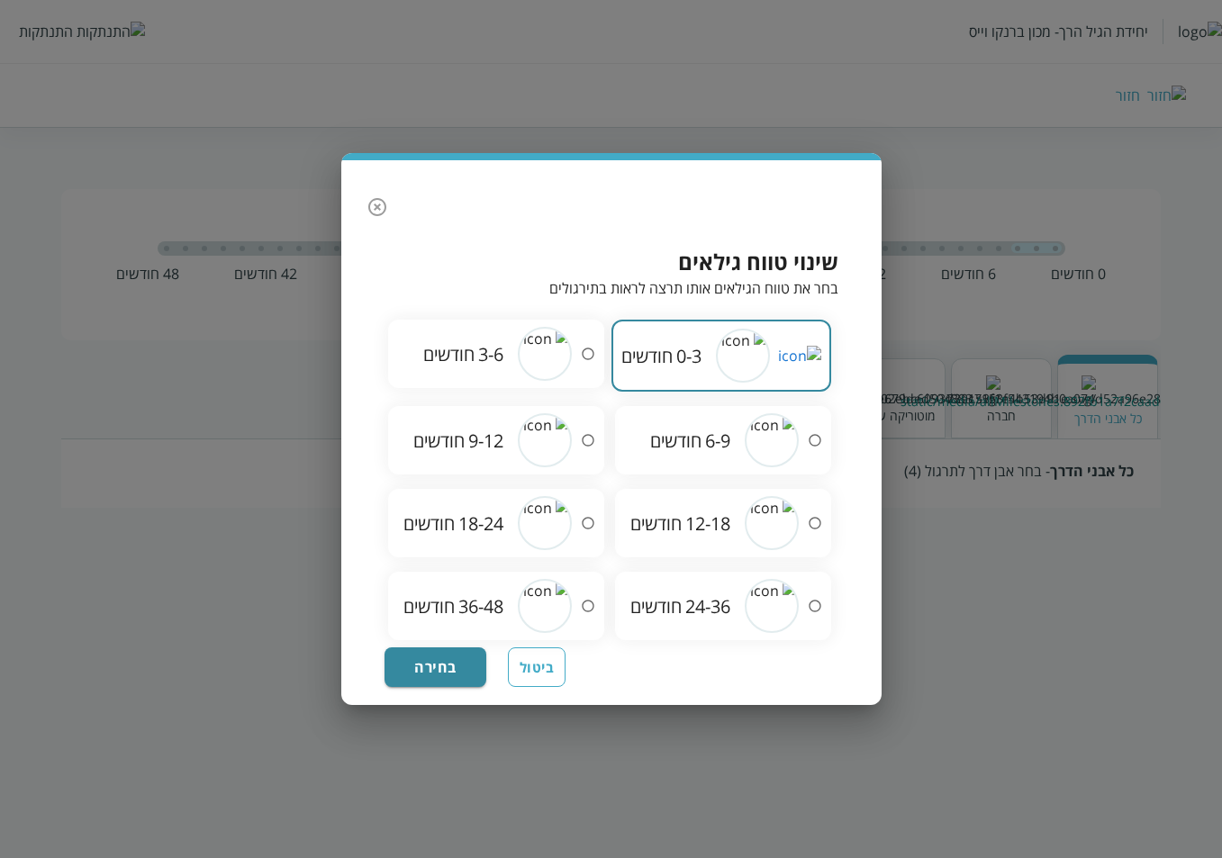
click at [700, 559] on div "12-18 חודשים" at bounding box center [724, 523] width 227 height 83
click at [677, 609] on div "24-36 חודשים" at bounding box center [680, 606] width 100 height 24
radio input "false"
radio input "true"
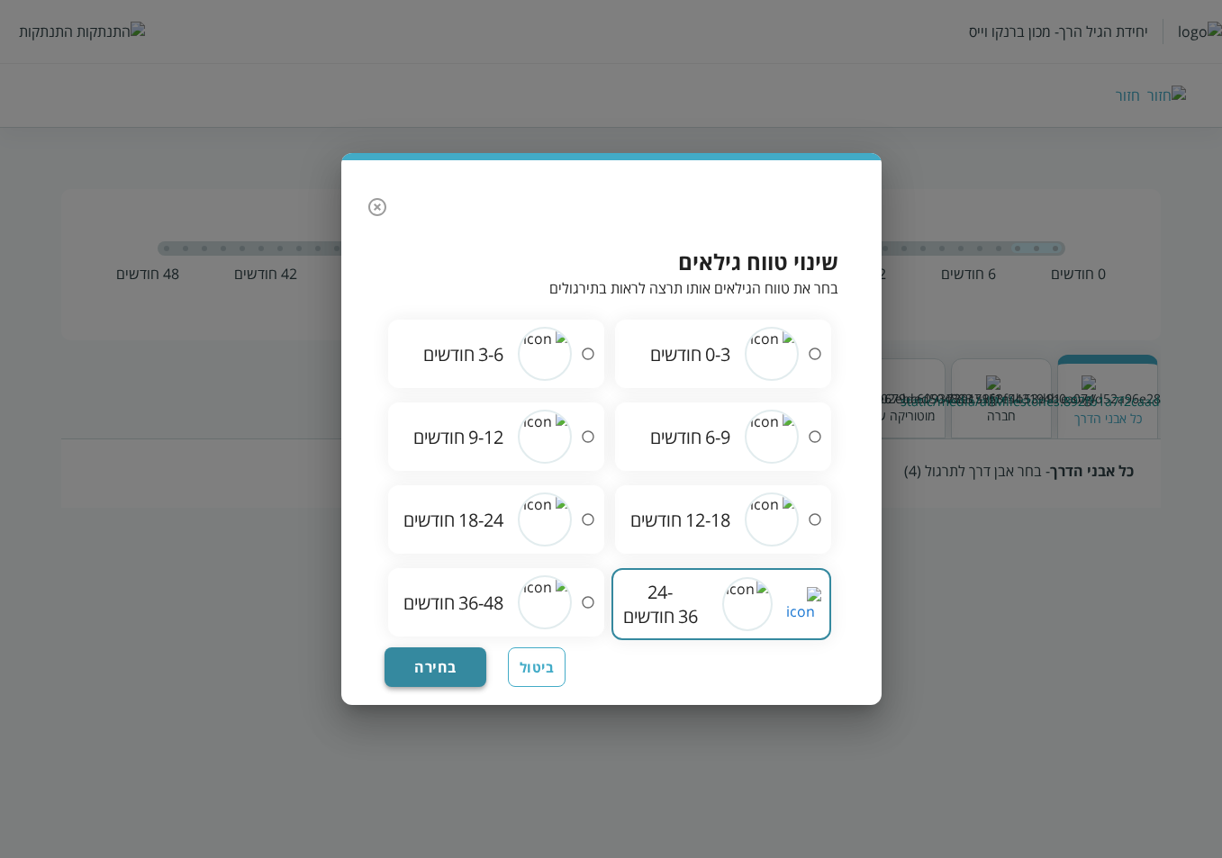
click at [438, 679] on button "בחירה" at bounding box center [435, 667] width 103 height 40
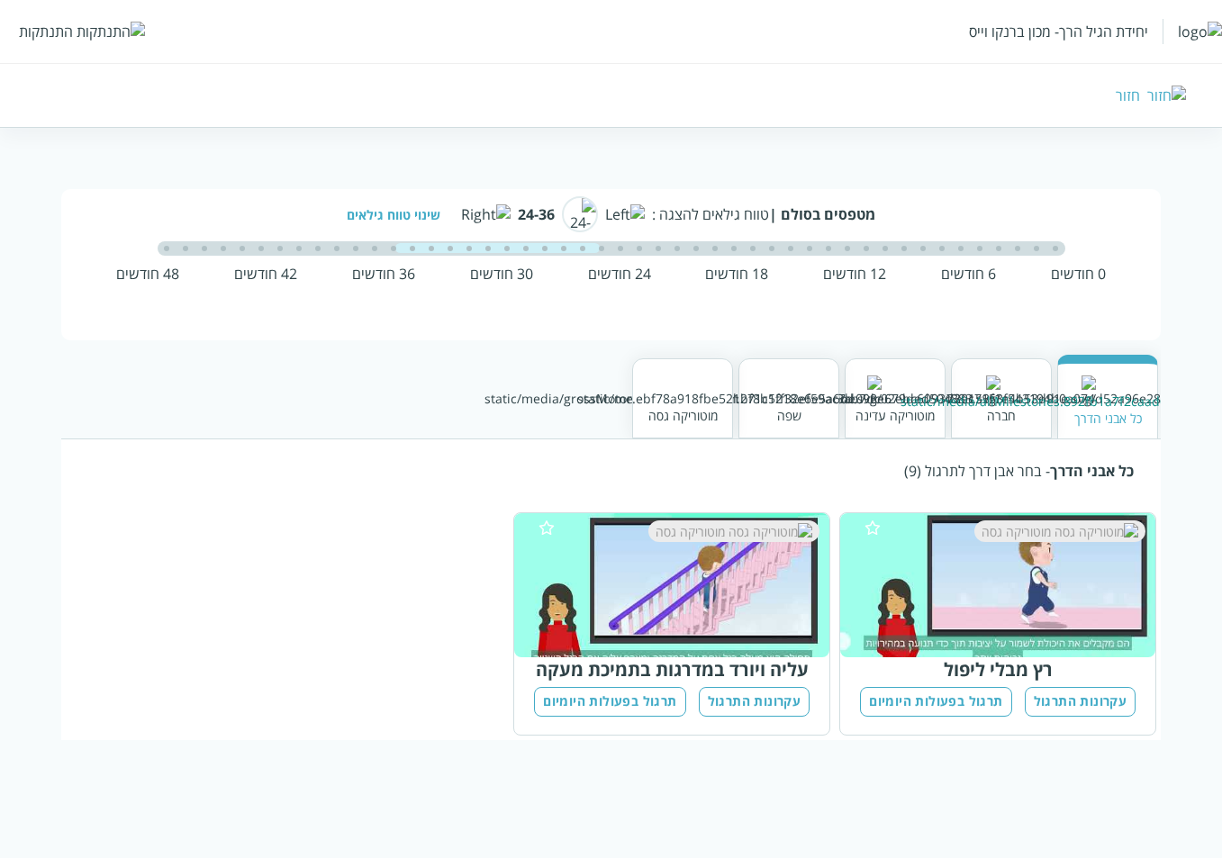
click at [937, 101] on div "חזור" at bounding box center [1128, 96] width 24 height 20
click at [937, 95] on img at bounding box center [1166, 96] width 39 height 20
click at [937, 98] on img at bounding box center [1166, 96] width 39 height 20
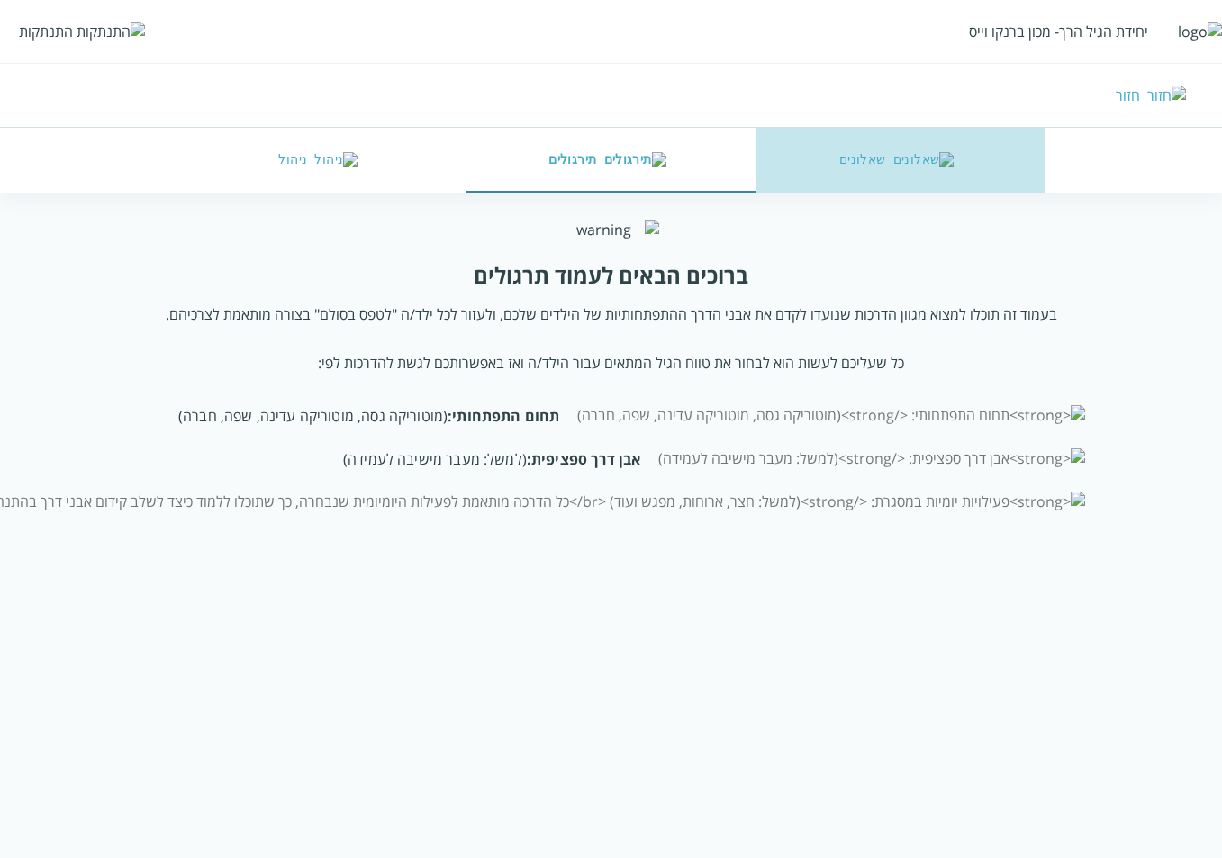
click at [908, 159] on button "שאלונים" at bounding box center [899, 160] width 289 height 65
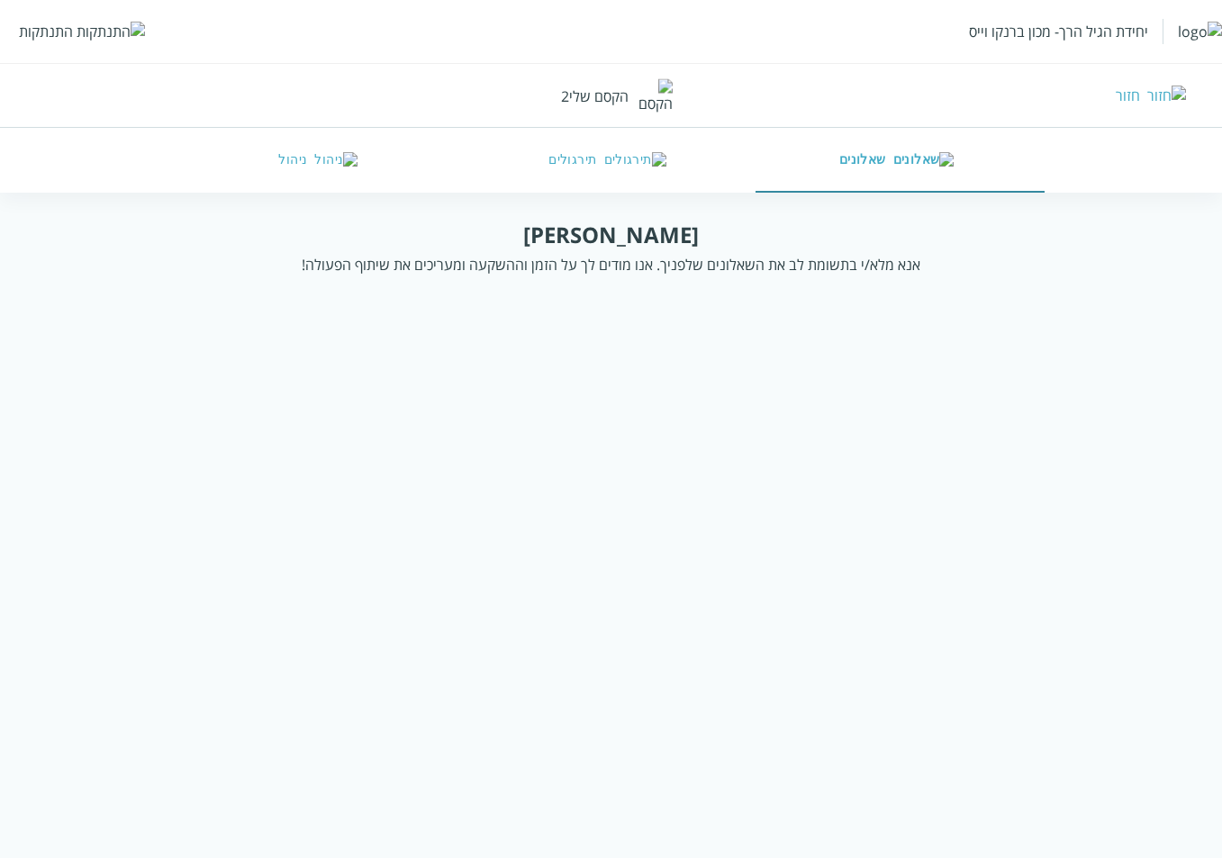
click at [292, 170] on button "ניהול" at bounding box center [321, 160] width 289 height 65
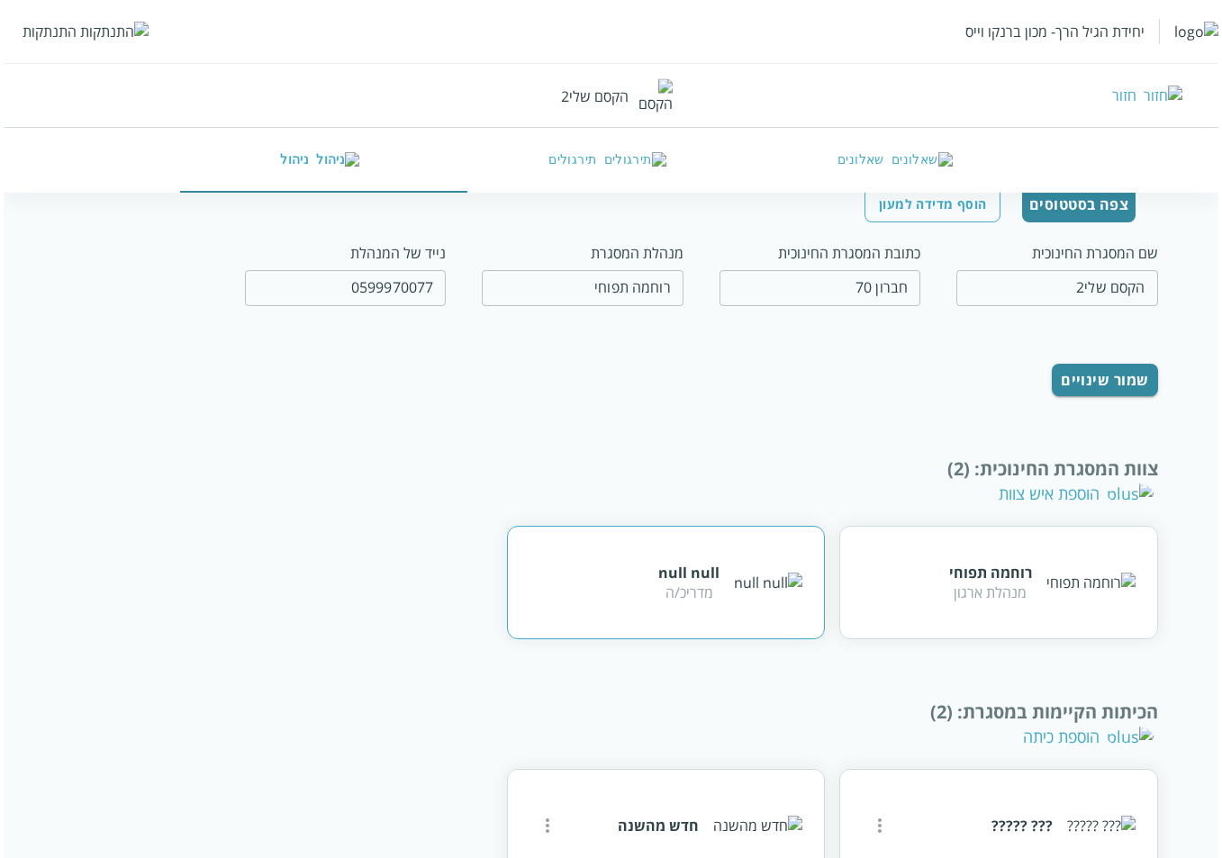
scroll to position [118, 0]
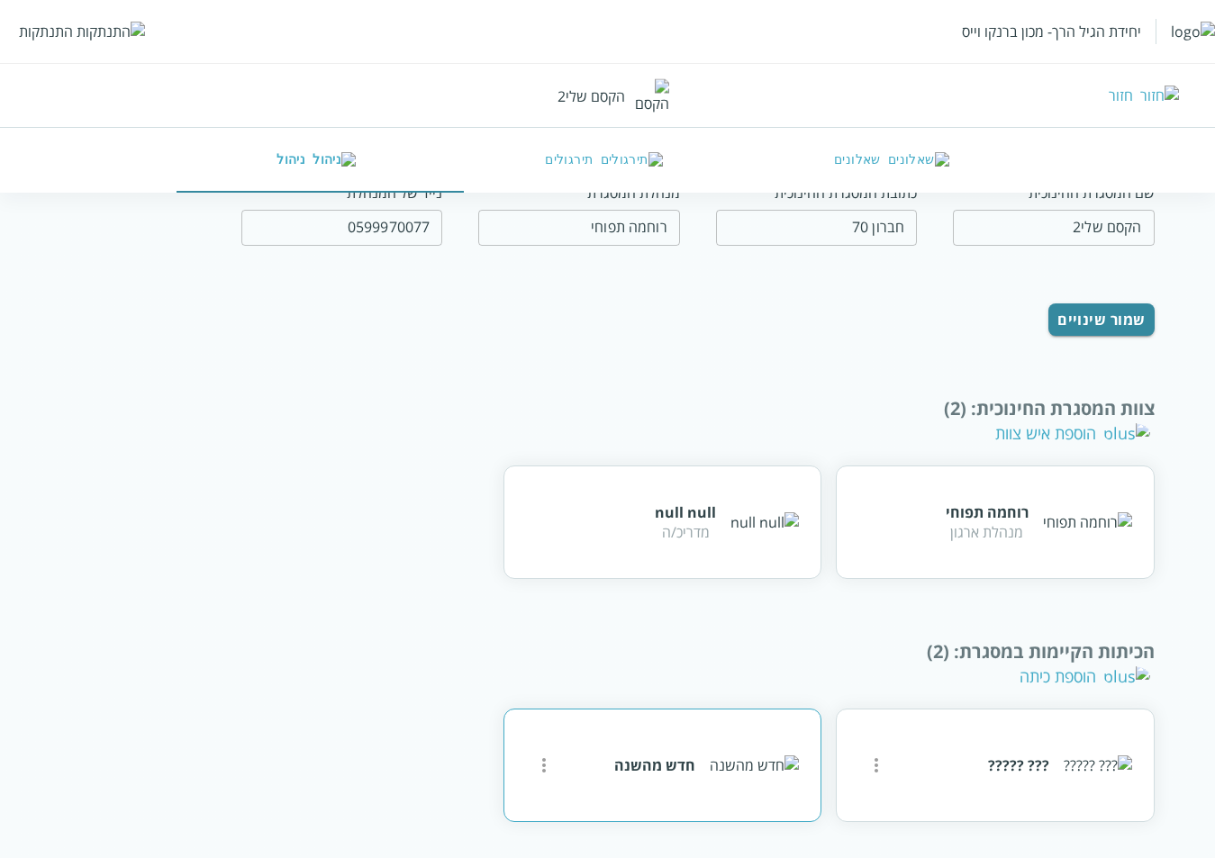
click at [865, 767] on icon "more" at bounding box center [876, 766] width 22 height 22
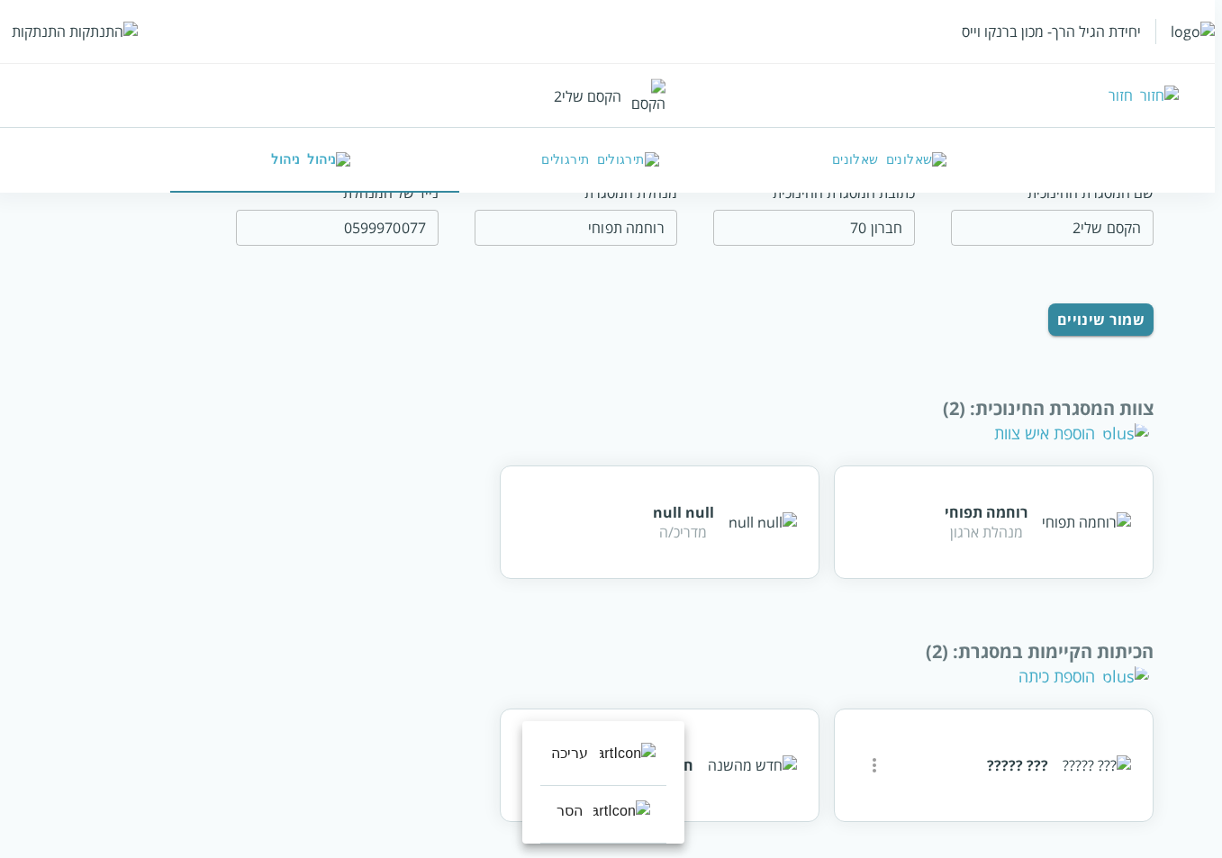
click at [612, 755] on li "עריכה" at bounding box center [603, 757] width 126 height 58
type input "חדש מהשנה"
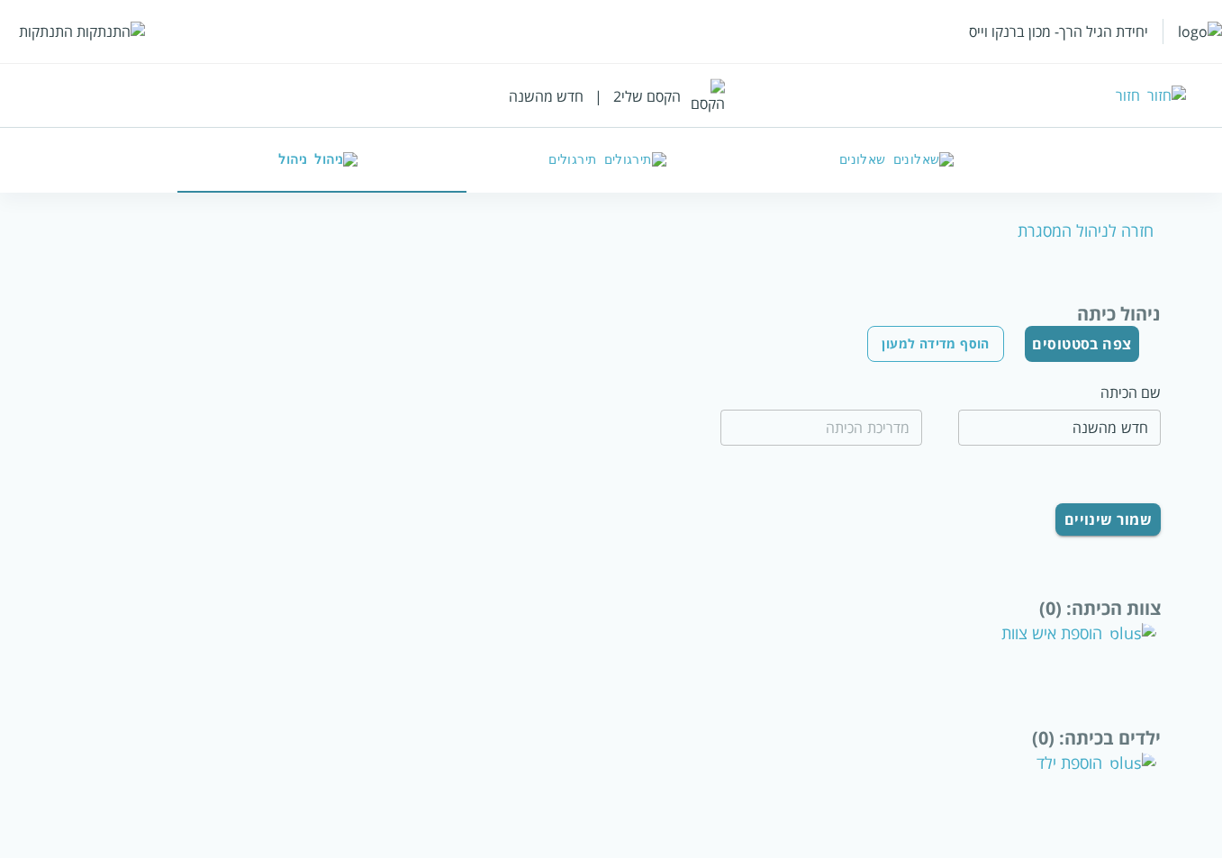
click at [937, 639] on div "הוספת איש צוות" at bounding box center [1078, 633] width 155 height 22
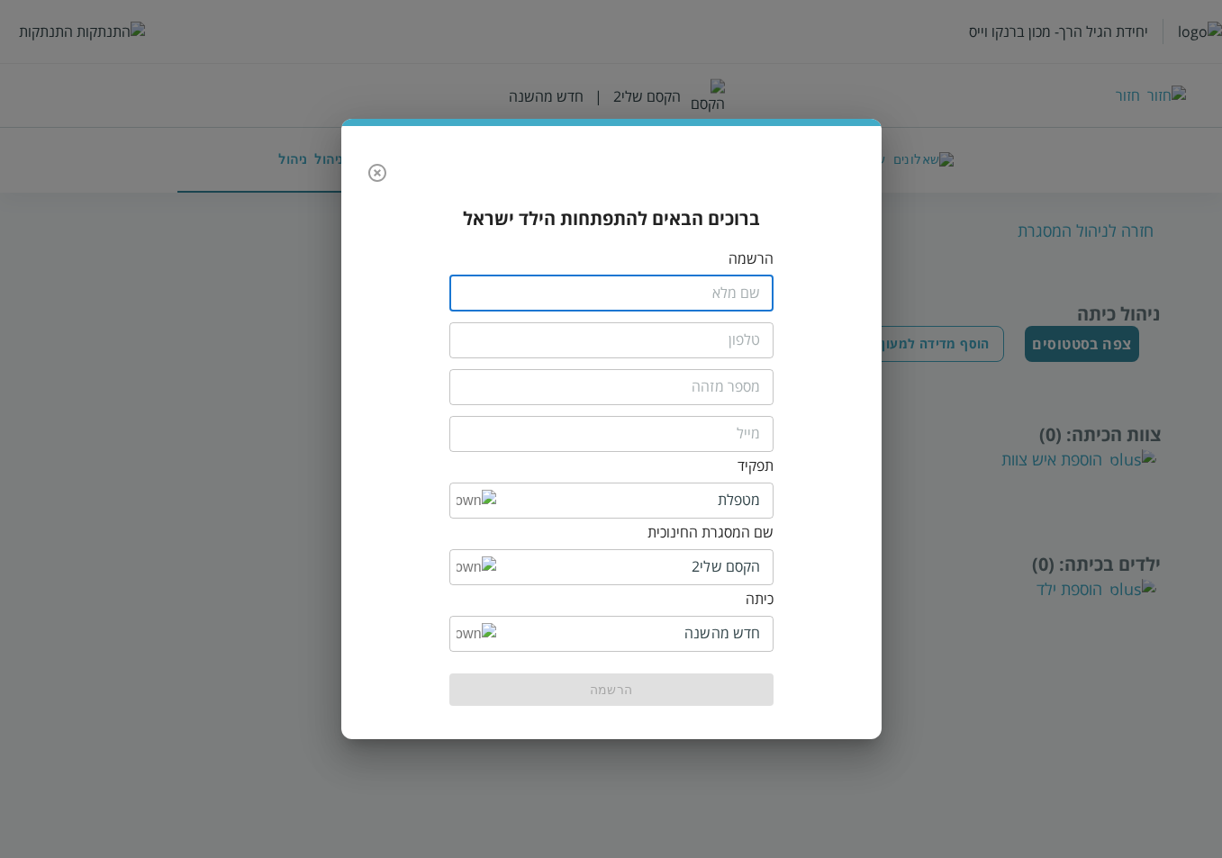
click at [543, 303] on input "fullName" at bounding box center [611, 294] width 324 height 36
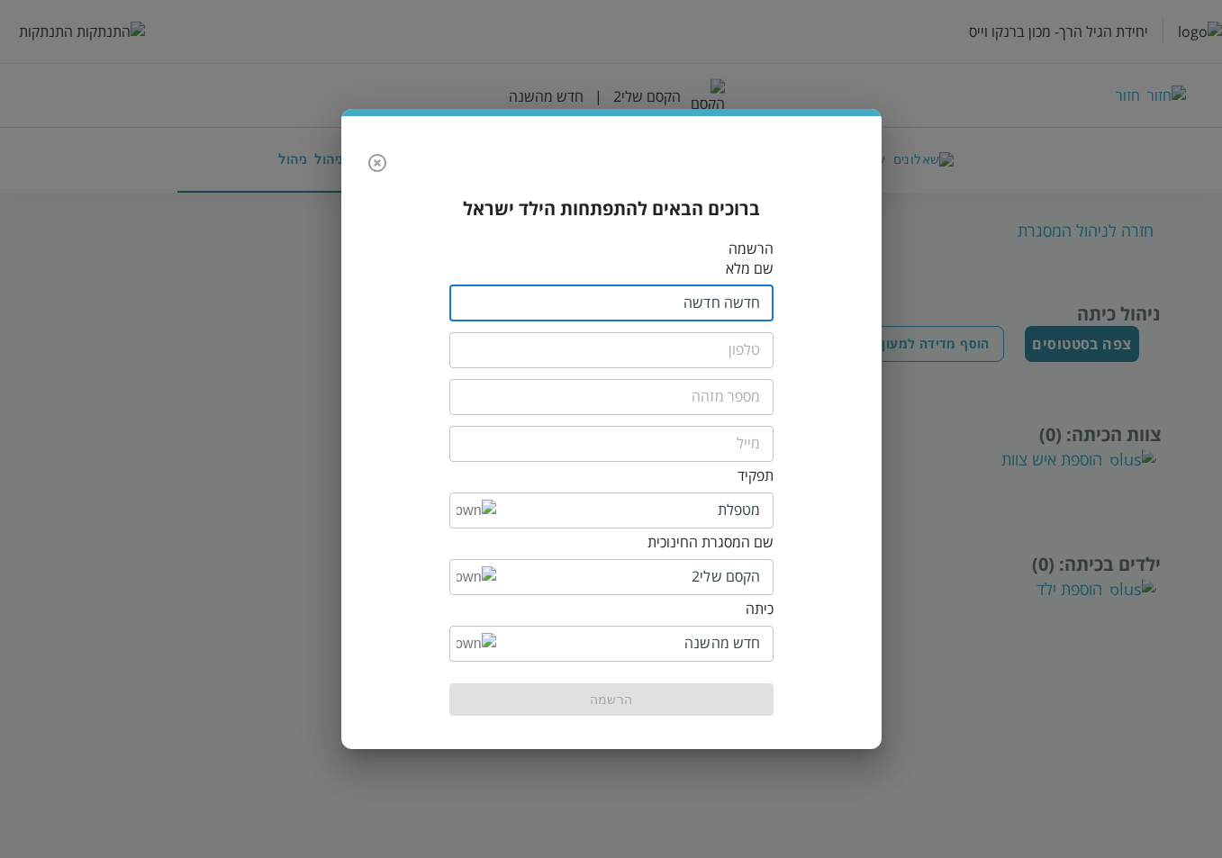
type input "חדשה חדשה"
click at [660, 359] on input "tel" at bounding box center [611, 350] width 324 height 36
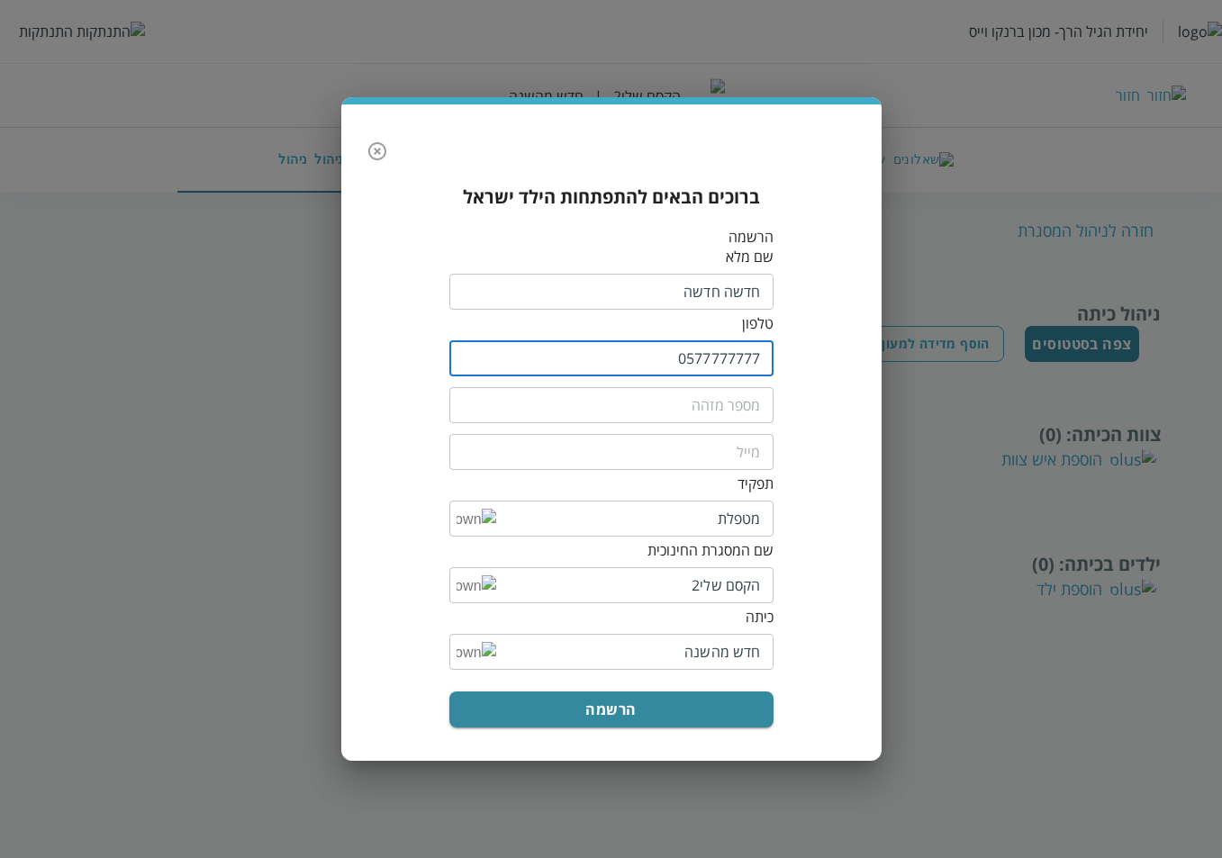
type input "0577777777"
click at [755, 403] on input "text" at bounding box center [611, 405] width 324 height 36
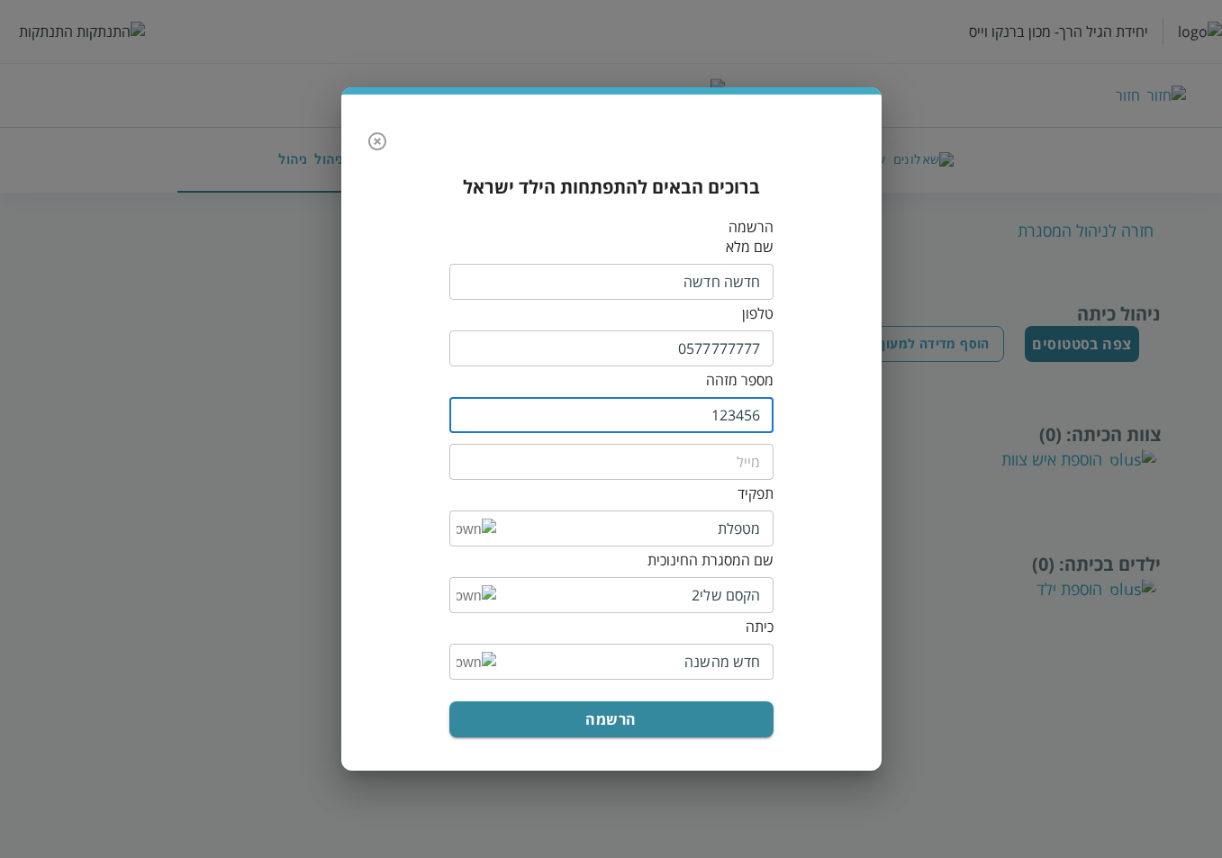
type input "123456"
click at [728, 457] on input "email" at bounding box center [611, 462] width 324 height 36
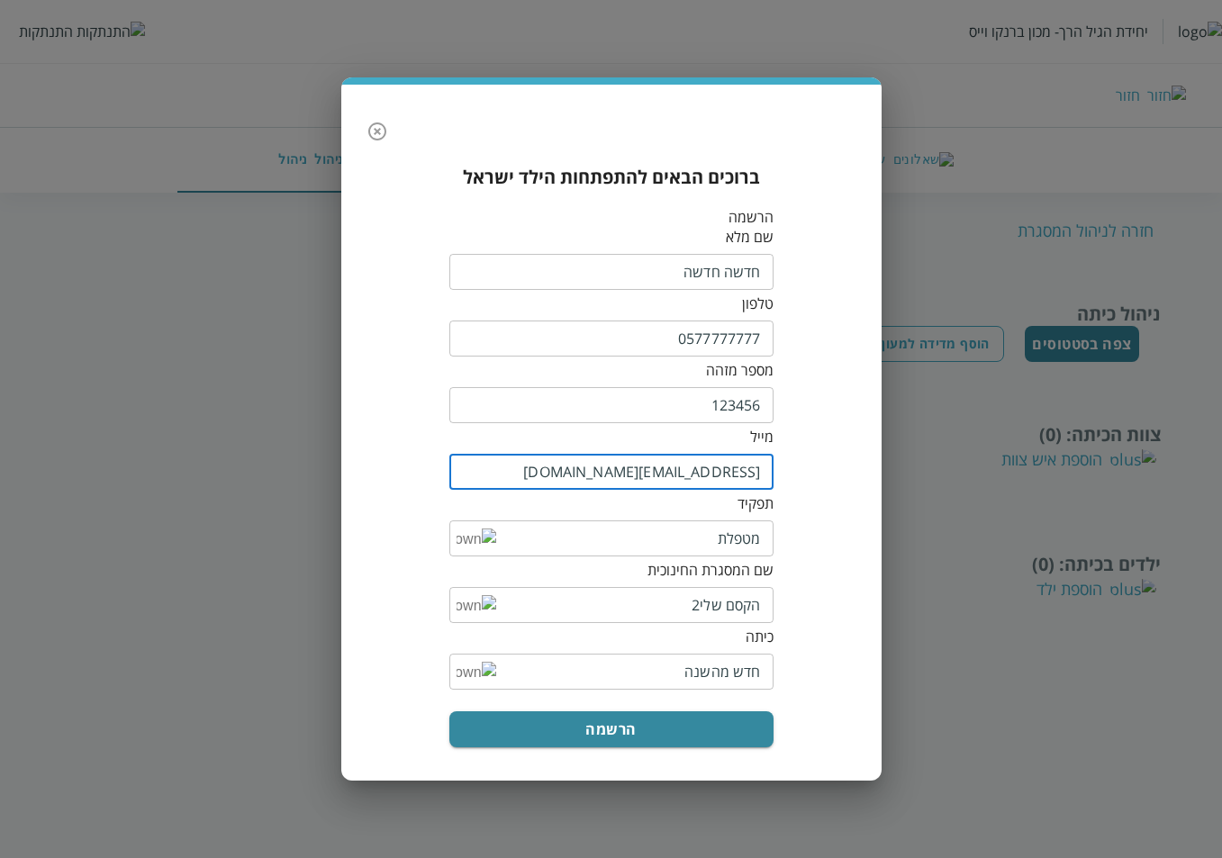
click at [638, 475] on input "dhagf@yopmail.com" at bounding box center [611, 472] width 324 height 36
type input "dhghjhagf@yopmail.com"
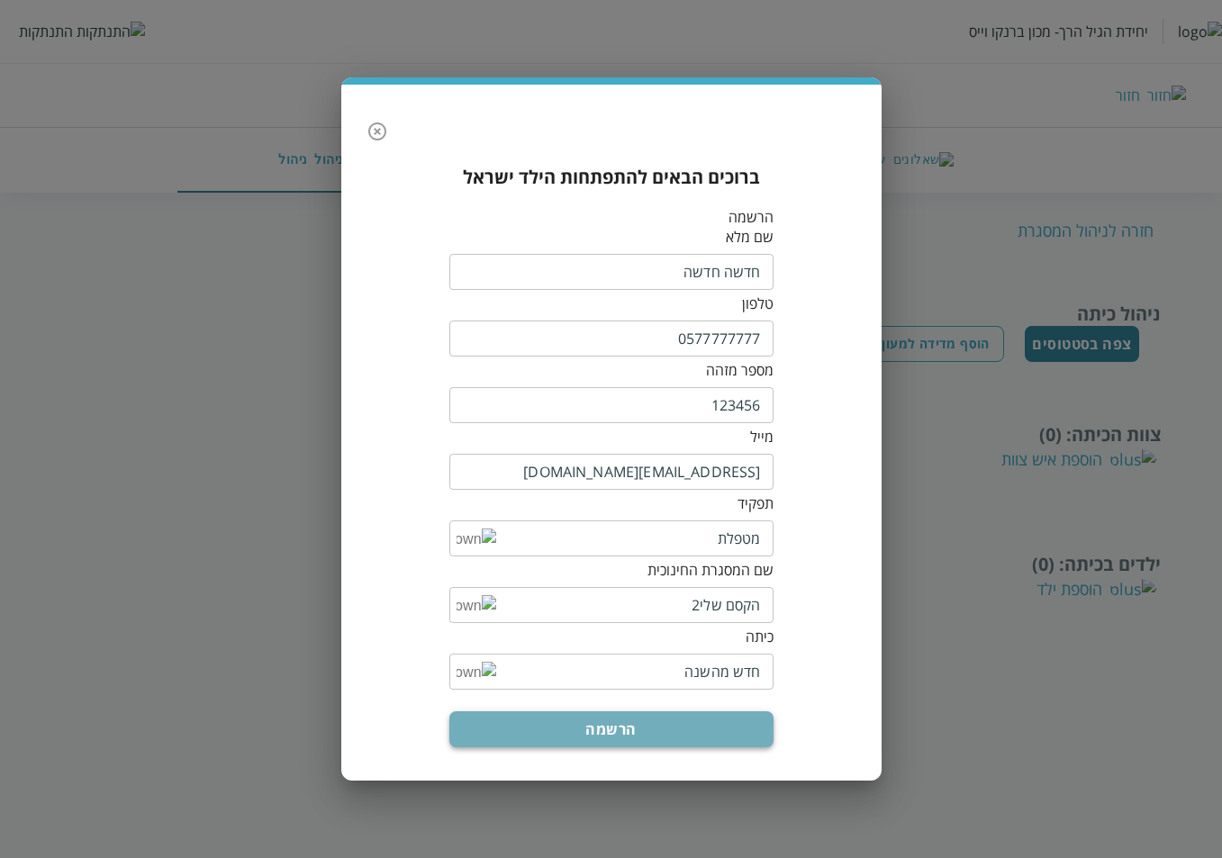
click at [591, 732] on button "הרשמה" at bounding box center [611, 729] width 324 height 36
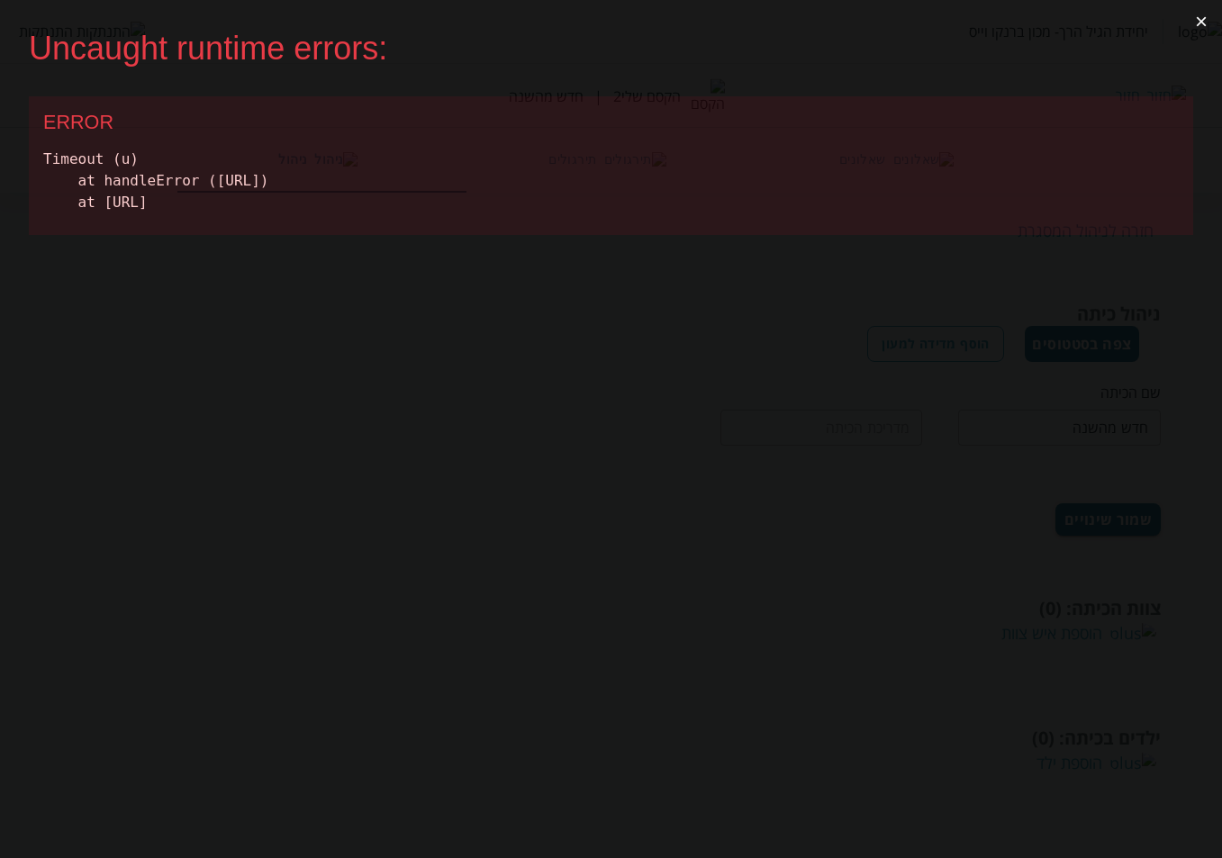
click at [937, 12] on button "×" at bounding box center [1201, 21] width 41 height 43
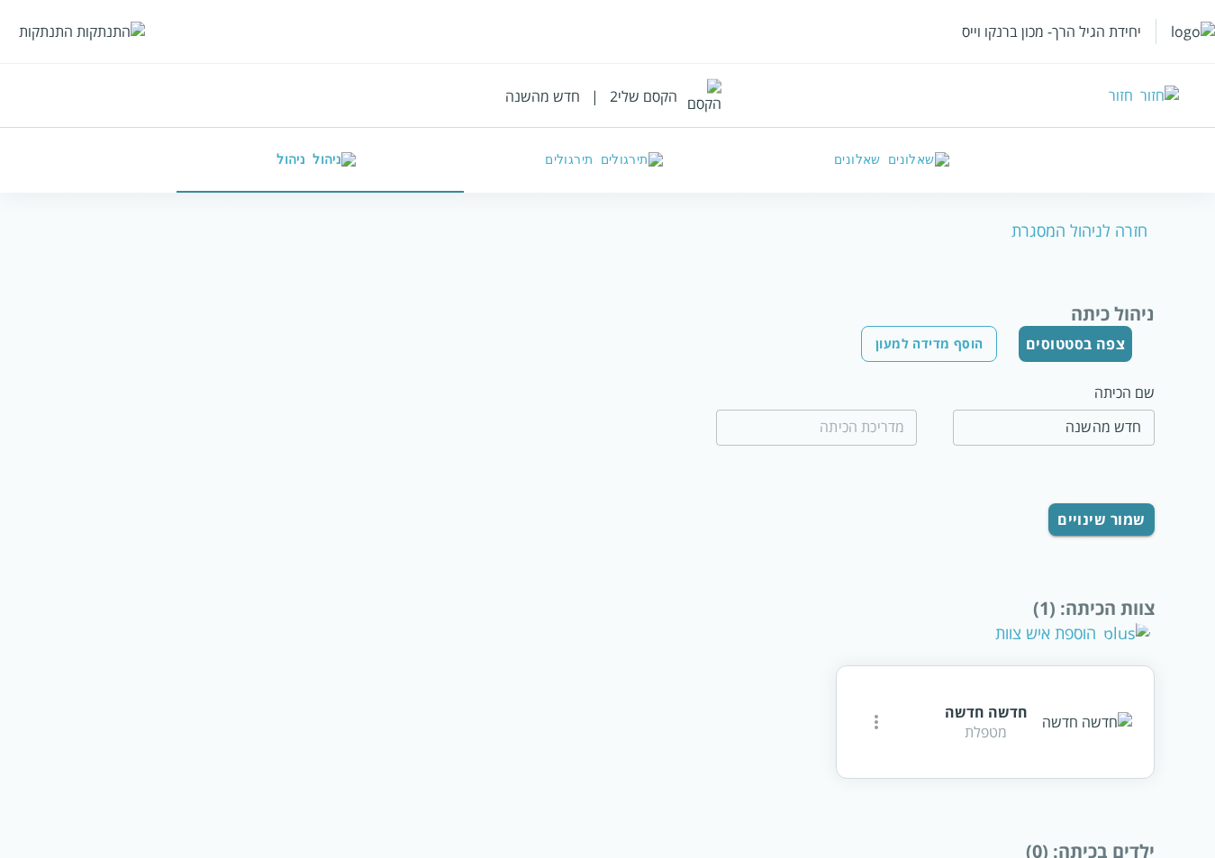
scroll to position [86, 0]
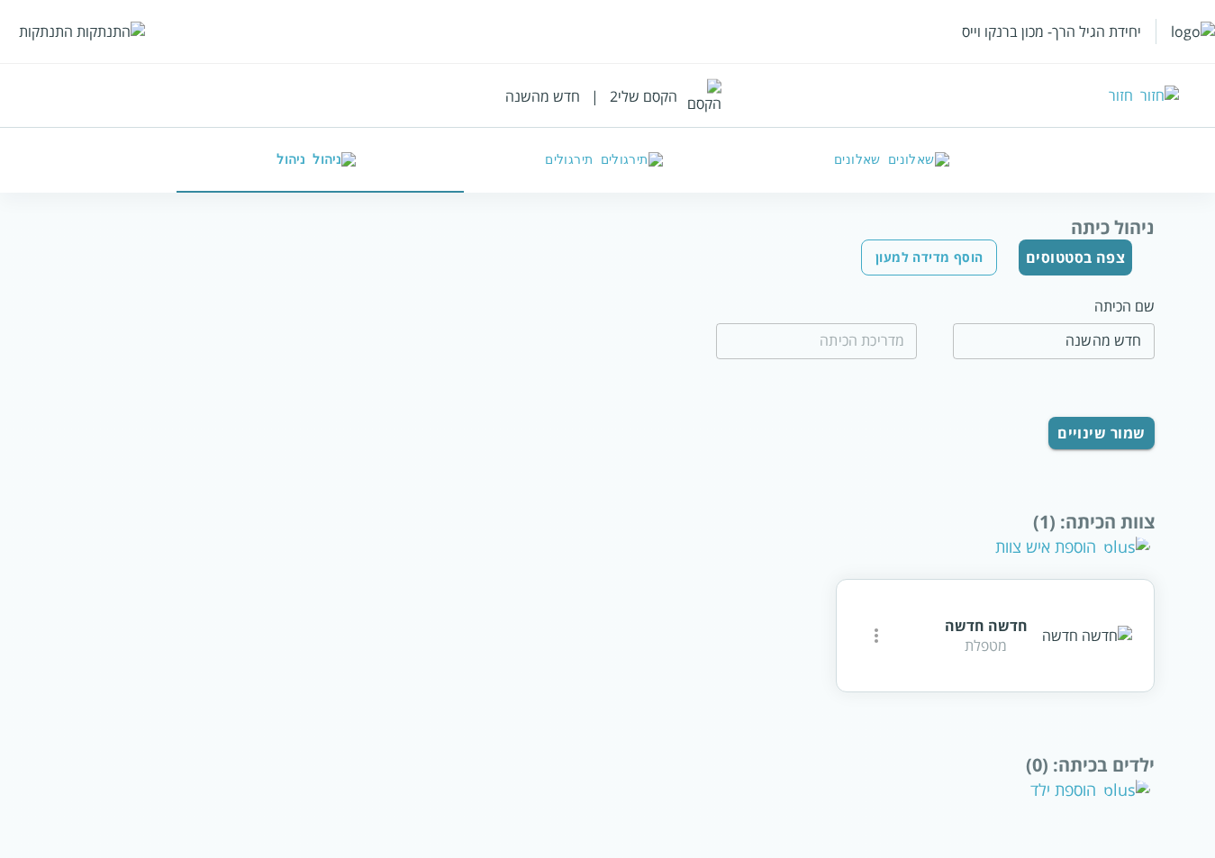
click at [1084, 789] on div "הוספת ילד" at bounding box center [1090, 790] width 120 height 22
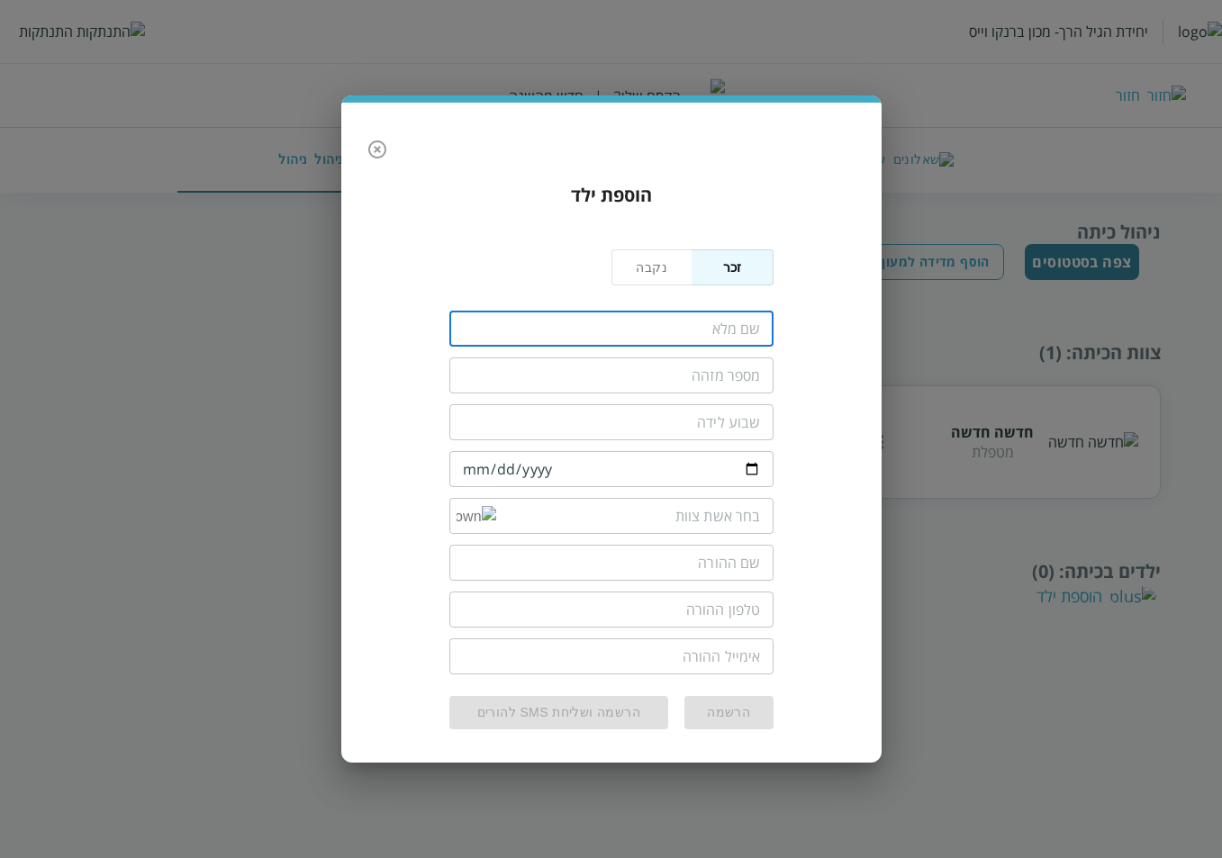
click at [685, 326] on input "fullName" at bounding box center [611, 329] width 324 height 36
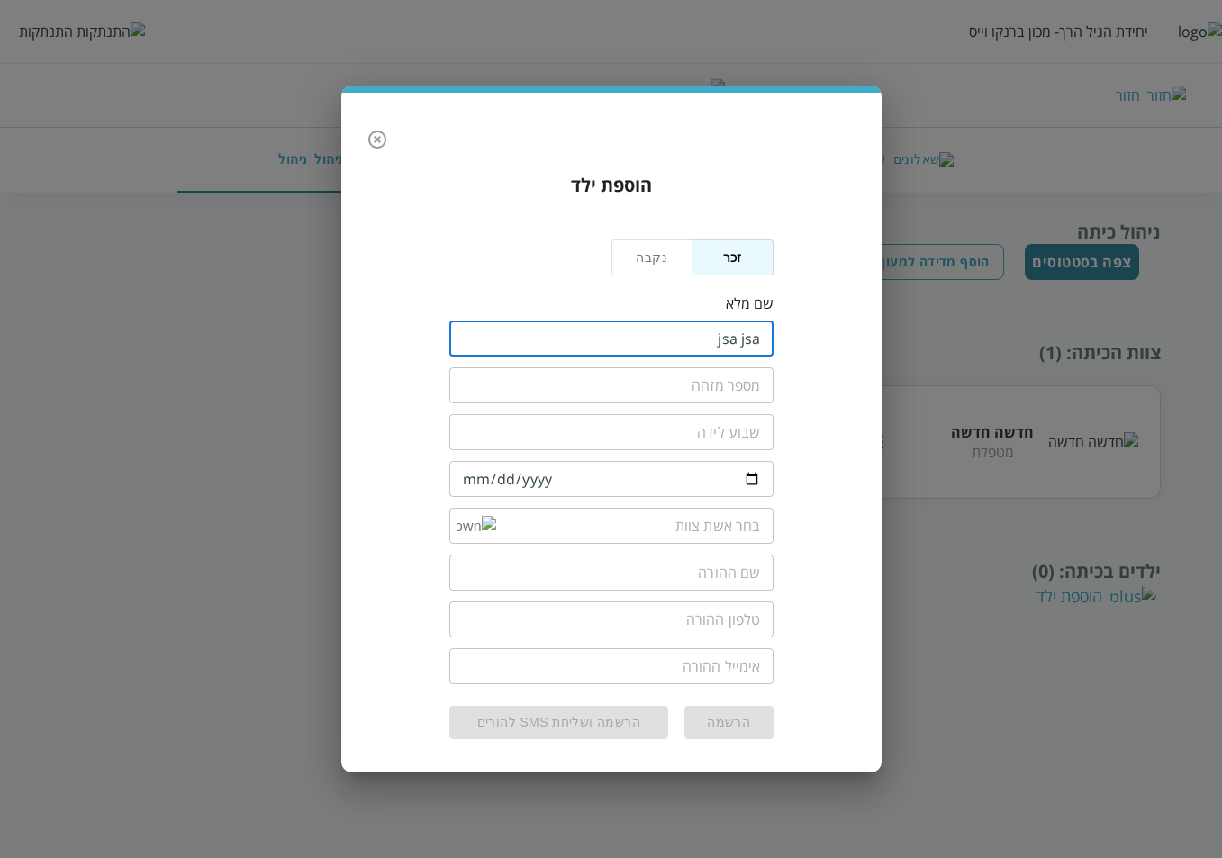
type input "jsa jsa"
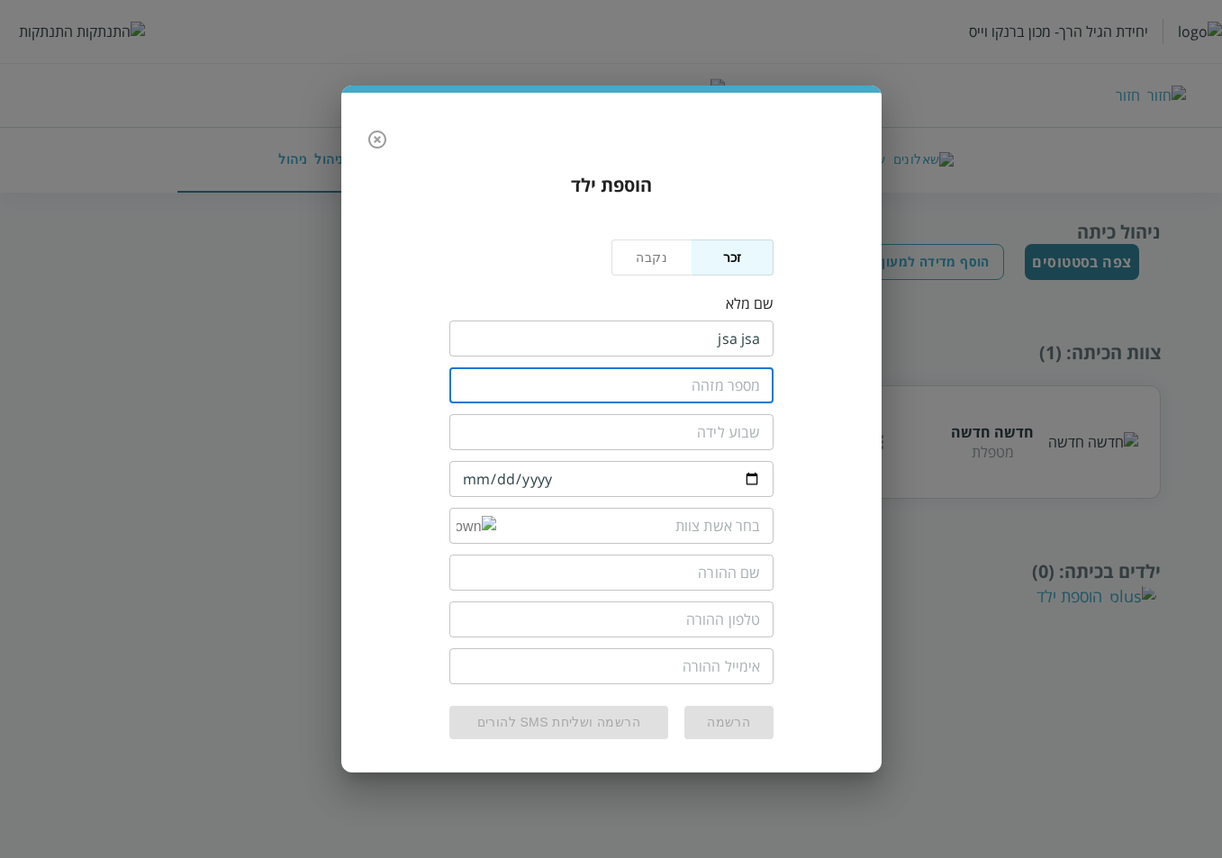
click at [703, 398] on input "text" at bounding box center [611, 385] width 324 height 36
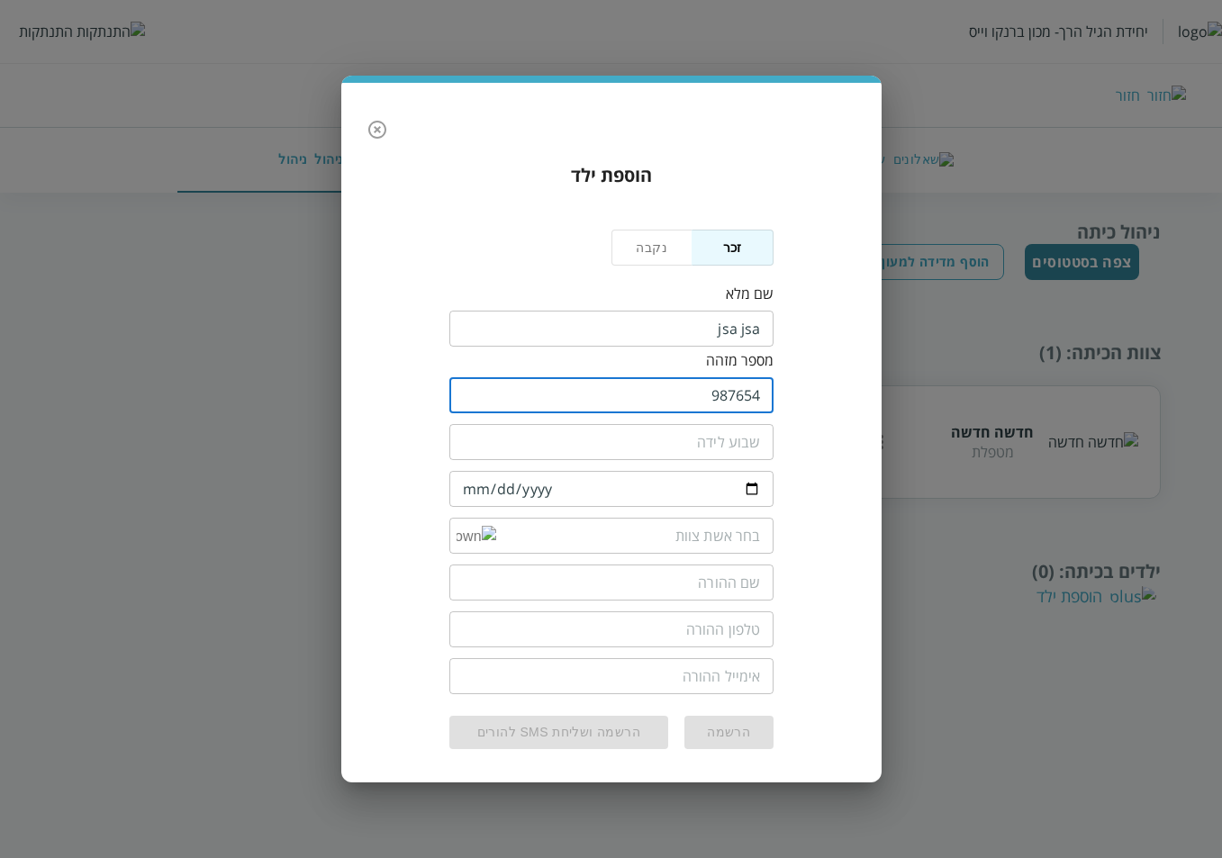
type input "987654"
click at [681, 451] on input "number" at bounding box center [611, 442] width 324 height 36
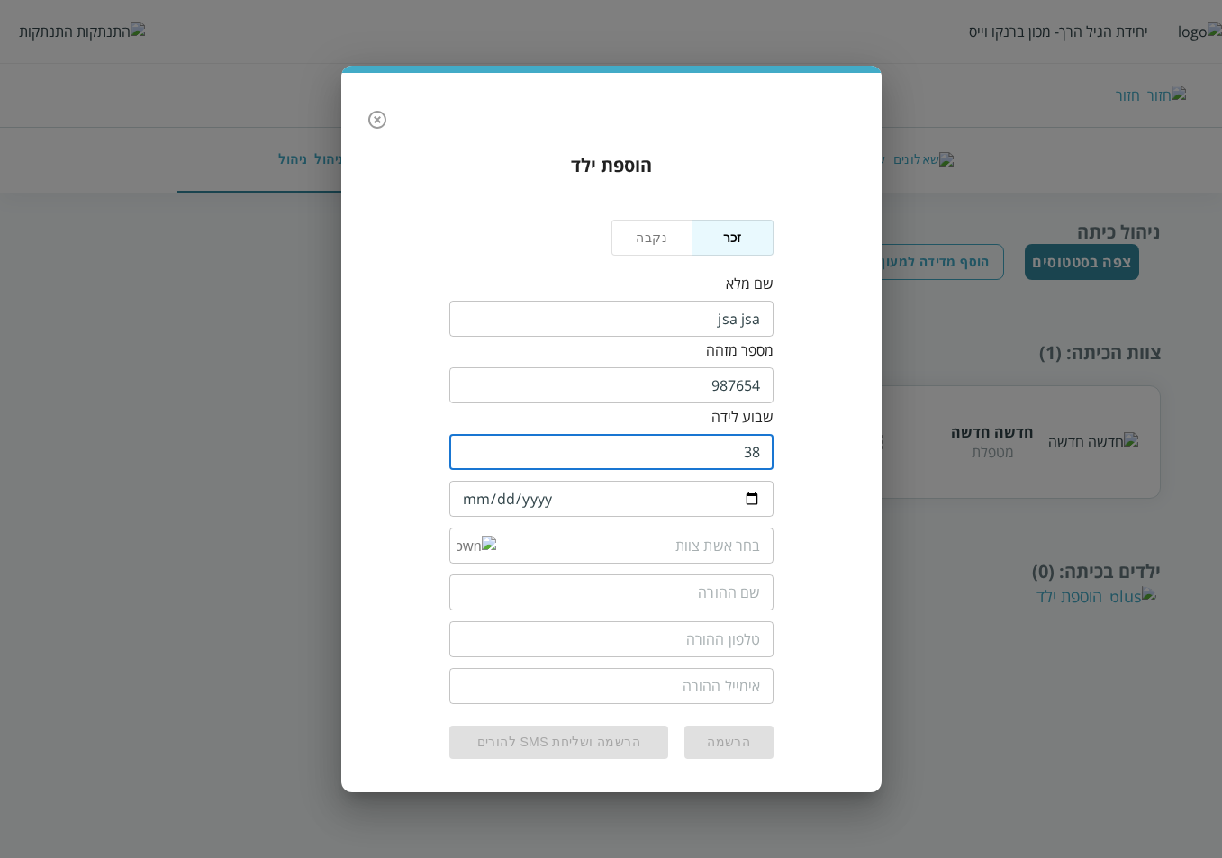
type input "38"
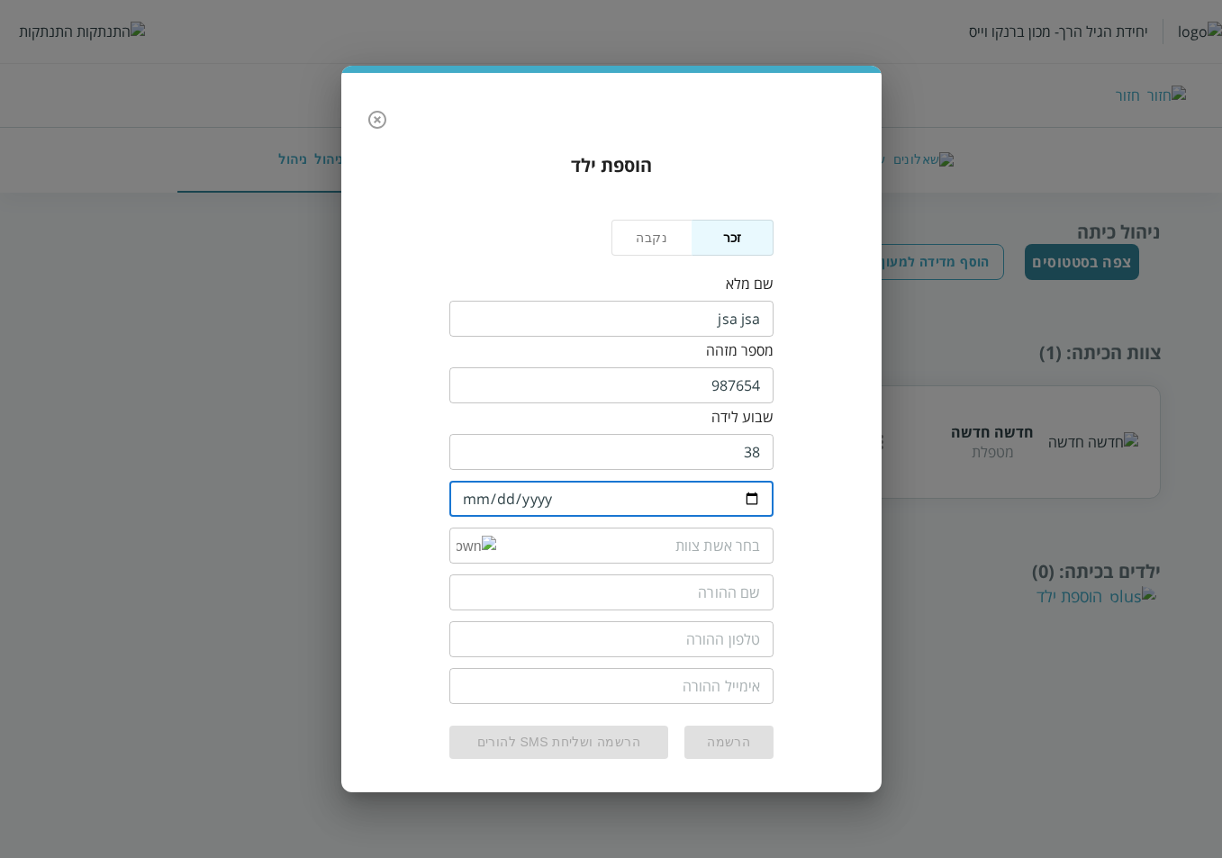
click at [678, 500] on input "date" at bounding box center [611, 499] width 324 height 36
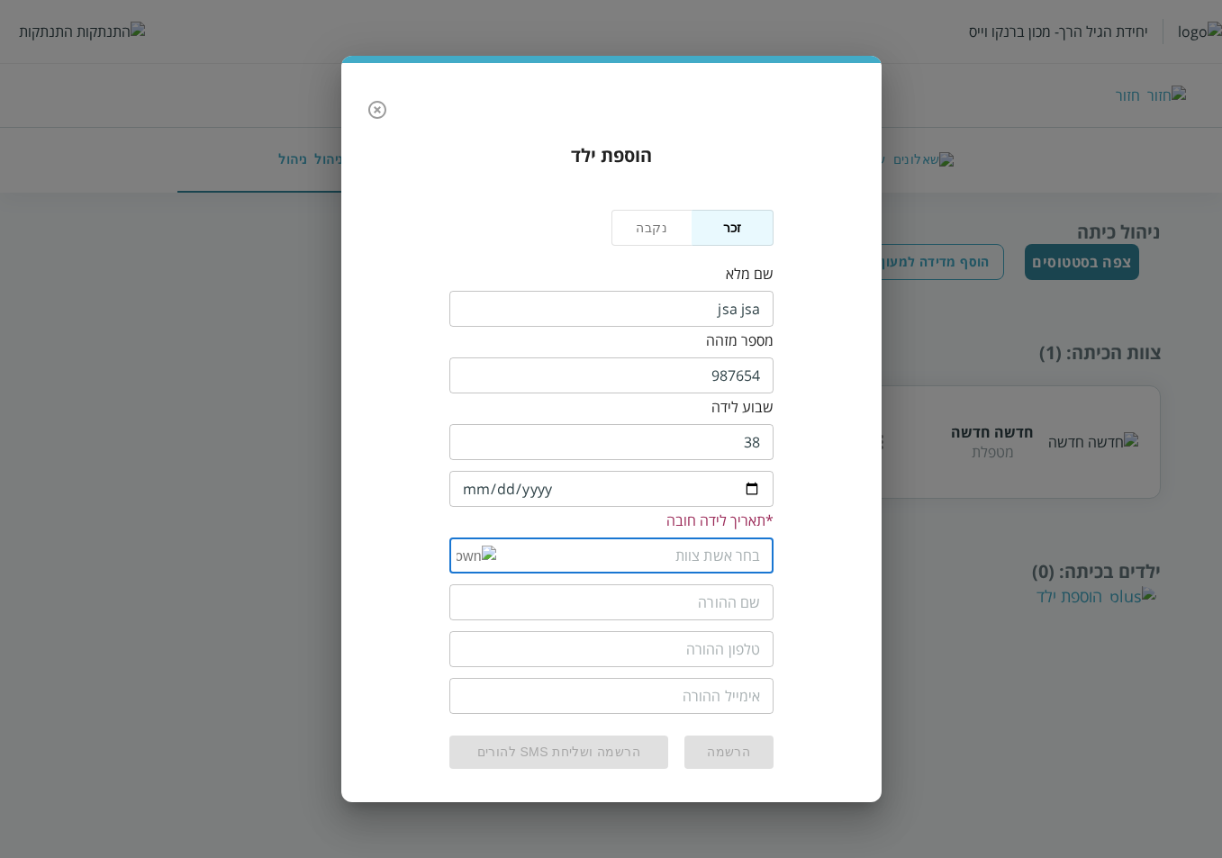
click at [639, 534] on div "​" at bounding box center [611, 553] width 324 height 47
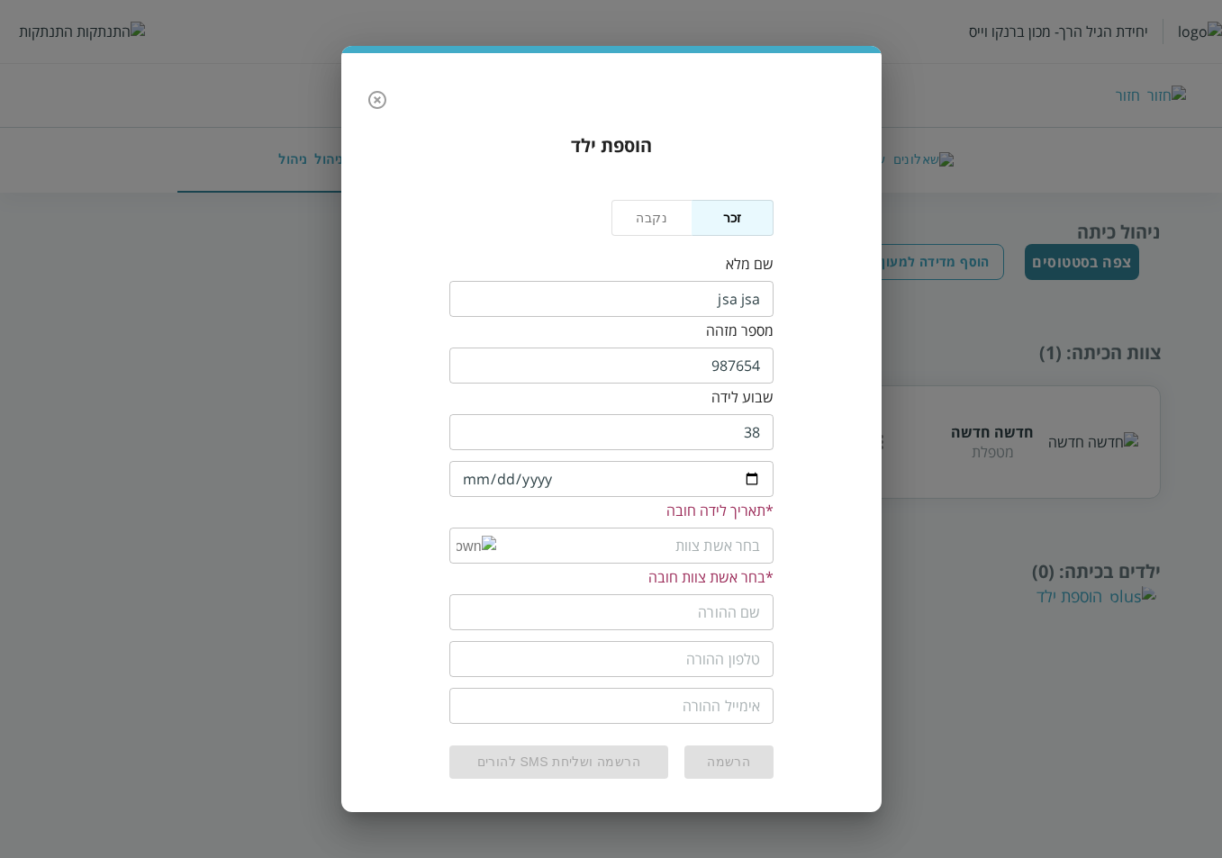
click at [466, 554] on div "​" at bounding box center [611, 546] width 324 height 36
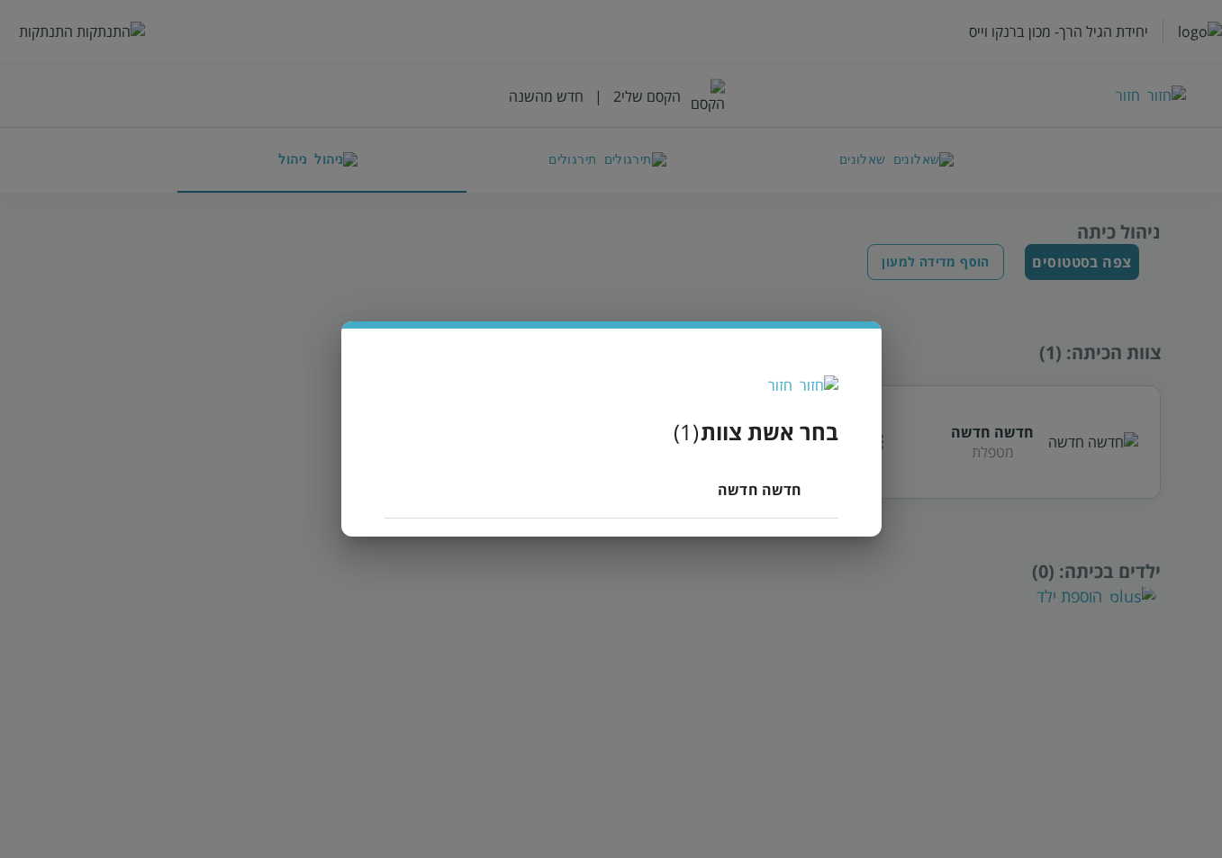
click at [762, 493] on span "חדשה חדשה" at bounding box center [760, 490] width 84 height 22
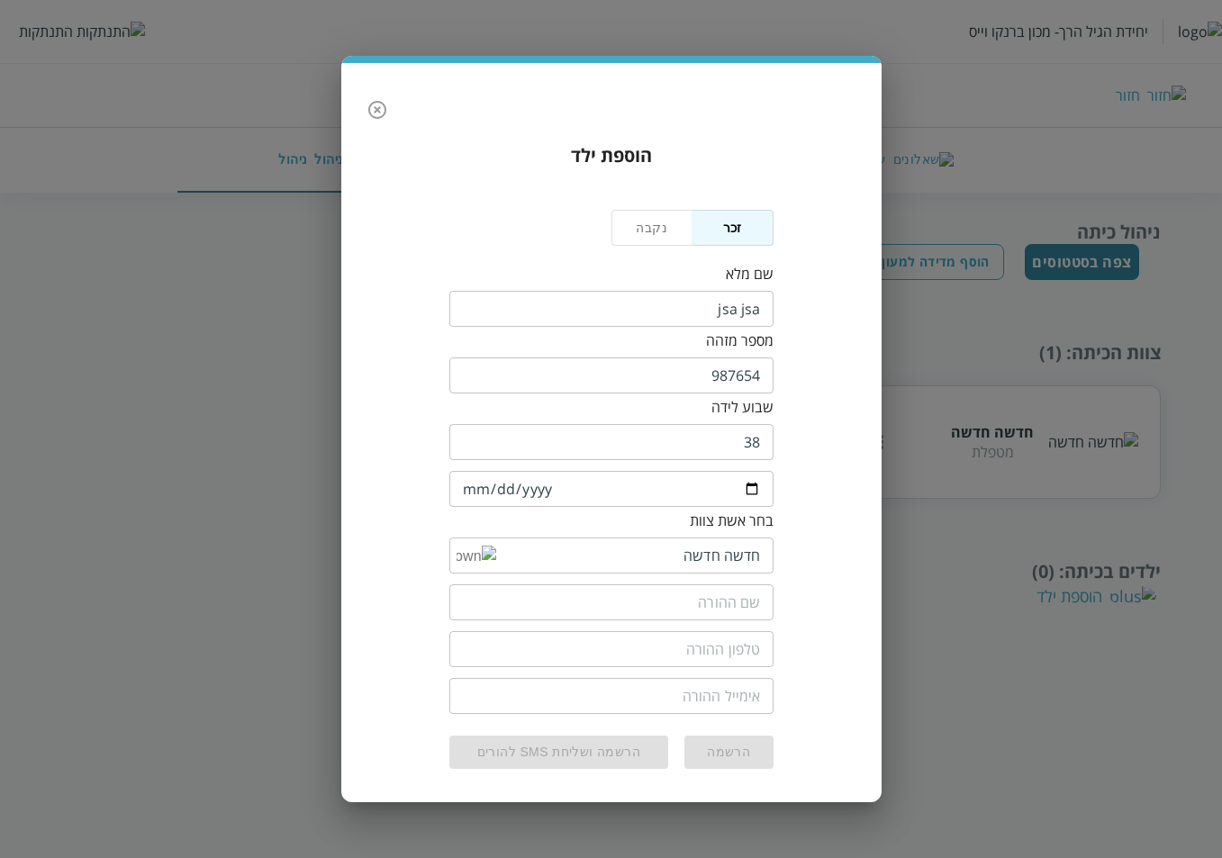
click at [463, 484] on input "date" at bounding box center [611, 489] width 324 height 36
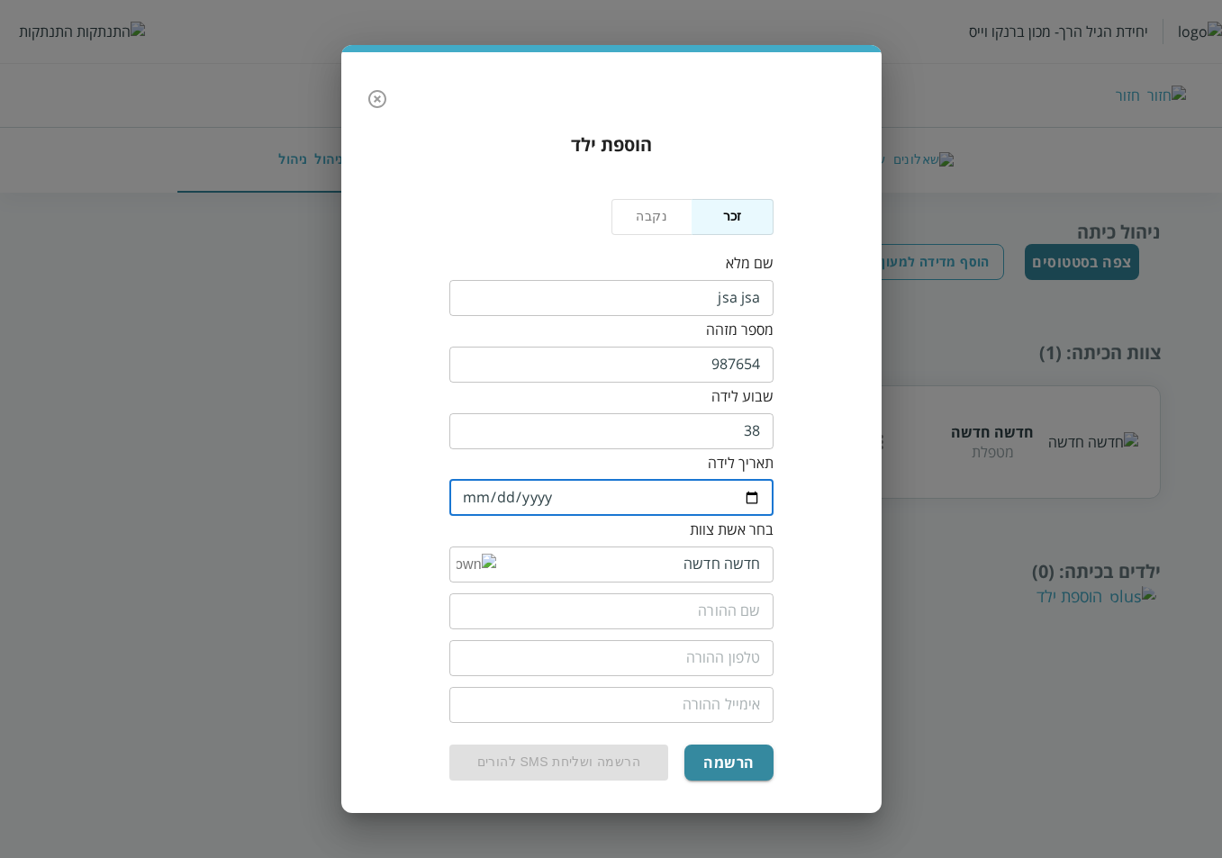
type input "2024-07-04"
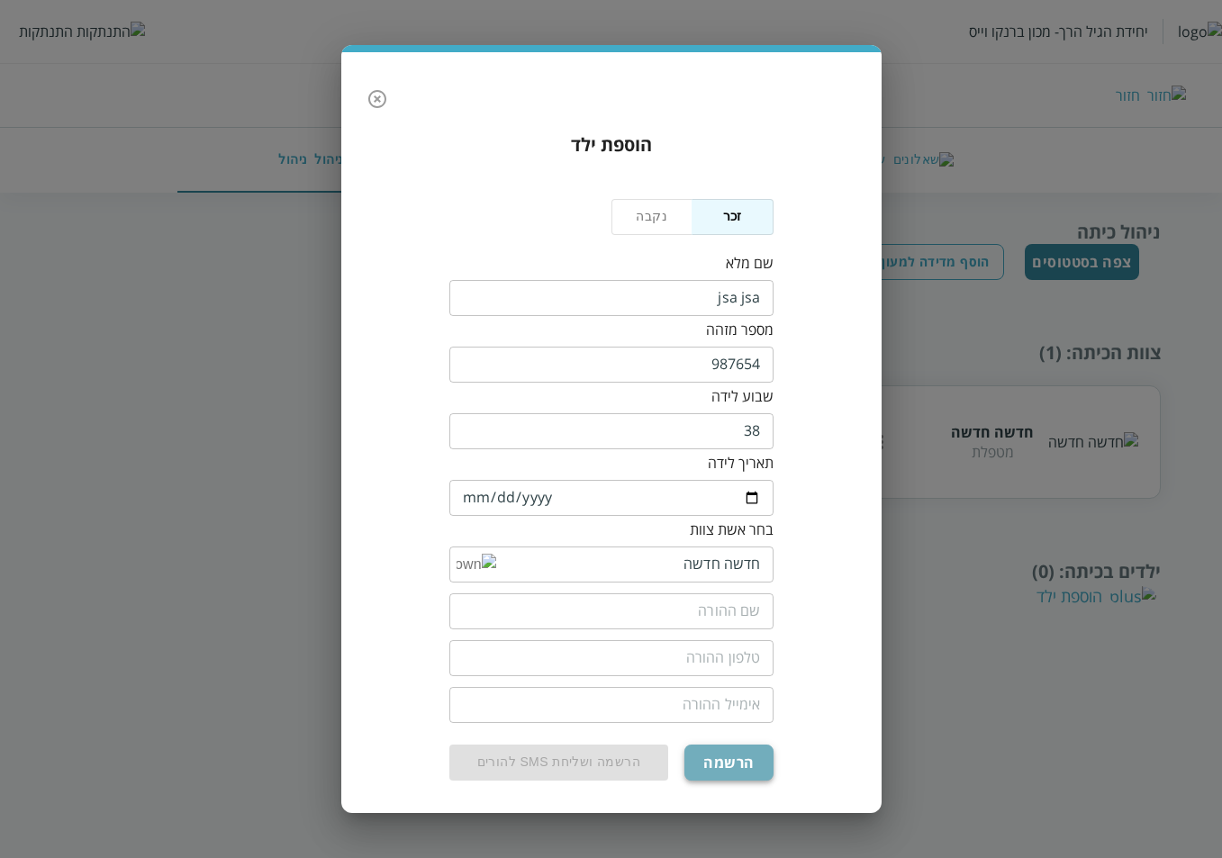
click at [735, 765] on button "הרשמה" at bounding box center [728, 763] width 88 height 36
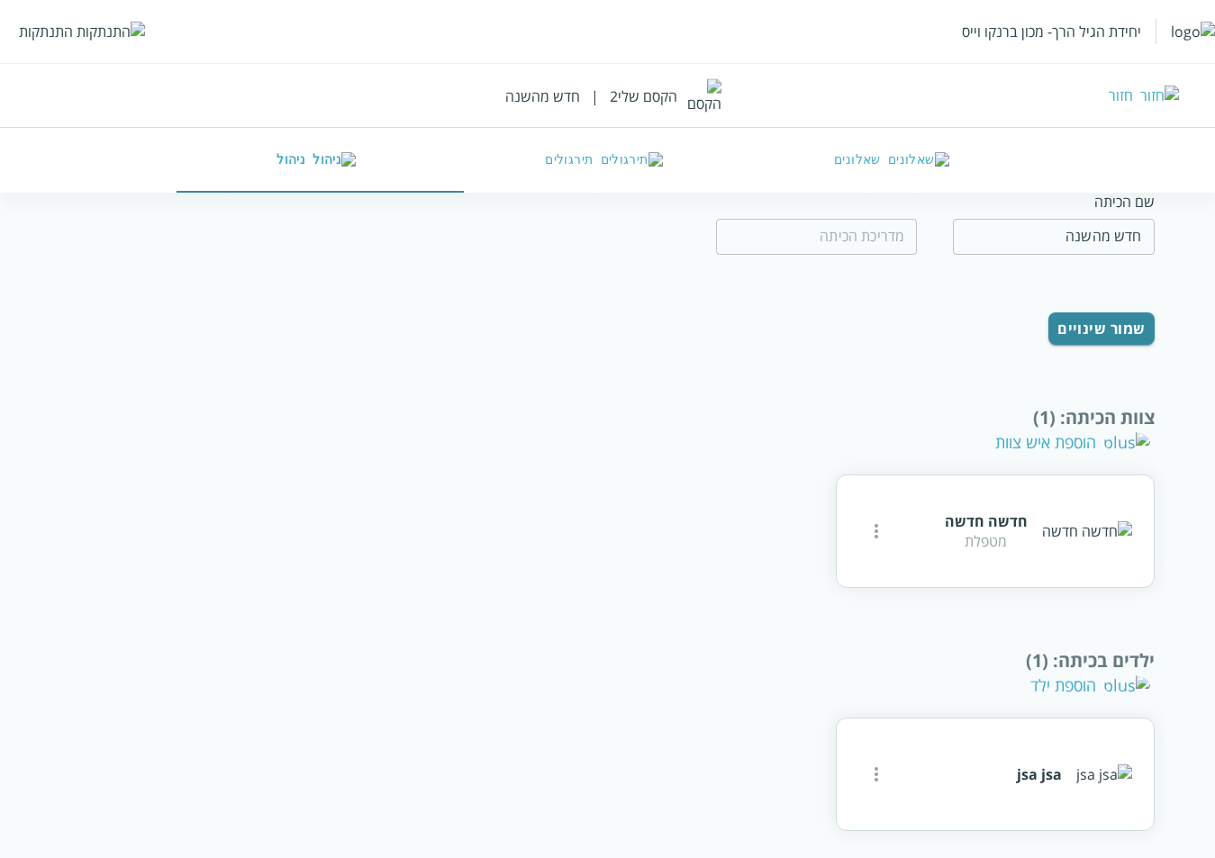
scroll to position [200, 0]
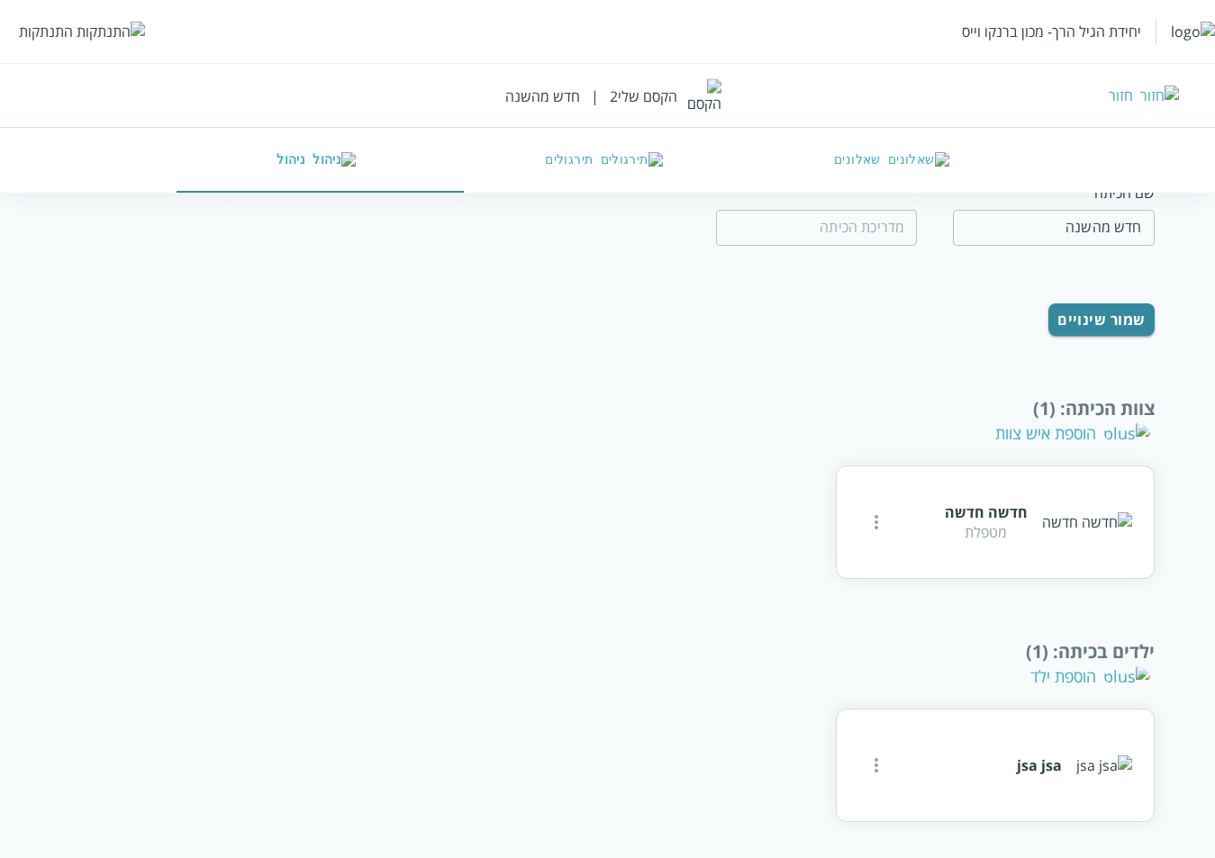
click at [890, 149] on button "שאלונים" at bounding box center [894, 160] width 287 height 65
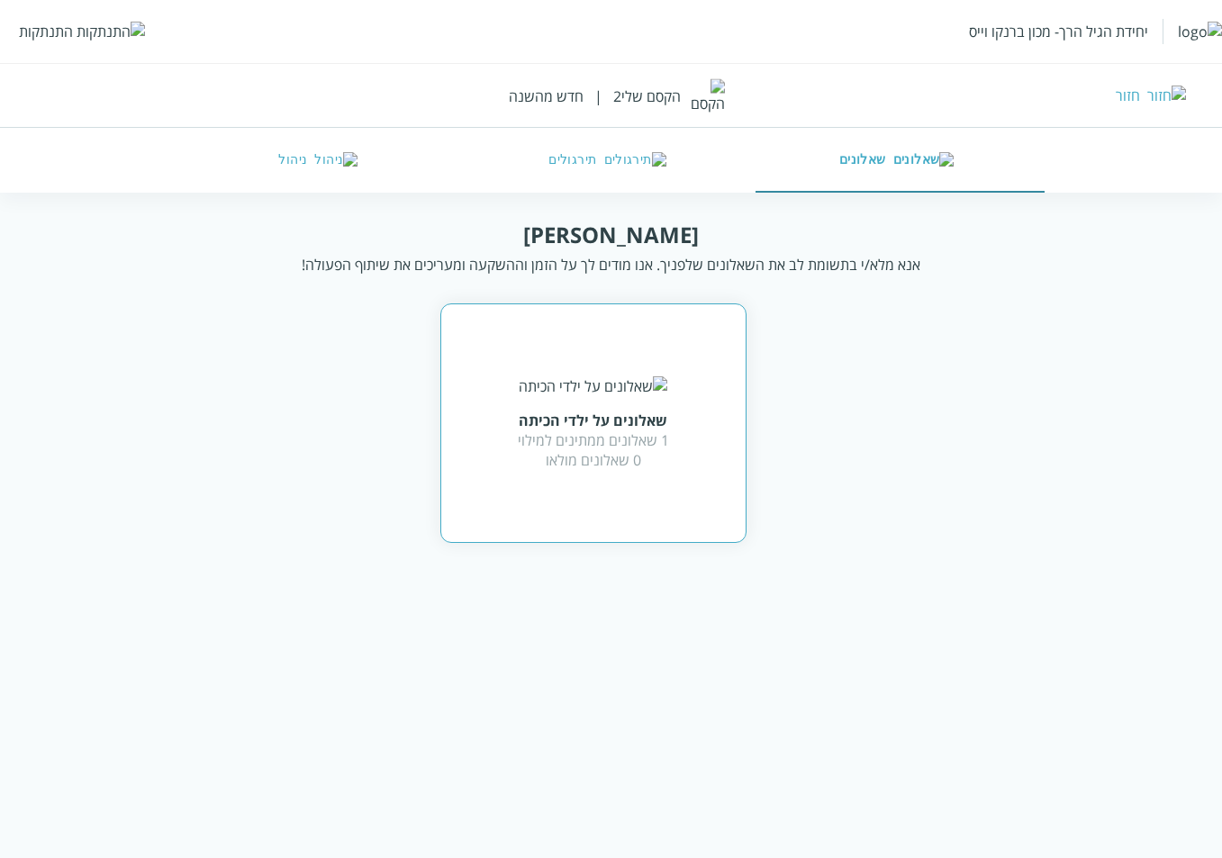
click at [615, 470] on div "1 שאלונים ממתינים למילוי 0 שאלונים מולאו" at bounding box center [593, 450] width 151 height 40
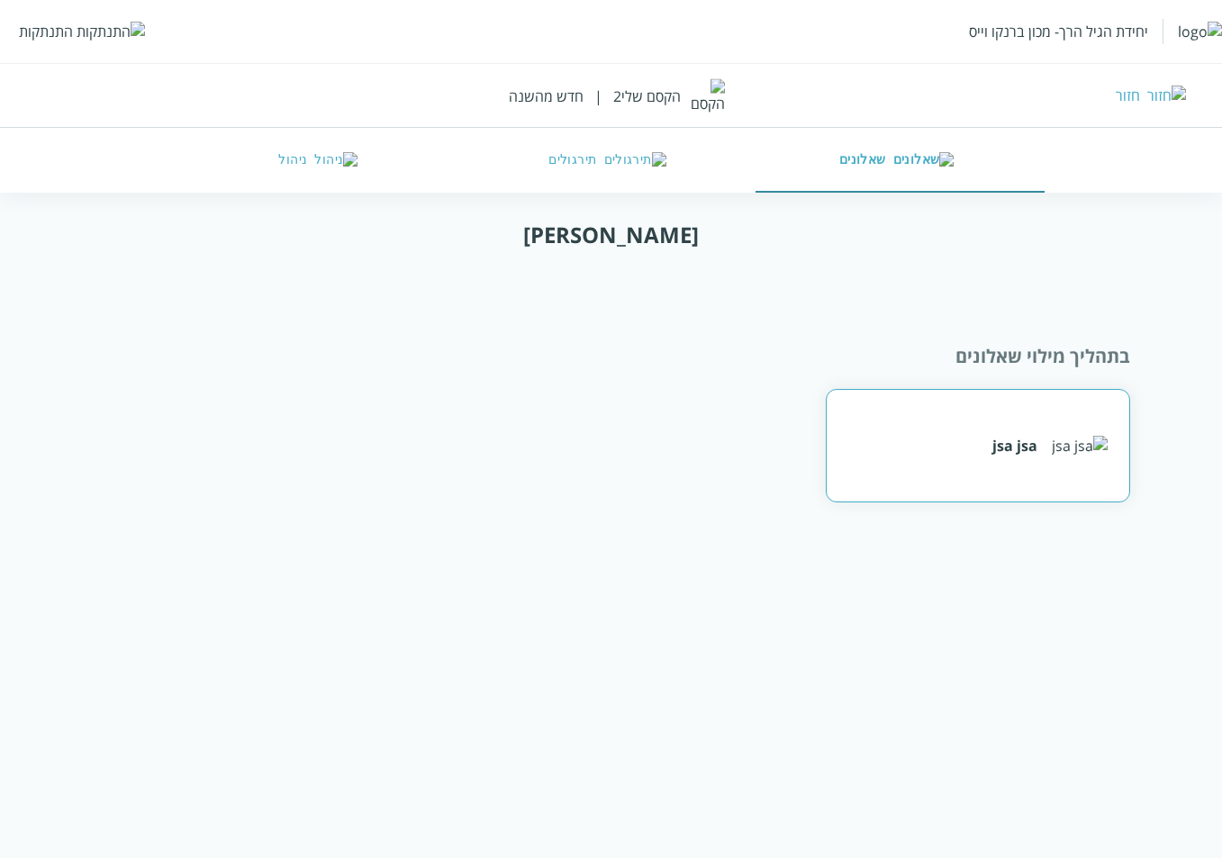
click at [1016, 449] on div "jsa jsa" at bounding box center [1014, 446] width 45 height 20
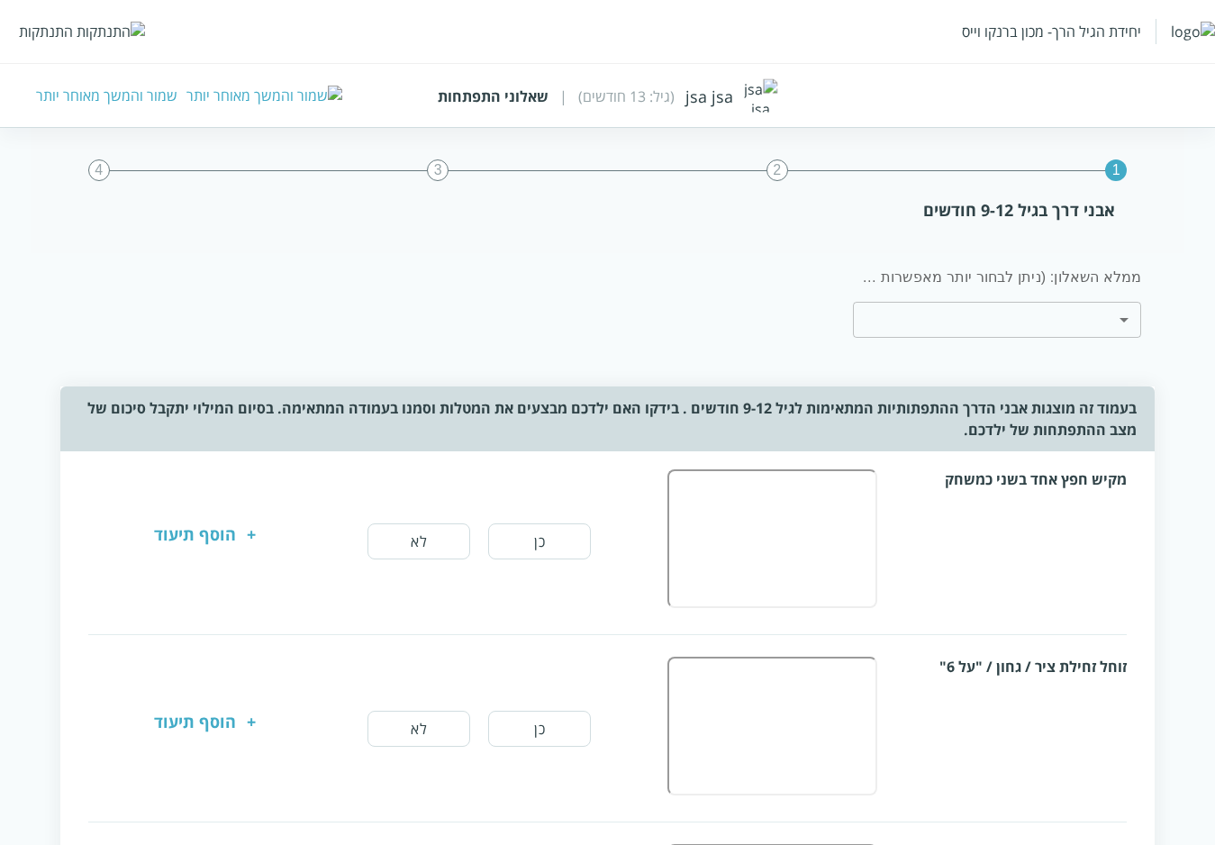
click at [43, 48] on div "יחידת הגיל הרך- מכון ברנקו וייס התנתקות" at bounding box center [607, 31] width 1215 height 63
click at [45, 43] on div "יחידת הגיל הרך- מכון ברנקו וייס התנתקות" at bounding box center [607, 31] width 1215 height 63
click at [50, 35] on div "התנתקות" at bounding box center [46, 32] width 54 height 20
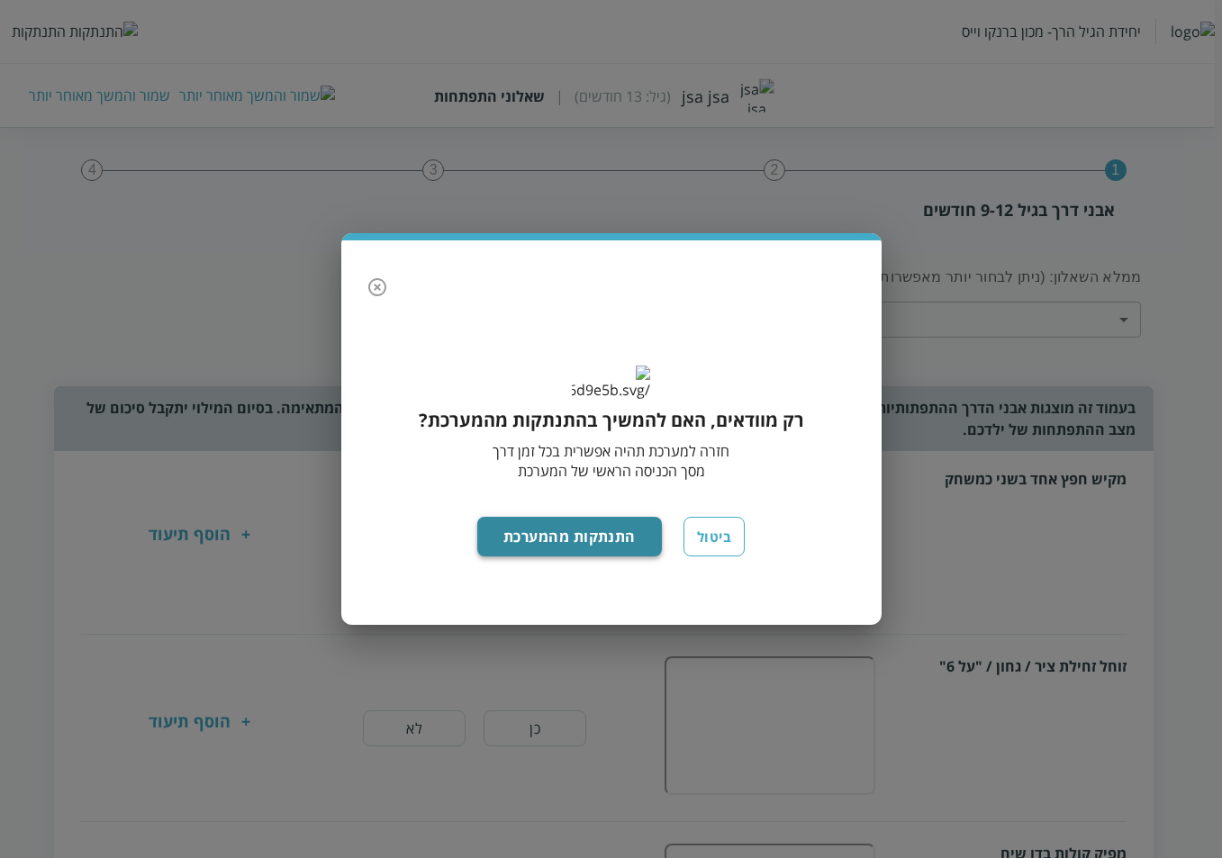
click at [612, 549] on button "התנתקות מהמערכת" at bounding box center [569, 537] width 185 height 40
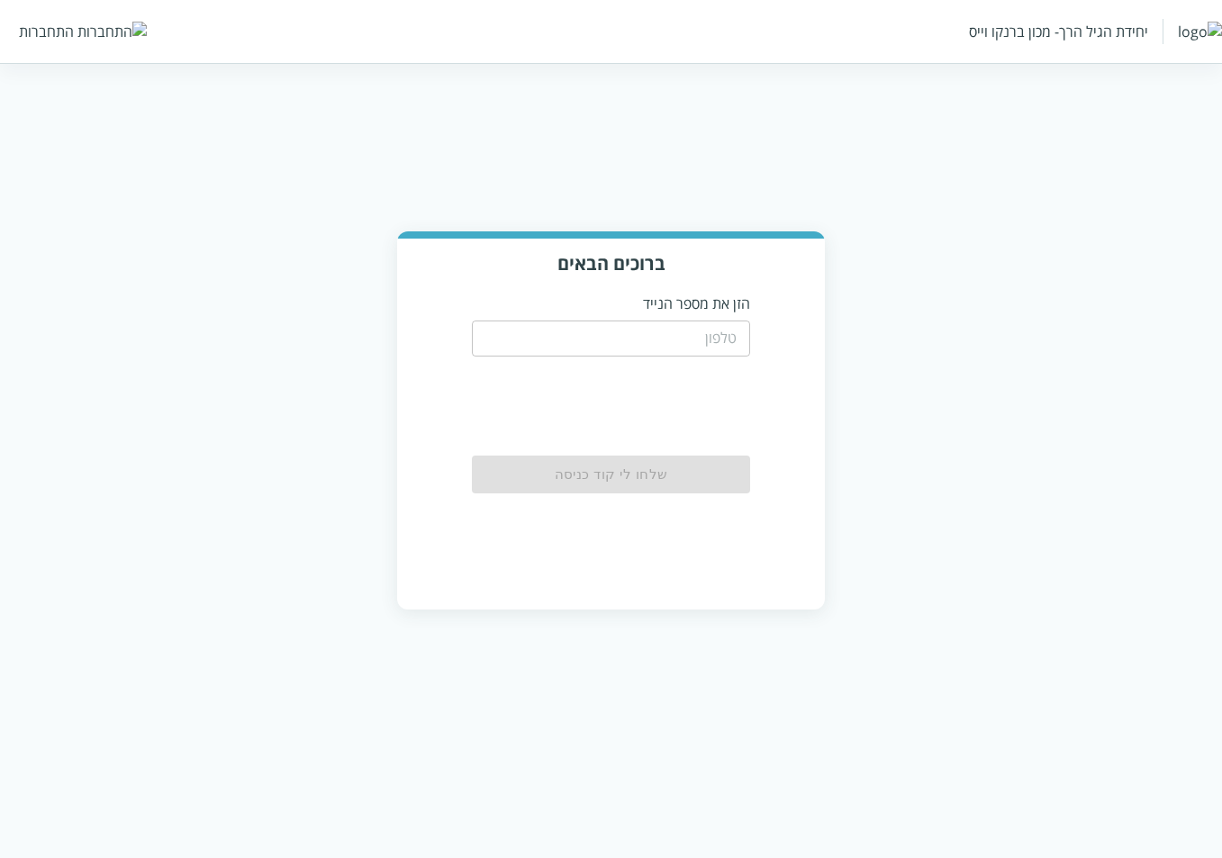
click at [659, 336] on input "tel" at bounding box center [610, 339] width 277 height 36
paste input "0546767897"
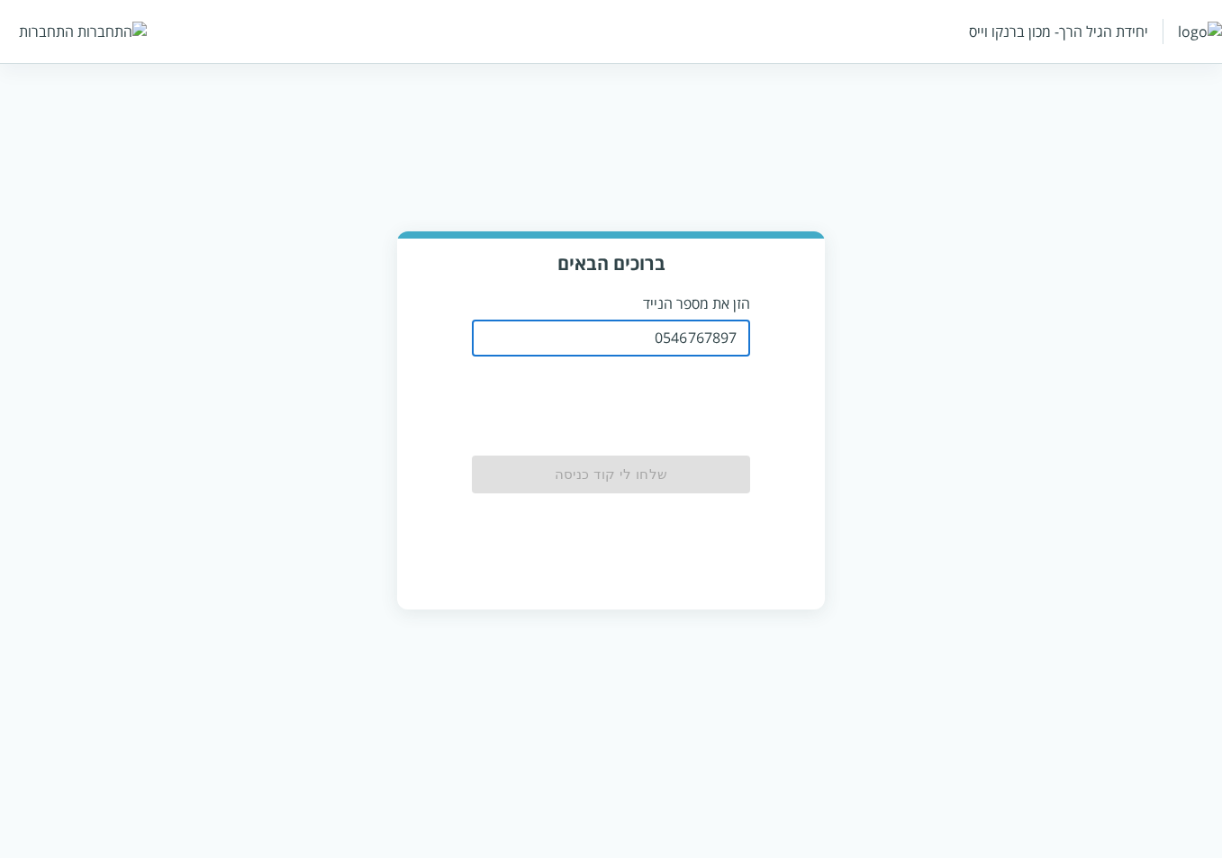
type input "0546767897"
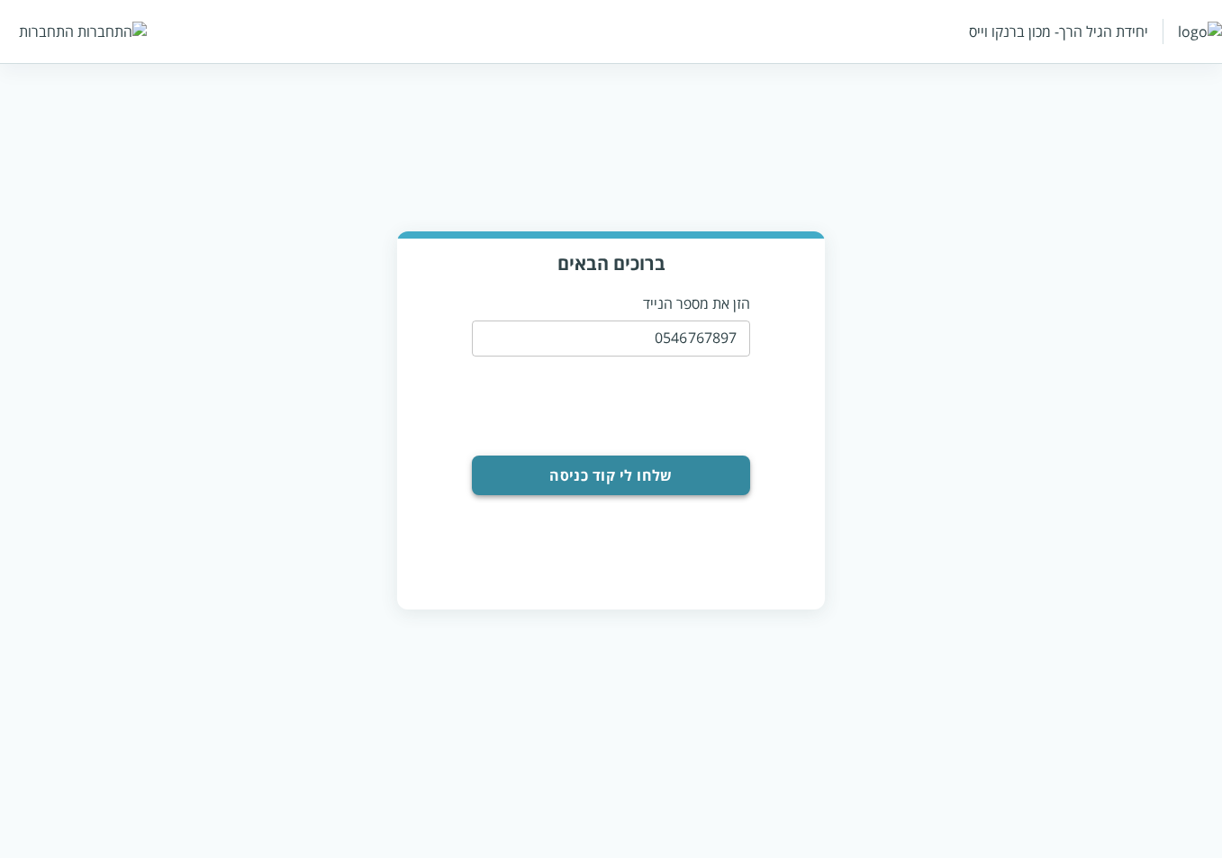
click at [646, 475] on button "שלחו לי קוד כניסה" at bounding box center [610, 476] width 277 height 40
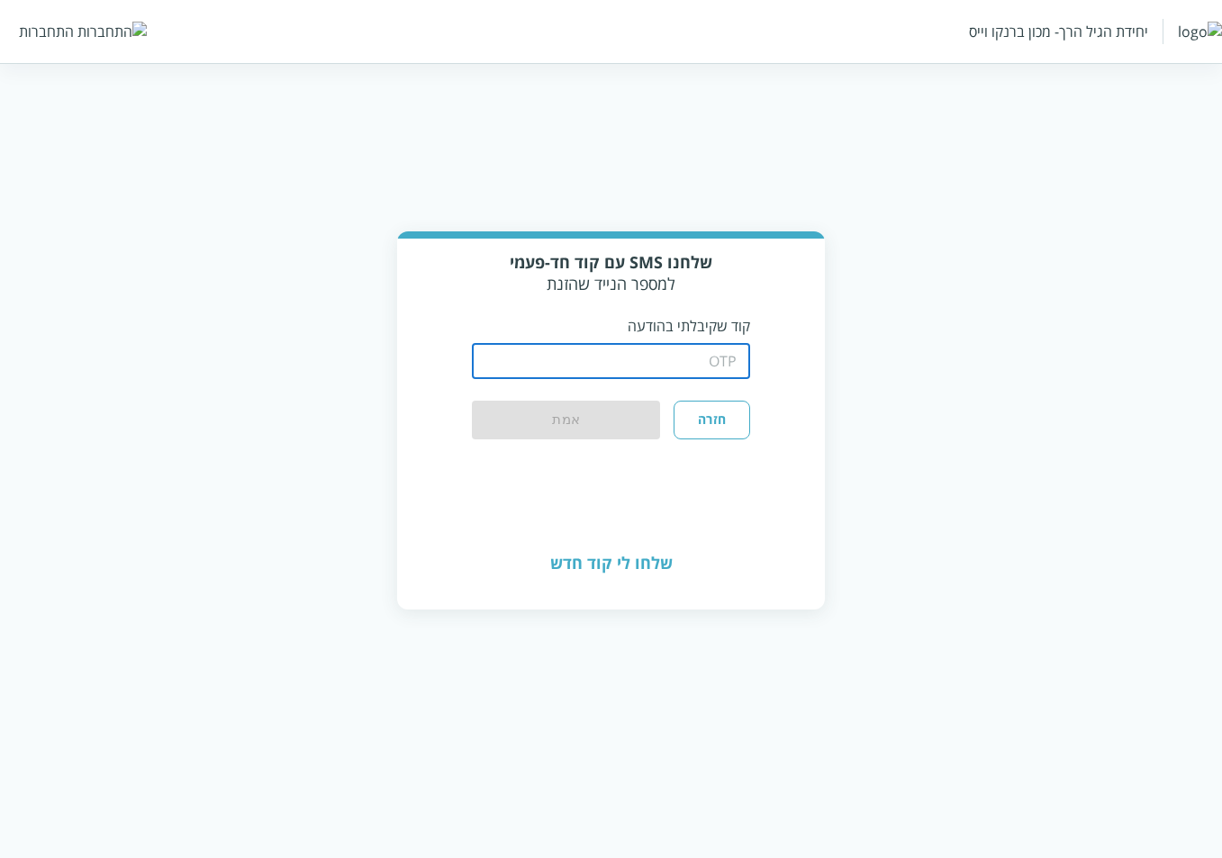
click at [642, 359] on input "string" at bounding box center [610, 361] width 277 height 36
type input "1234"
click at [472, 401] on button "אמת" at bounding box center [566, 421] width 188 height 40
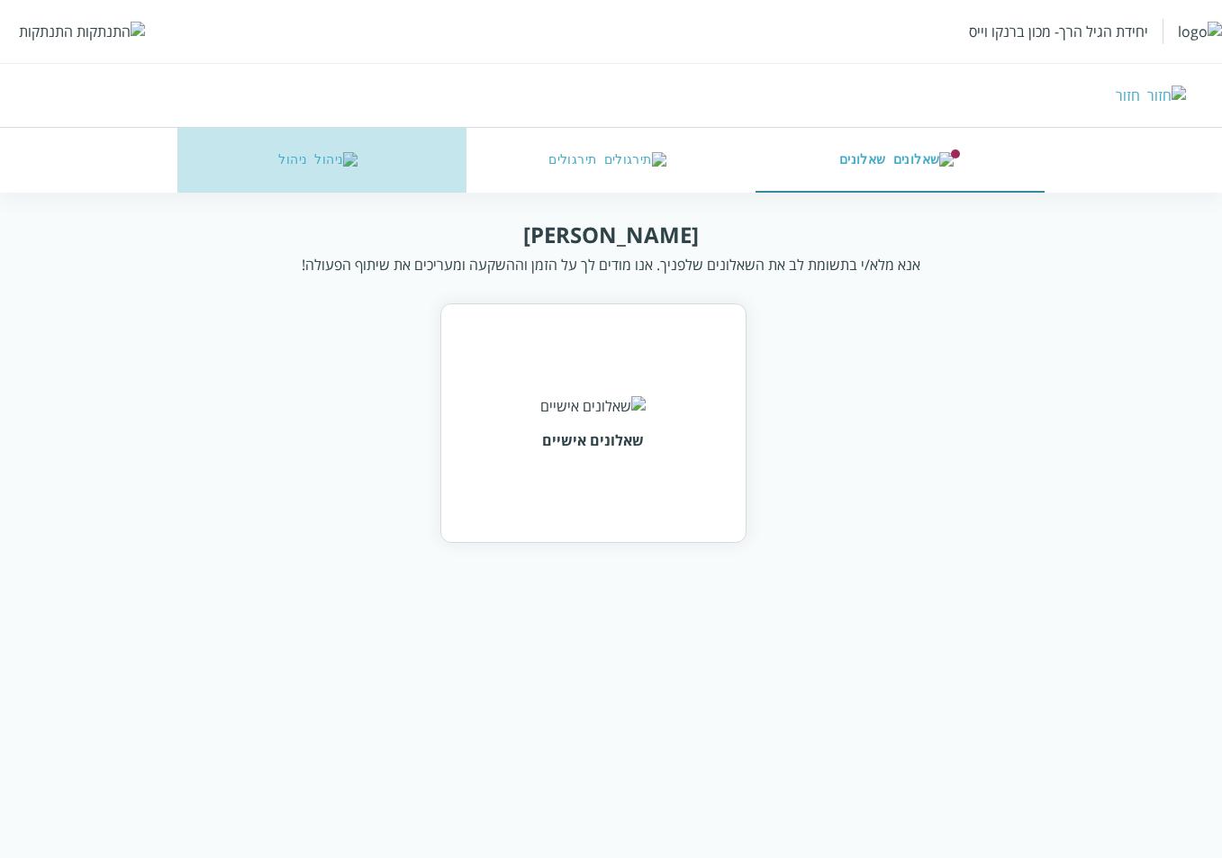
click at [260, 168] on button "ניהול" at bounding box center [321, 160] width 289 height 65
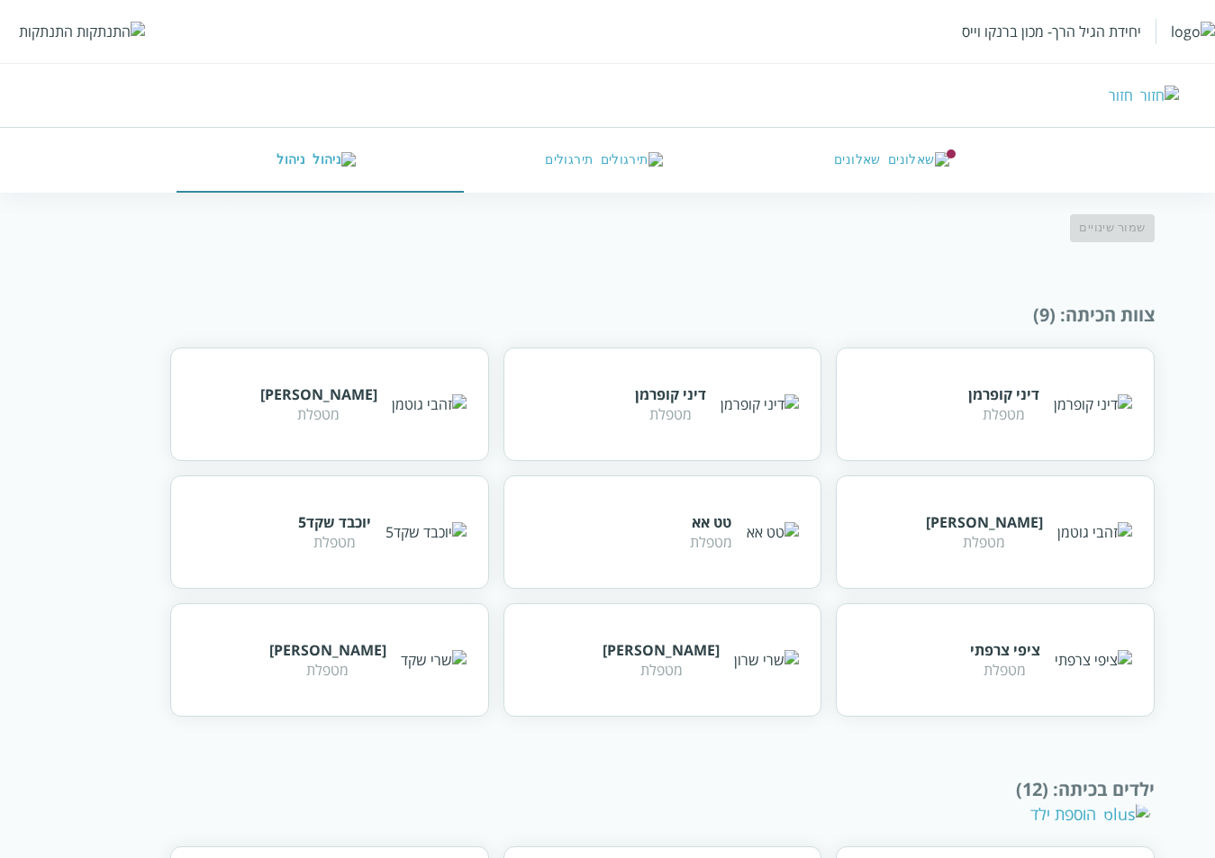
scroll to position [62, 0]
